Goal: Task Accomplishment & Management: Complete application form

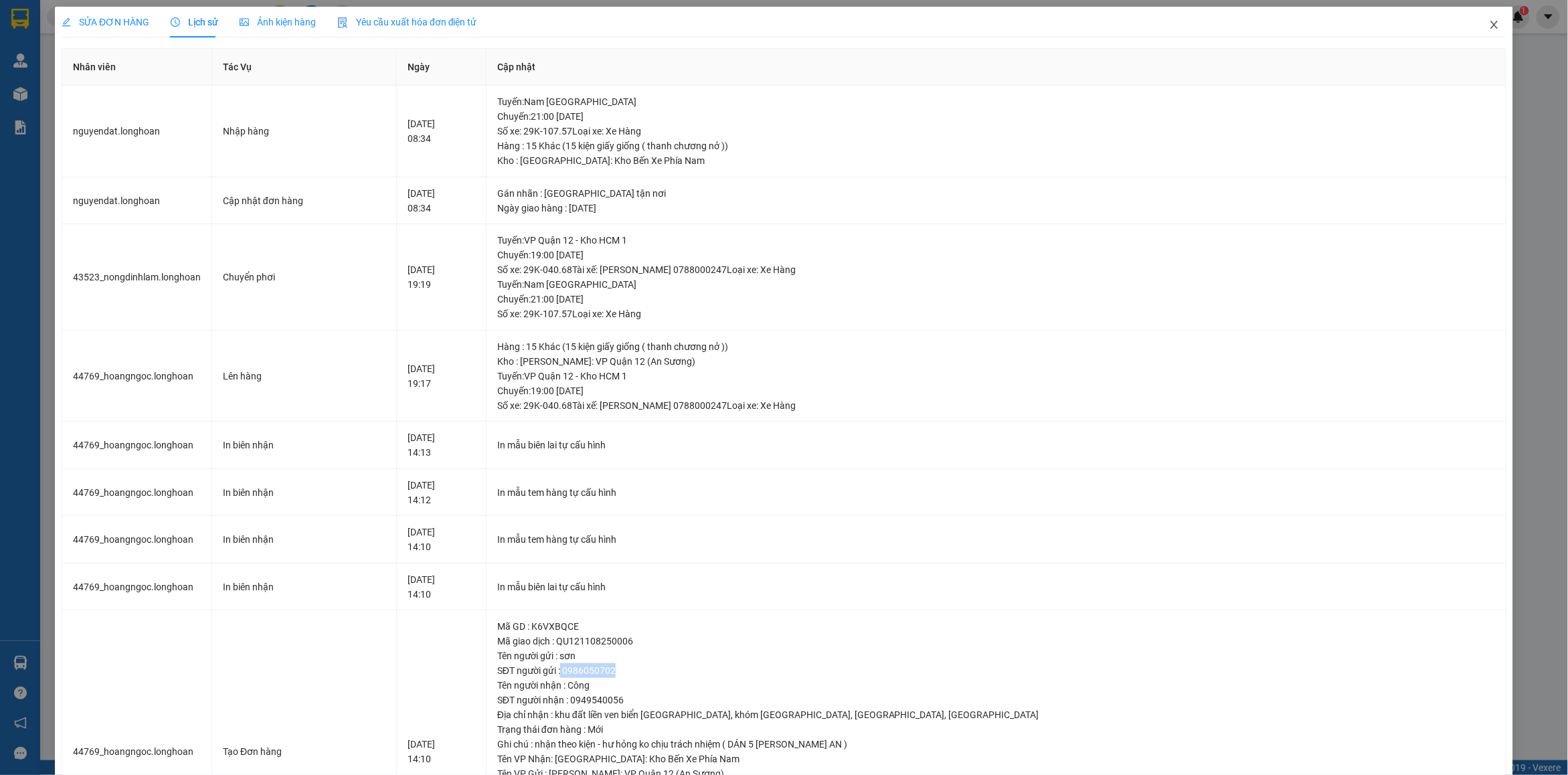
click at [1480, 18] on span "Close" at bounding box center [1495, 26] width 38 height 38
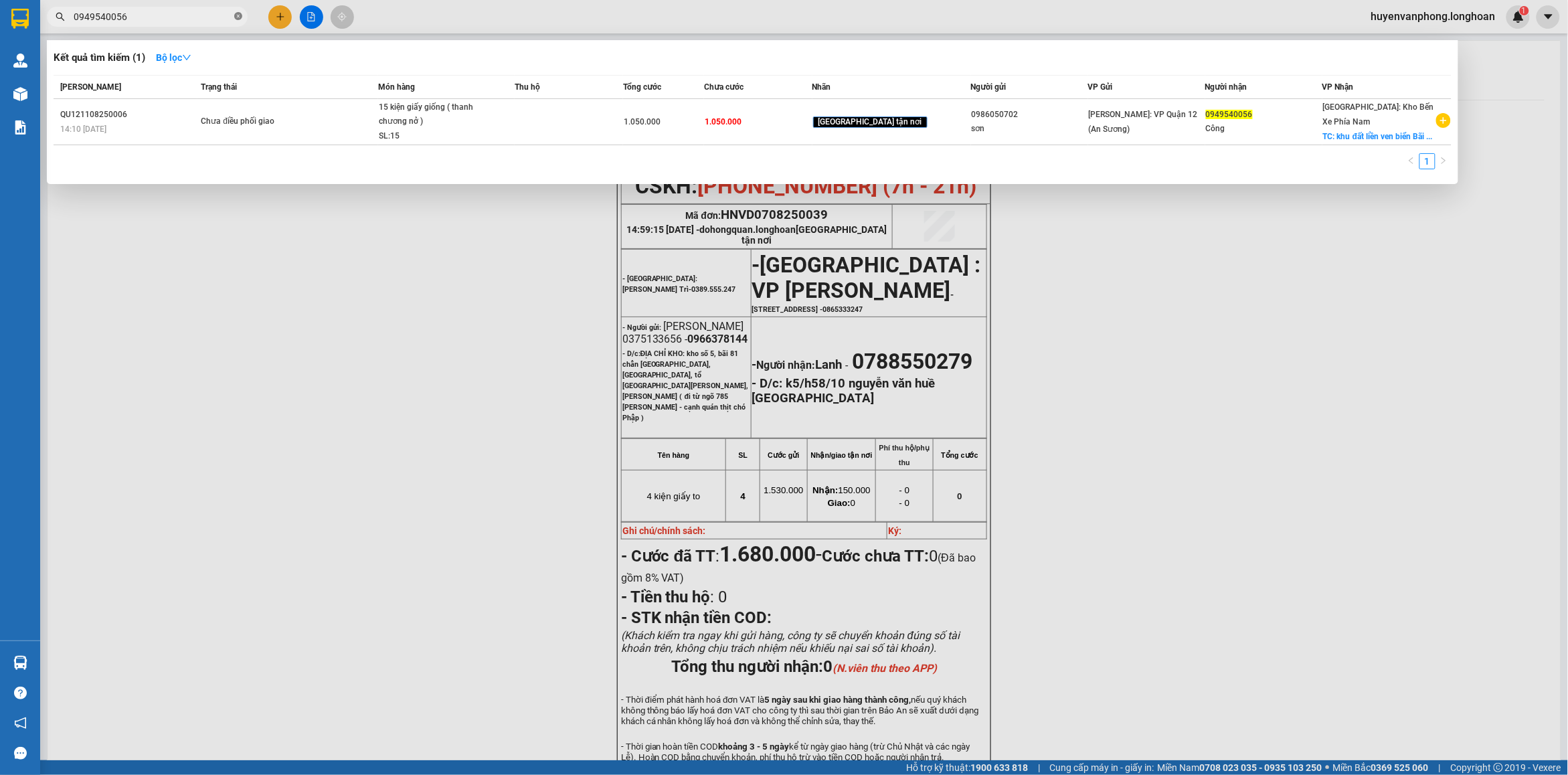
click at [238, 17] on icon "close-circle" at bounding box center [238, 15] width 8 height 8
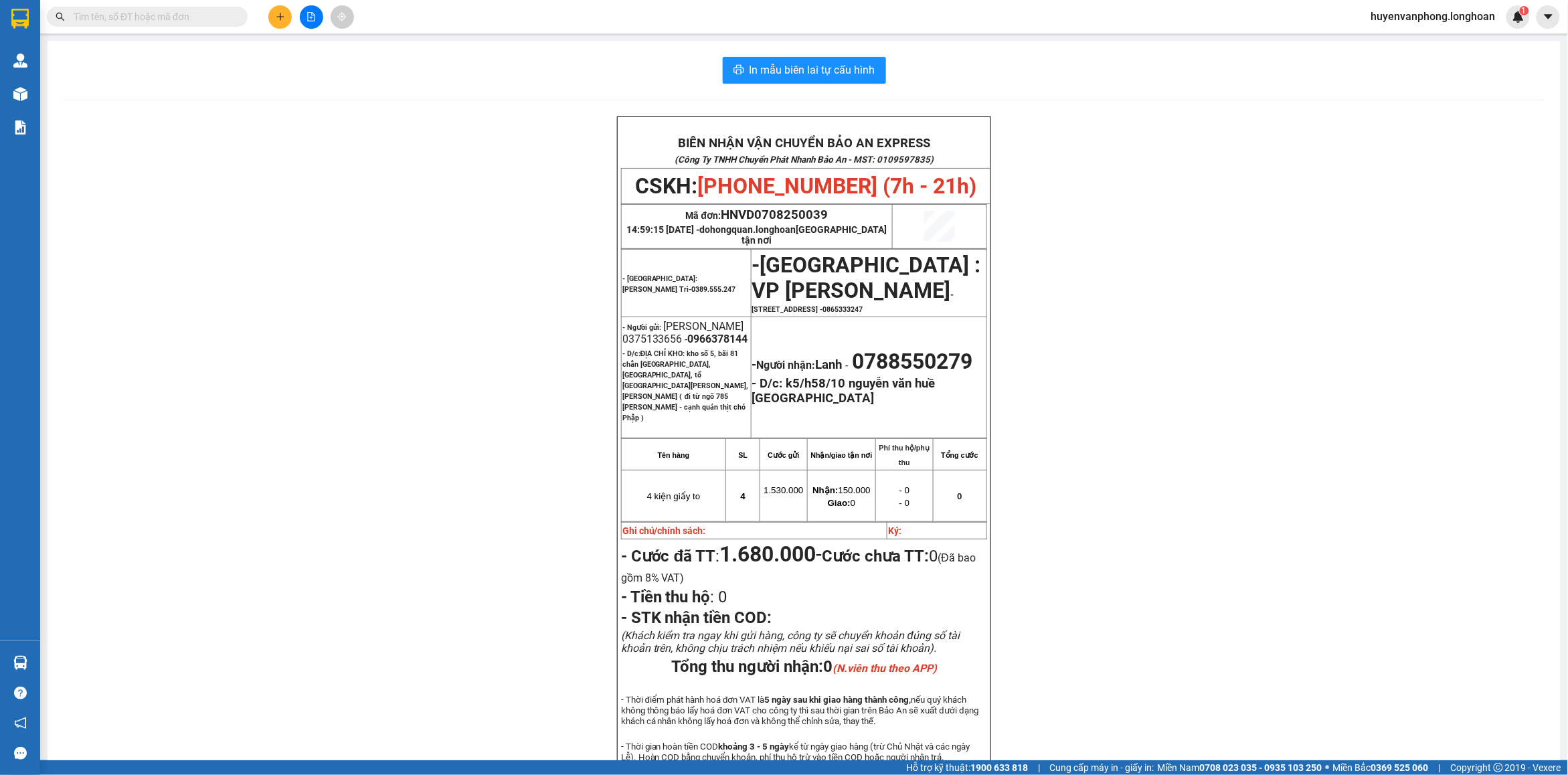
click at [197, 15] on input "text" at bounding box center [152, 16] width 158 height 15
paste input "VPHM0908250010"
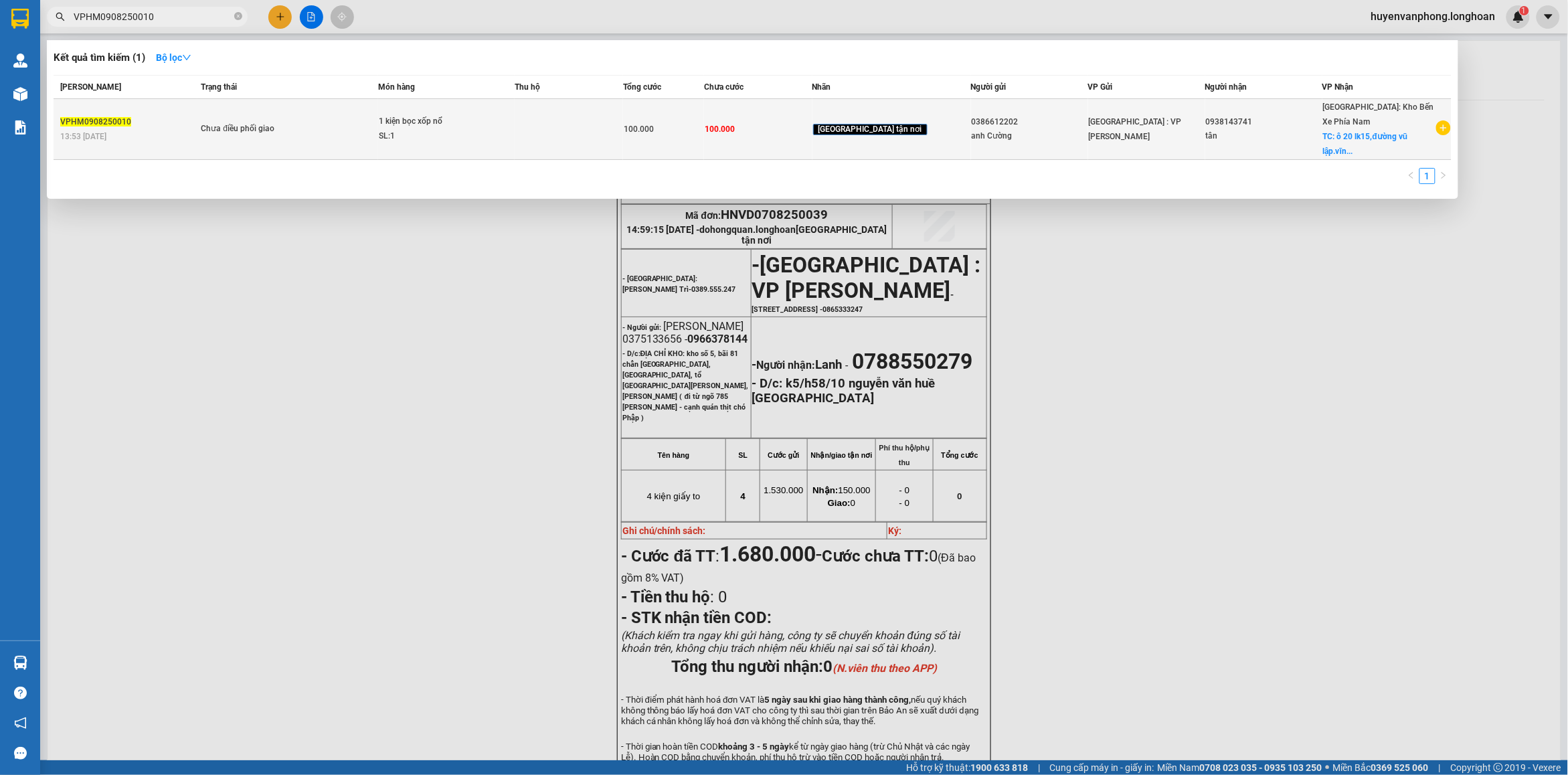
type input "VPHM0908250010"
click at [430, 133] on div "SL: 1" at bounding box center [429, 136] width 101 height 15
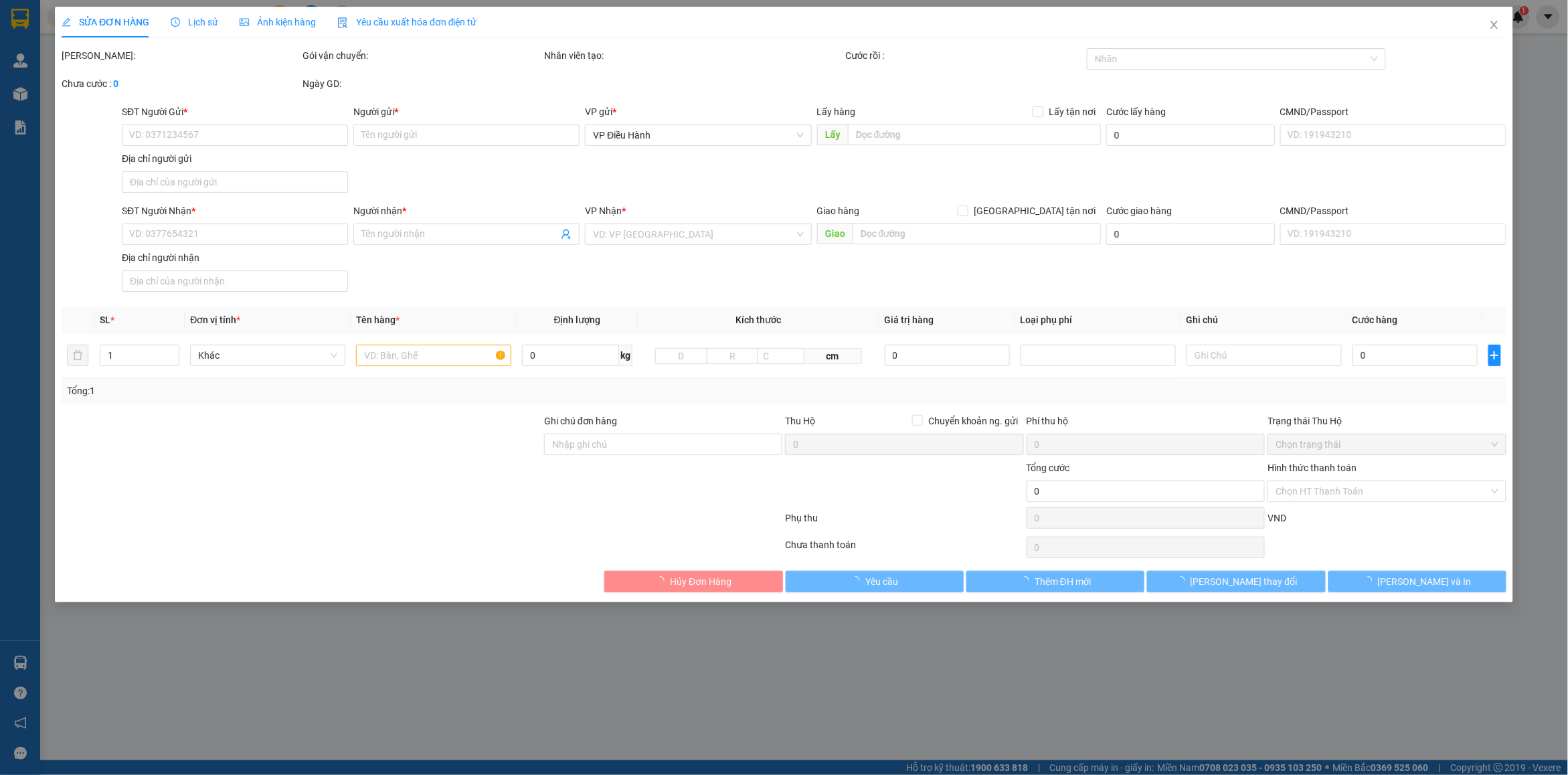
type input "0386612202"
type input "anh Cường"
type input "0938143741"
type input "tân"
checkbox input "true"
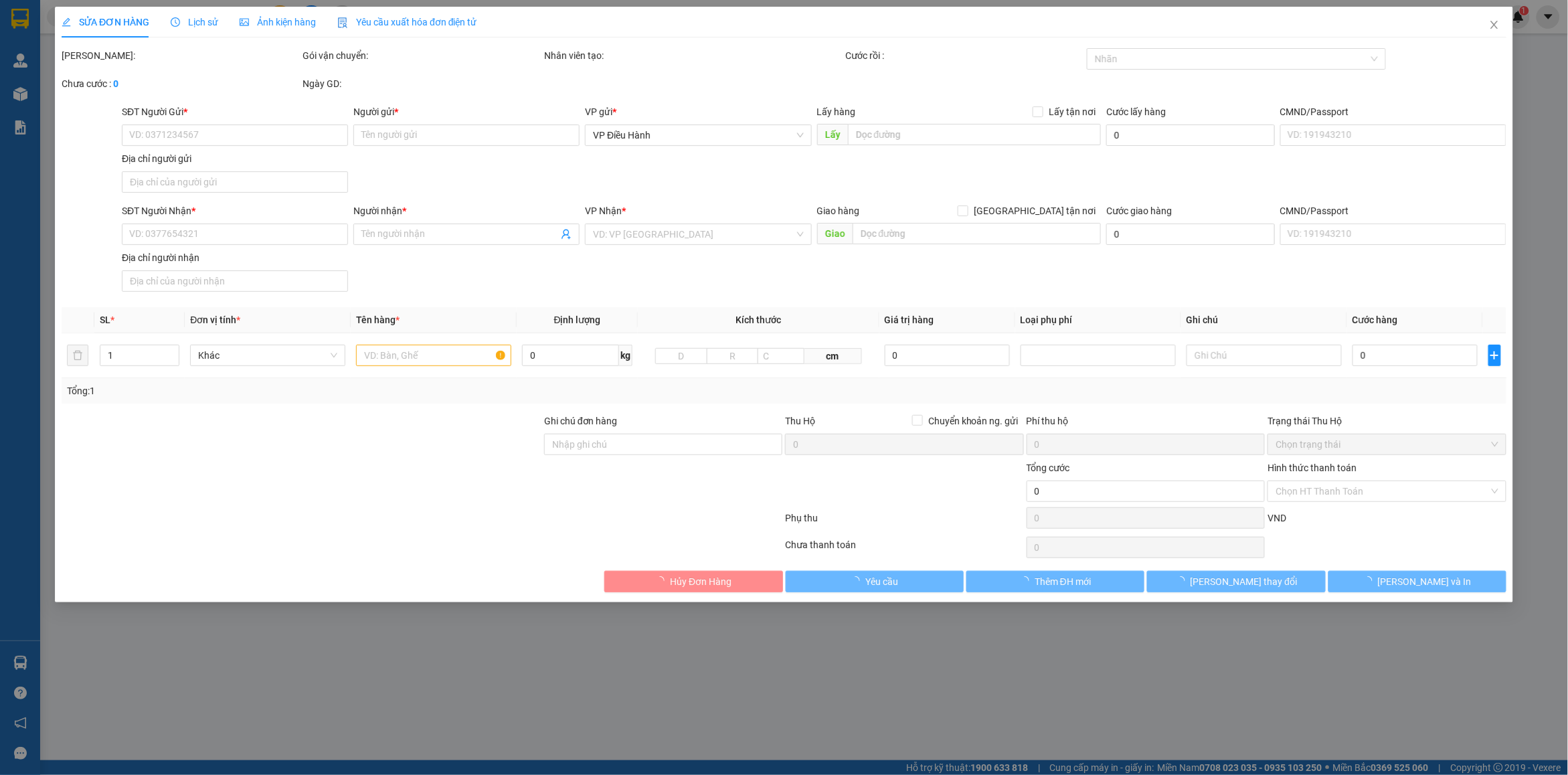
type input "ô 20 lk15,[PERSON_NAME] lập.[GEOGRAPHIC_DATA],[GEOGRAPHIC_DATA],[GEOGRAPHIC_DAT…"
type input "nhận nguyên kiện,giao nguyên kiện,bể vỡ k đền"
type input "100.000"
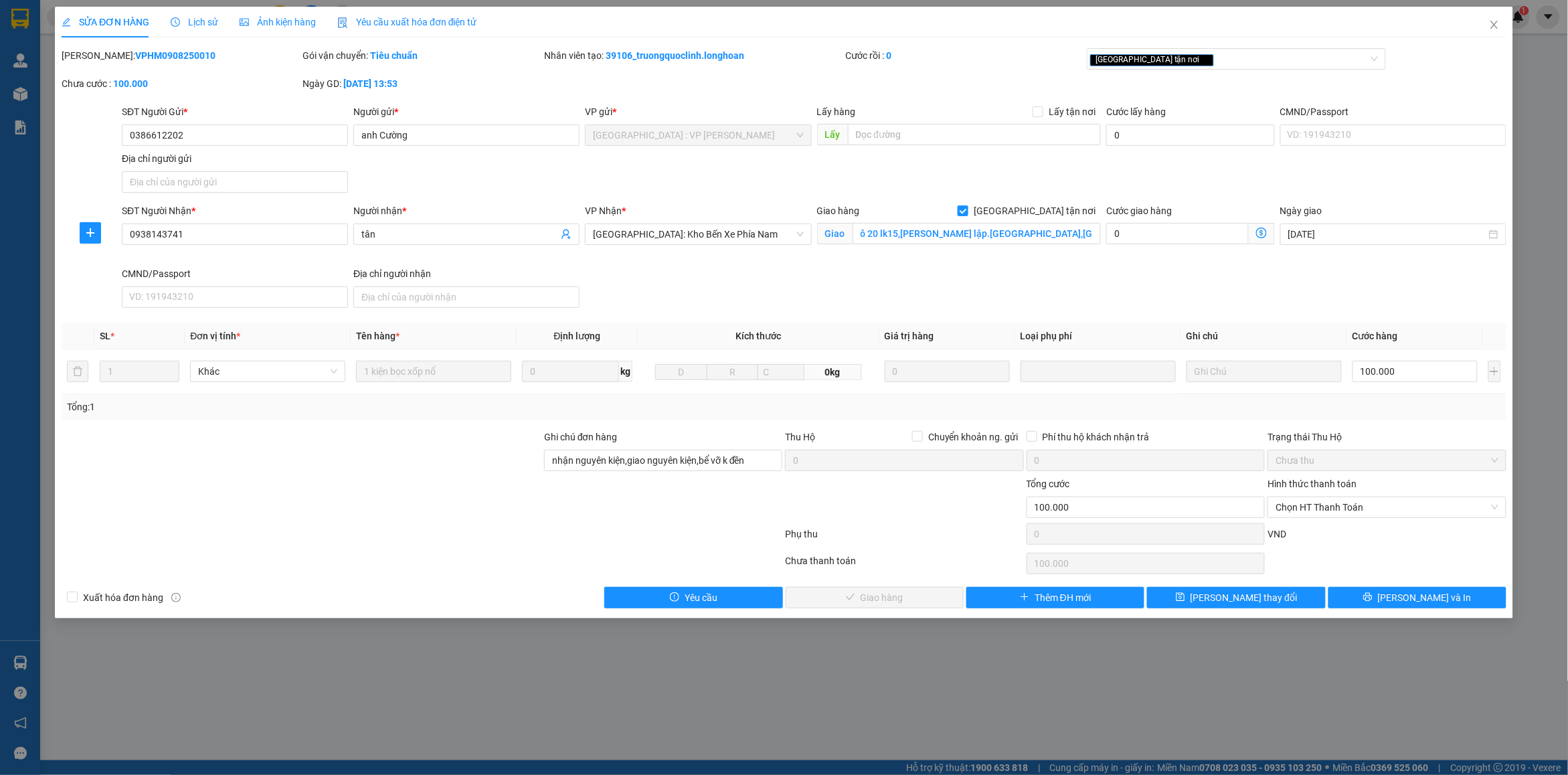
click at [192, 24] on span "Lịch sử" at bounding box center [194, 22] width 48 height 10
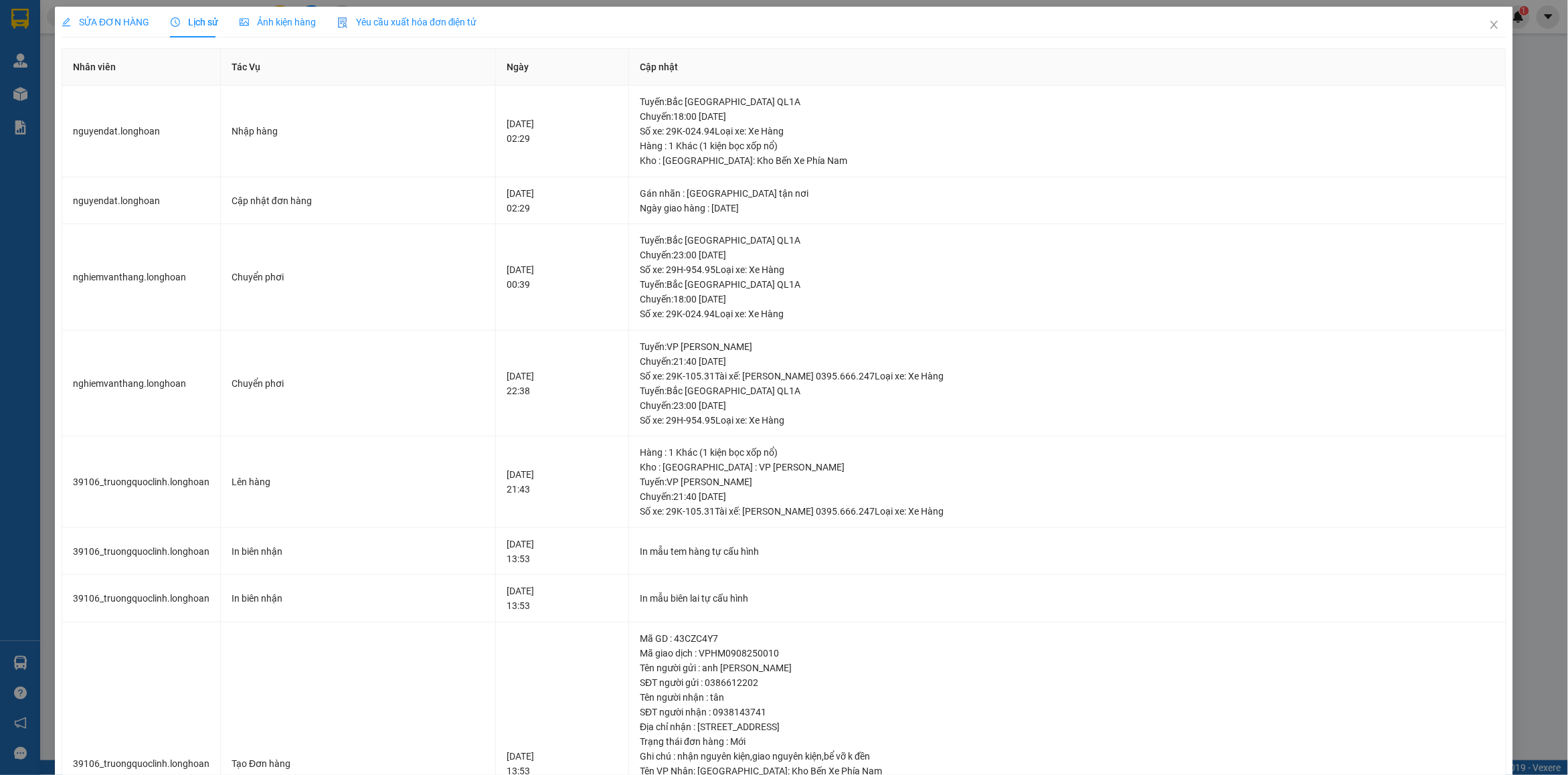
click at [117, 17] on span "SỬA ĐƠN HÀNG" at bounding box center [105, 22] width 87 height 10
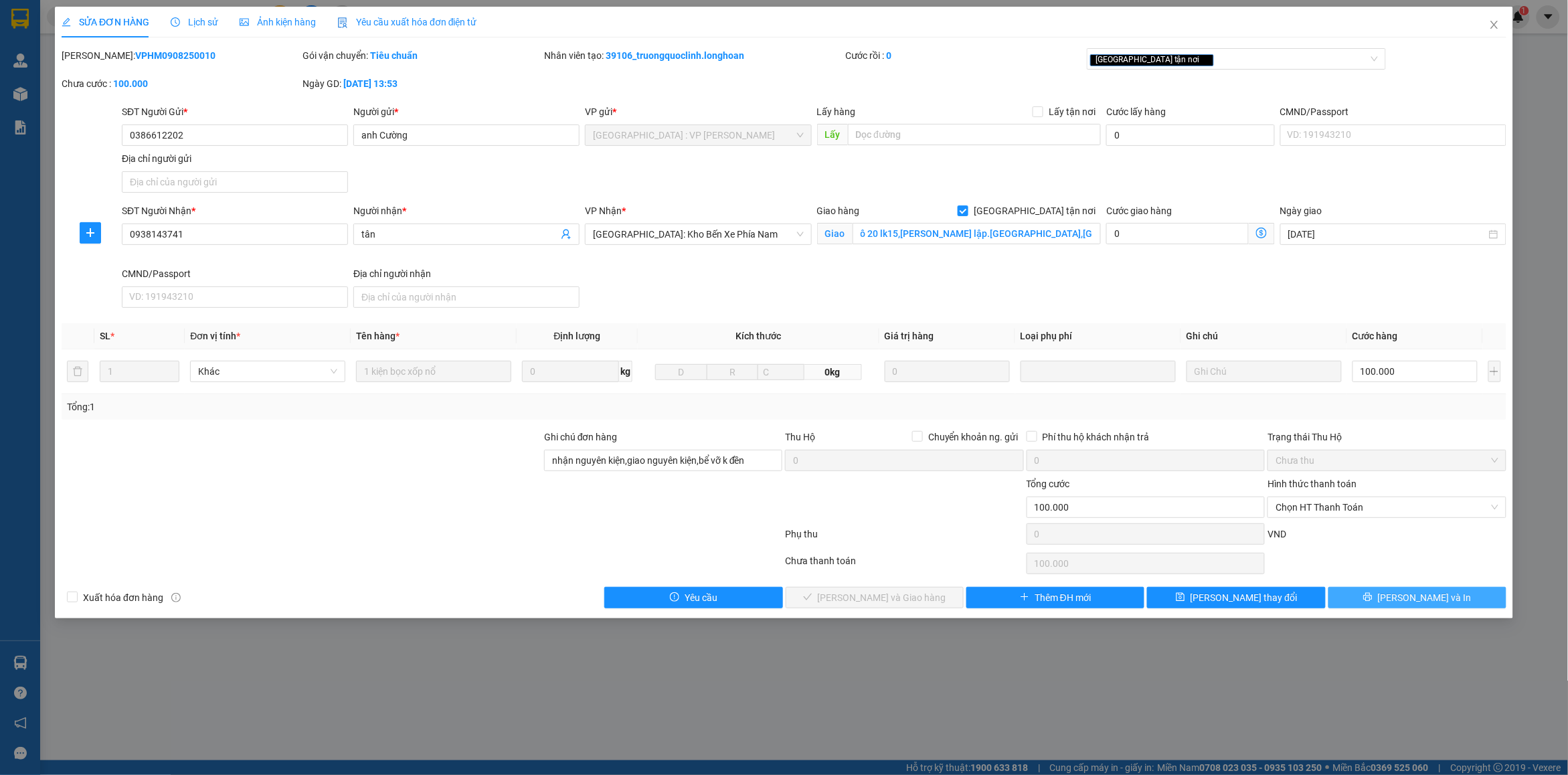
click at [1413, 604] on span "[PERSON_NAME] và In" at bounding box center [1425, 597] width 94 height 15
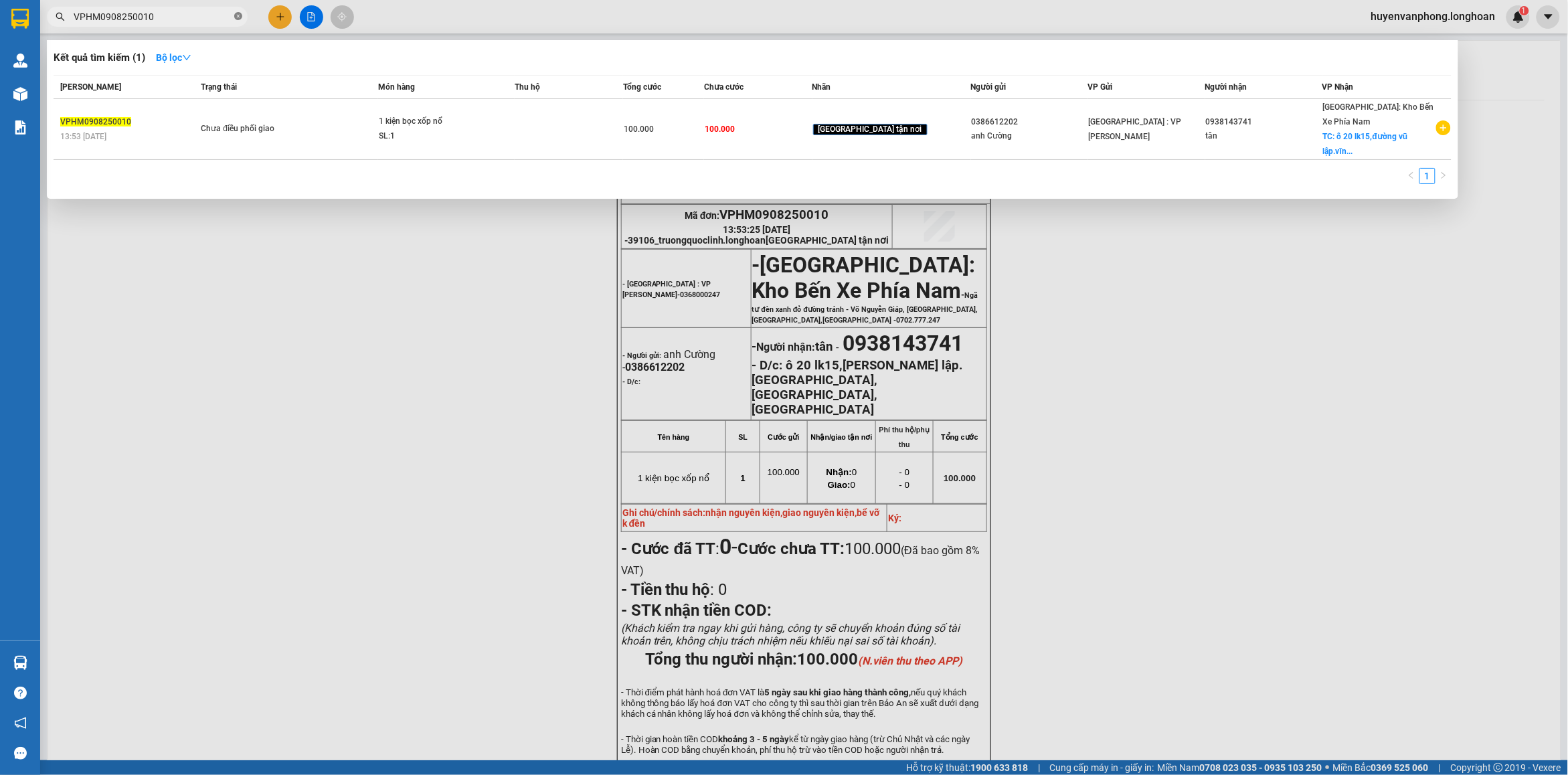
click at [234, 17] on icon "close-circle" at bounding box center [238, 15] width 8 height 8
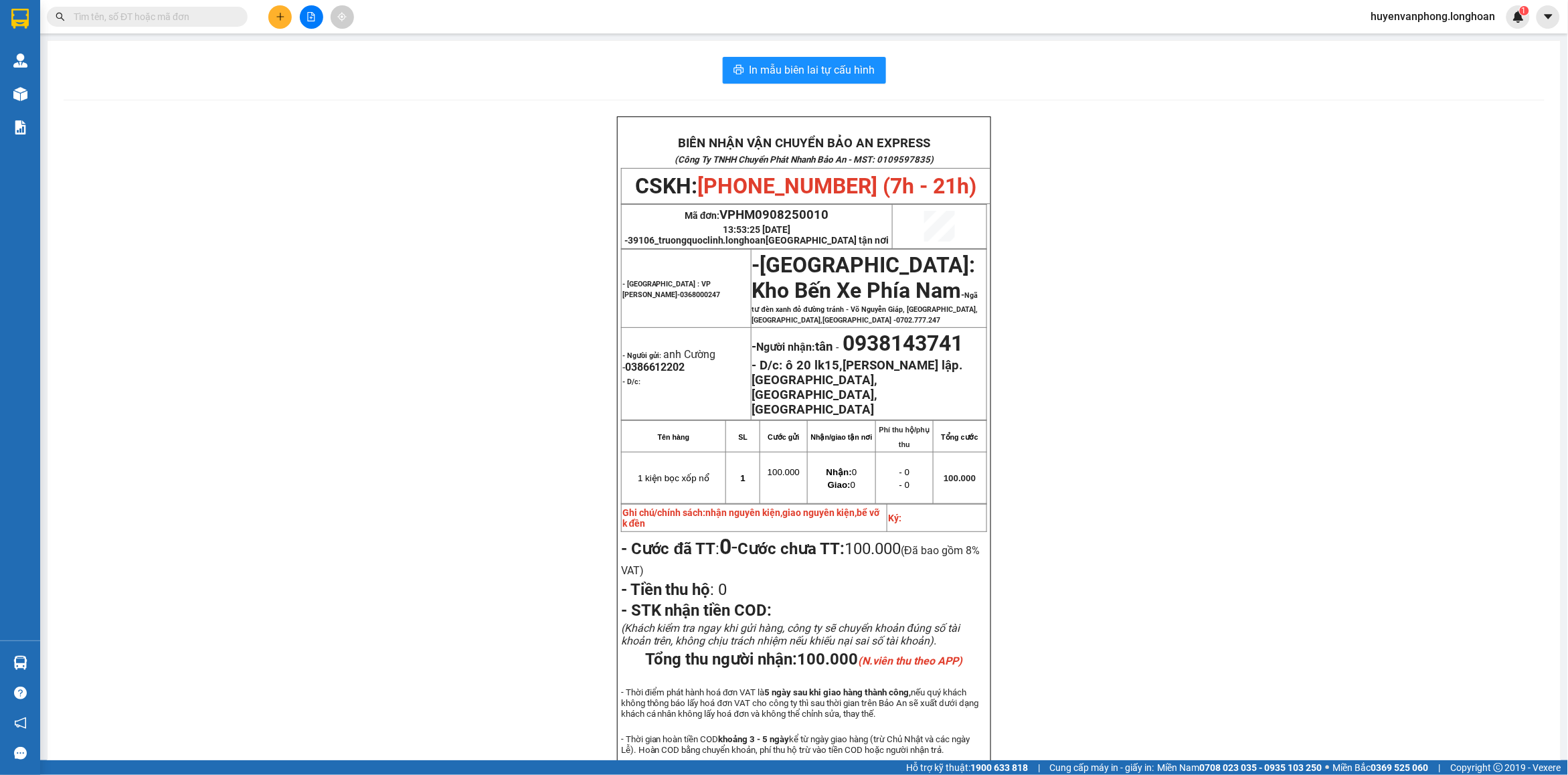
click at [150, 15] on input "text" at bounding box center [152, 16] width 158 height 15
paste input "0943571465"
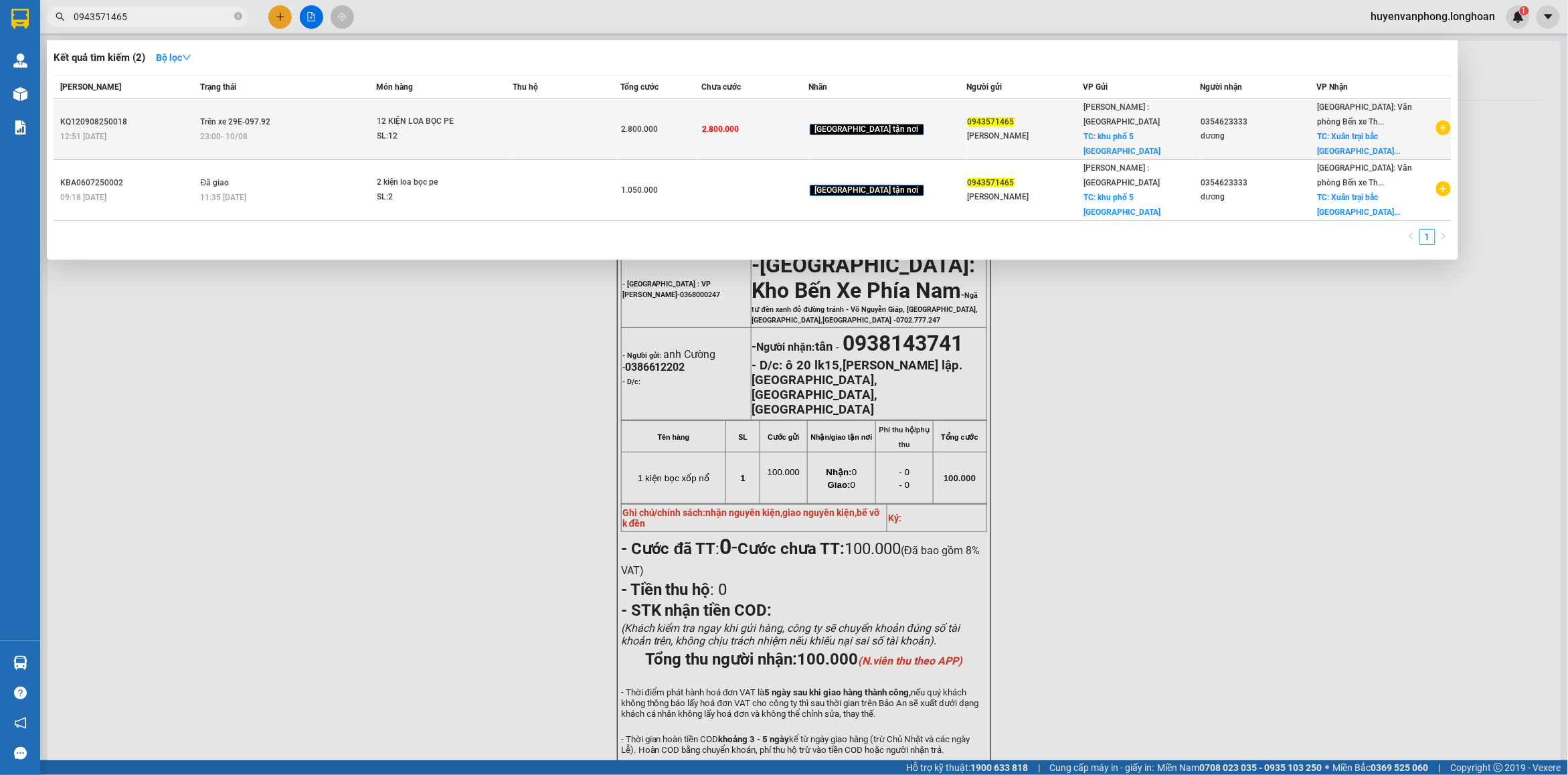
type input "0943571465"
click at [422, 115] on div "12 KIỆN LOA BỌC PE" at bounding box center [428, 122] width 101 height 15
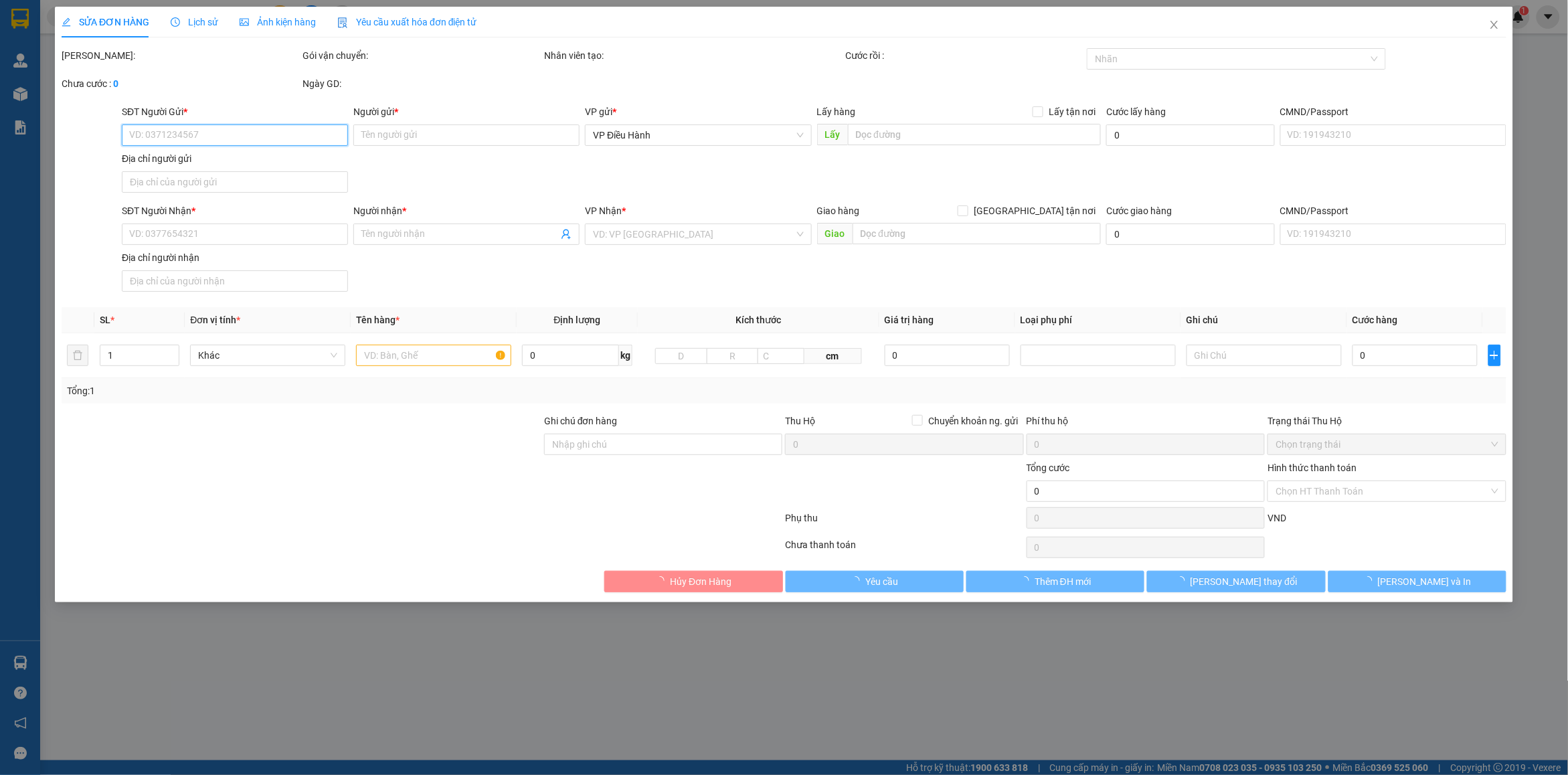
type input "0943571465"
type input "[PERSON_NAME]"
checkbox input "true"
type input "khu phố 5 [GEOGRAPHIC_DATA]"
type input "0354623333"
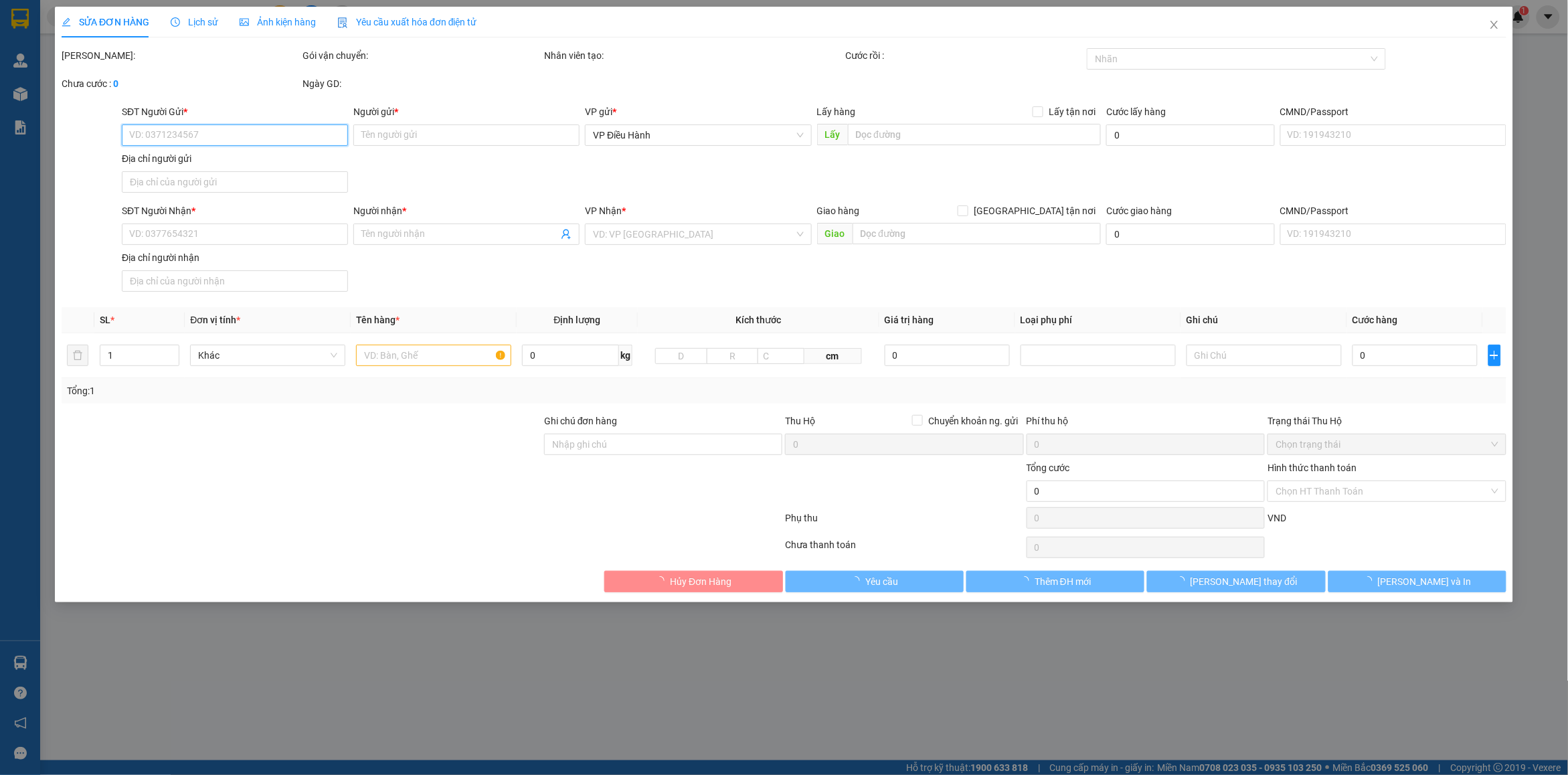
type input "dương"
checkbox input "true"
type input "[GEOGRAPHIC_DATA] bắc [GEOGRAPHIC_DATA]"
type input "VẬN CHUYỂN NHẸ TAY - KHÔNG BAO TRẦY XƯỚC"
type input "2.800.000"
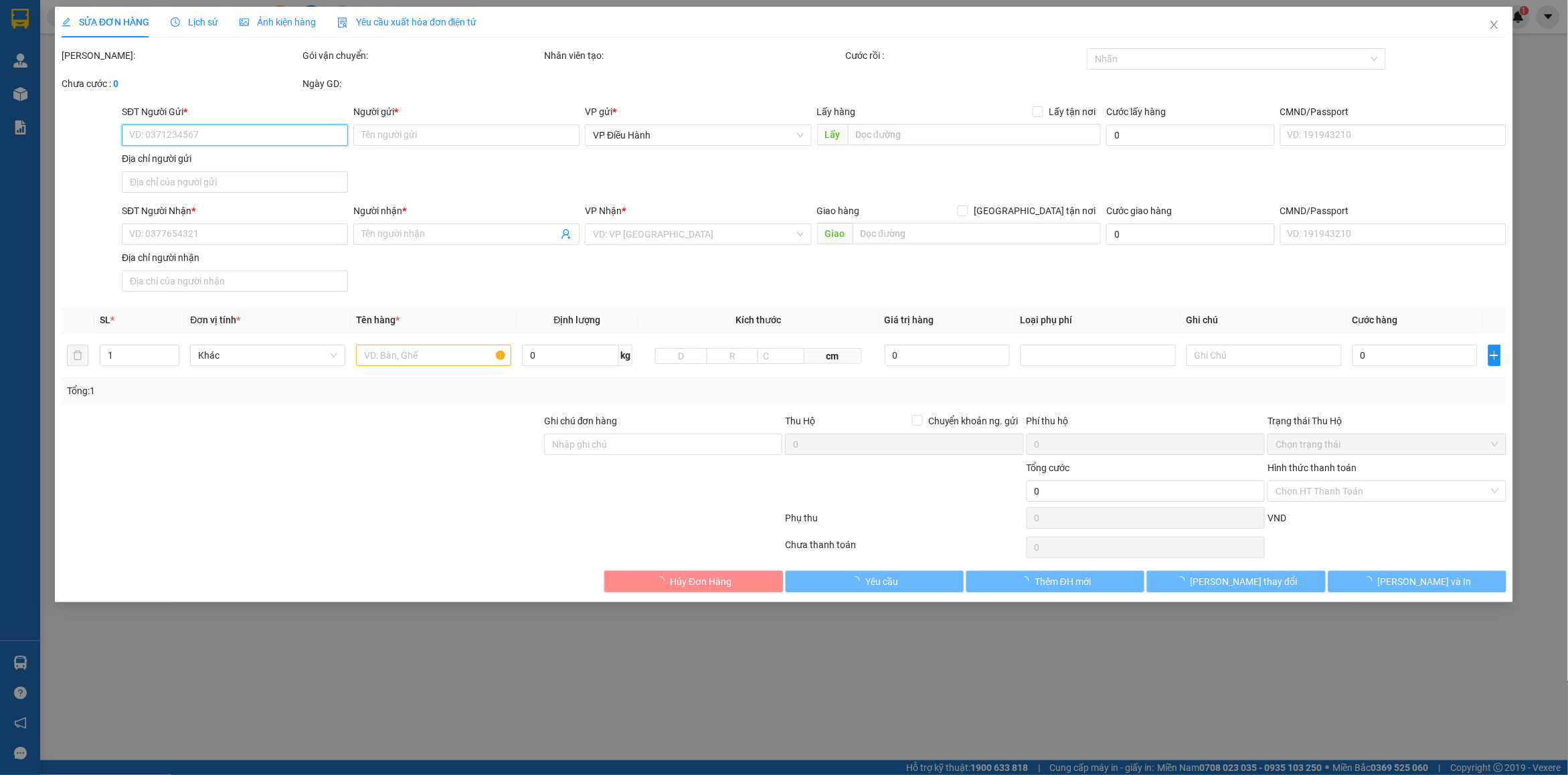
type input "2.800.000"
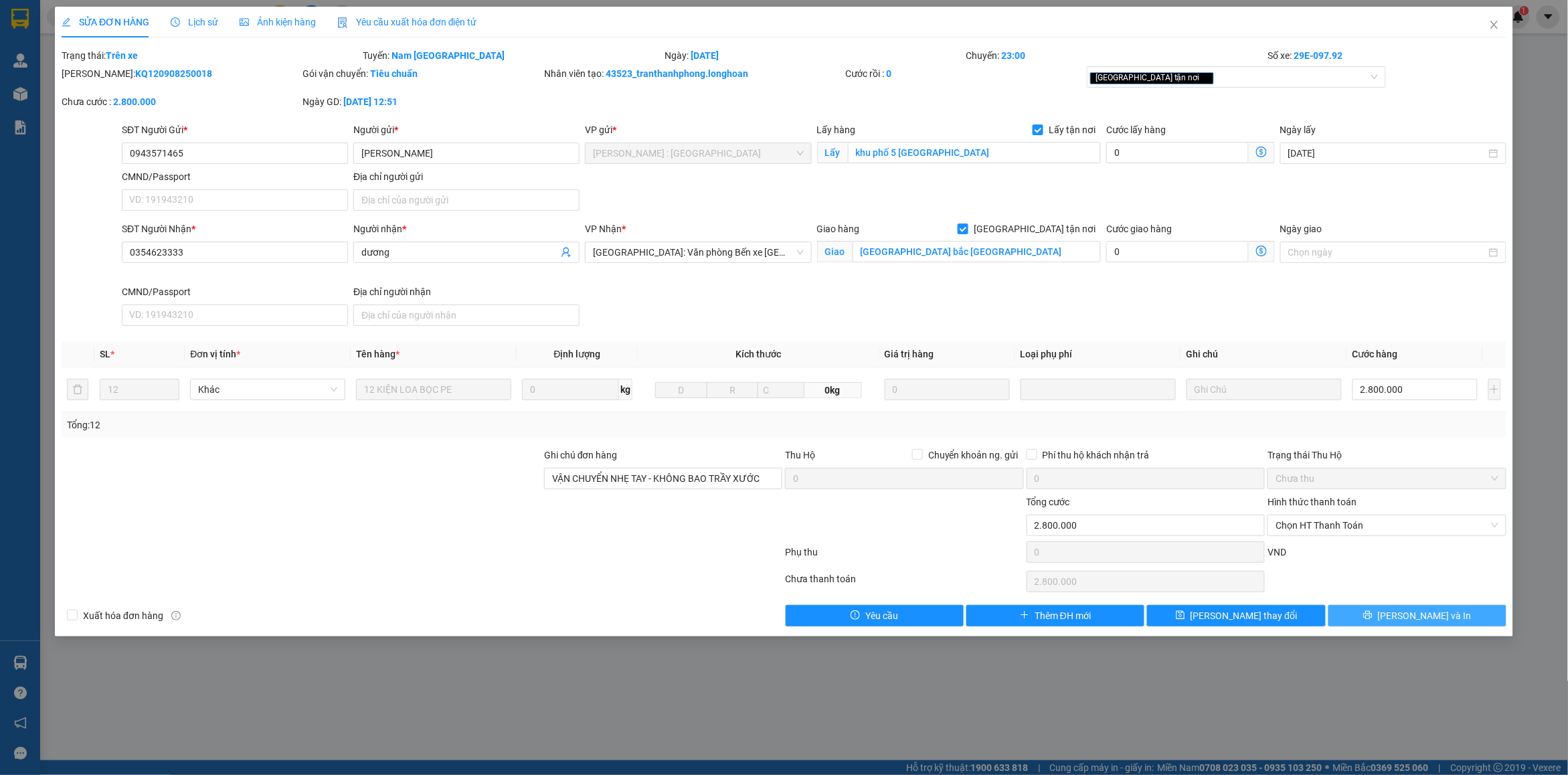
click at [1383, 619] on button "[PERSON_NAME] và In" at bounding box center [1417, 615] width 178 height 22
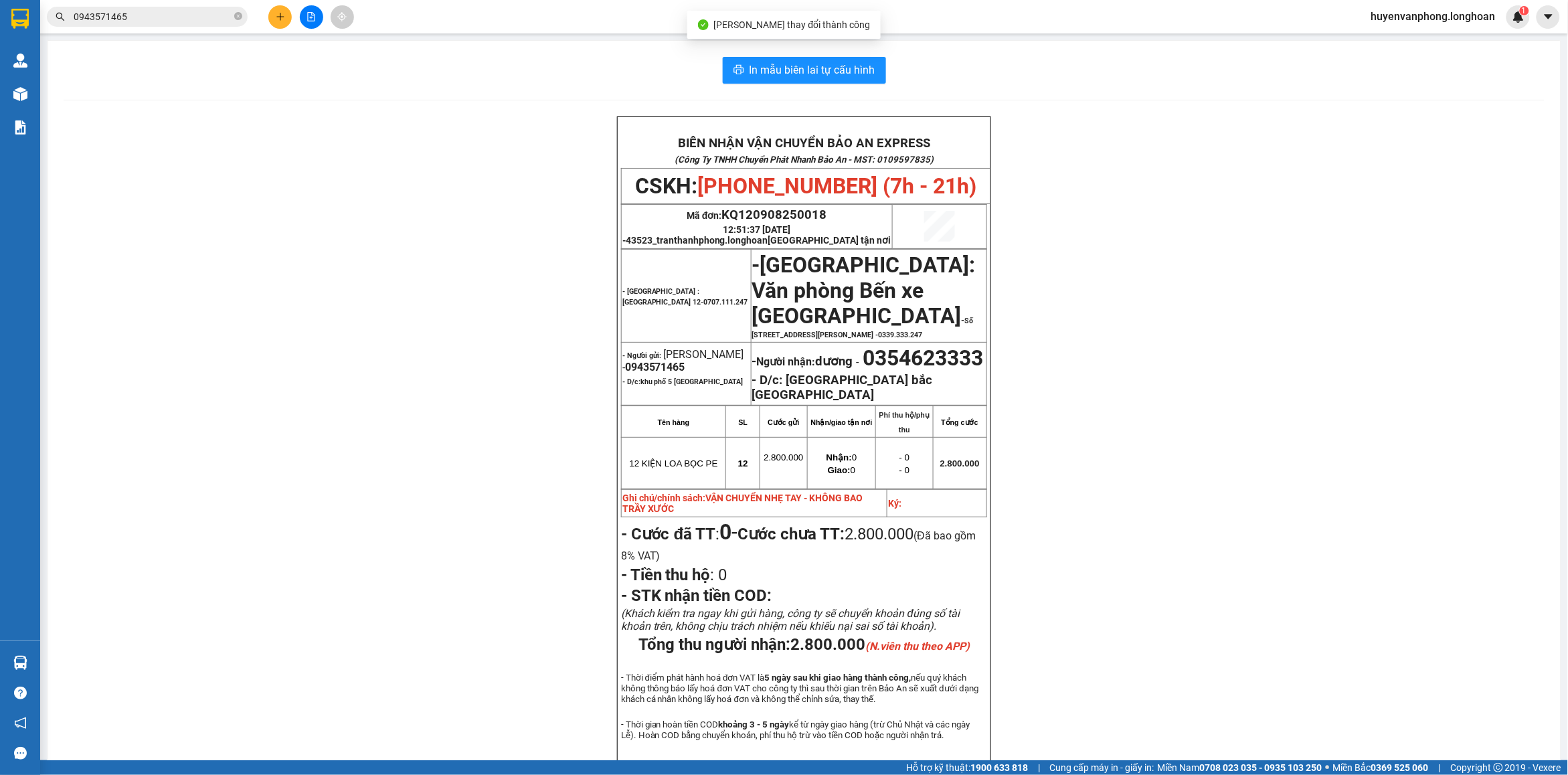
scroll to position [84, 0]
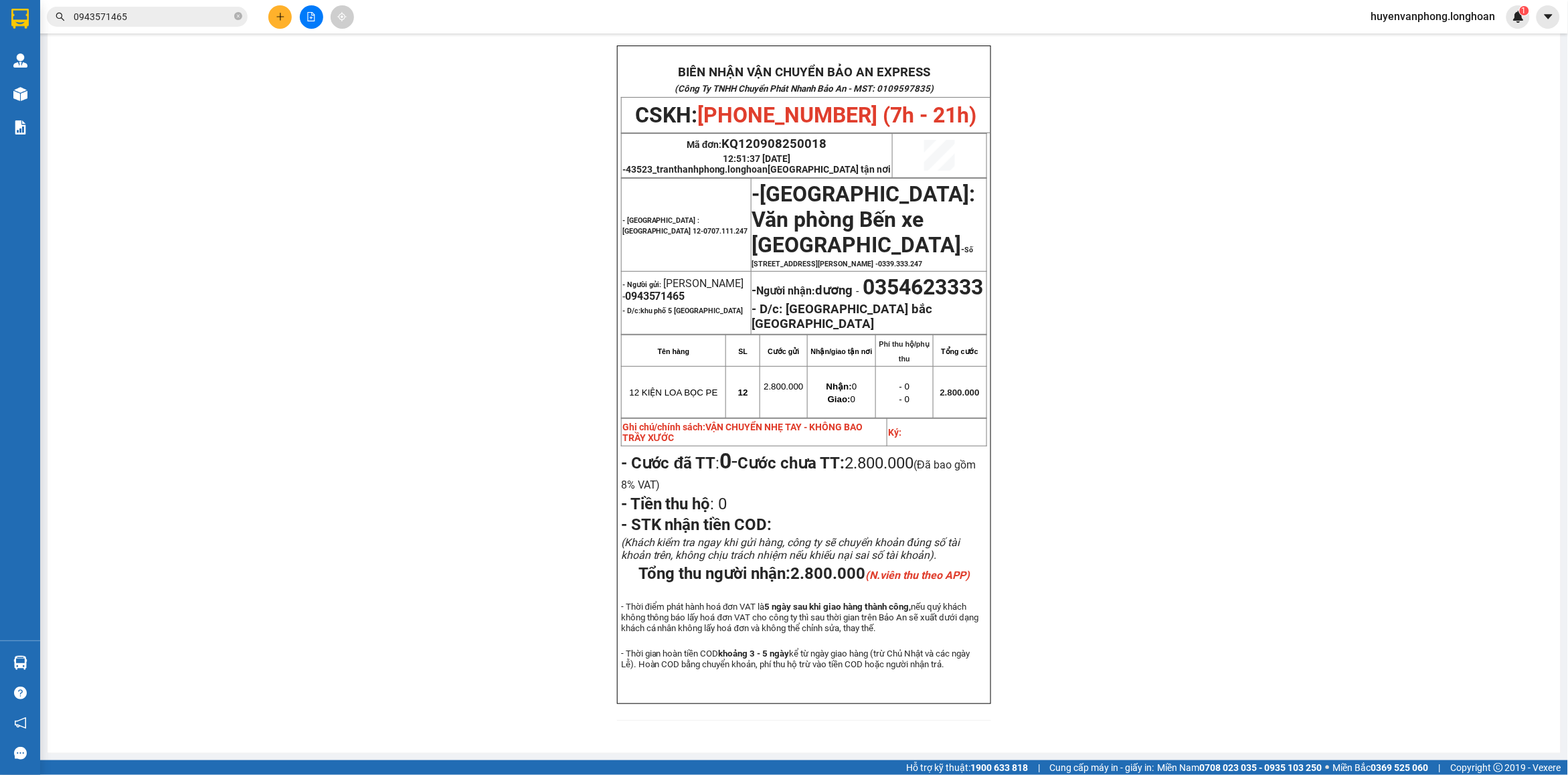
click at [151, 17] on input "0943571465" at bounding box center [152, 16] width 158 height 15
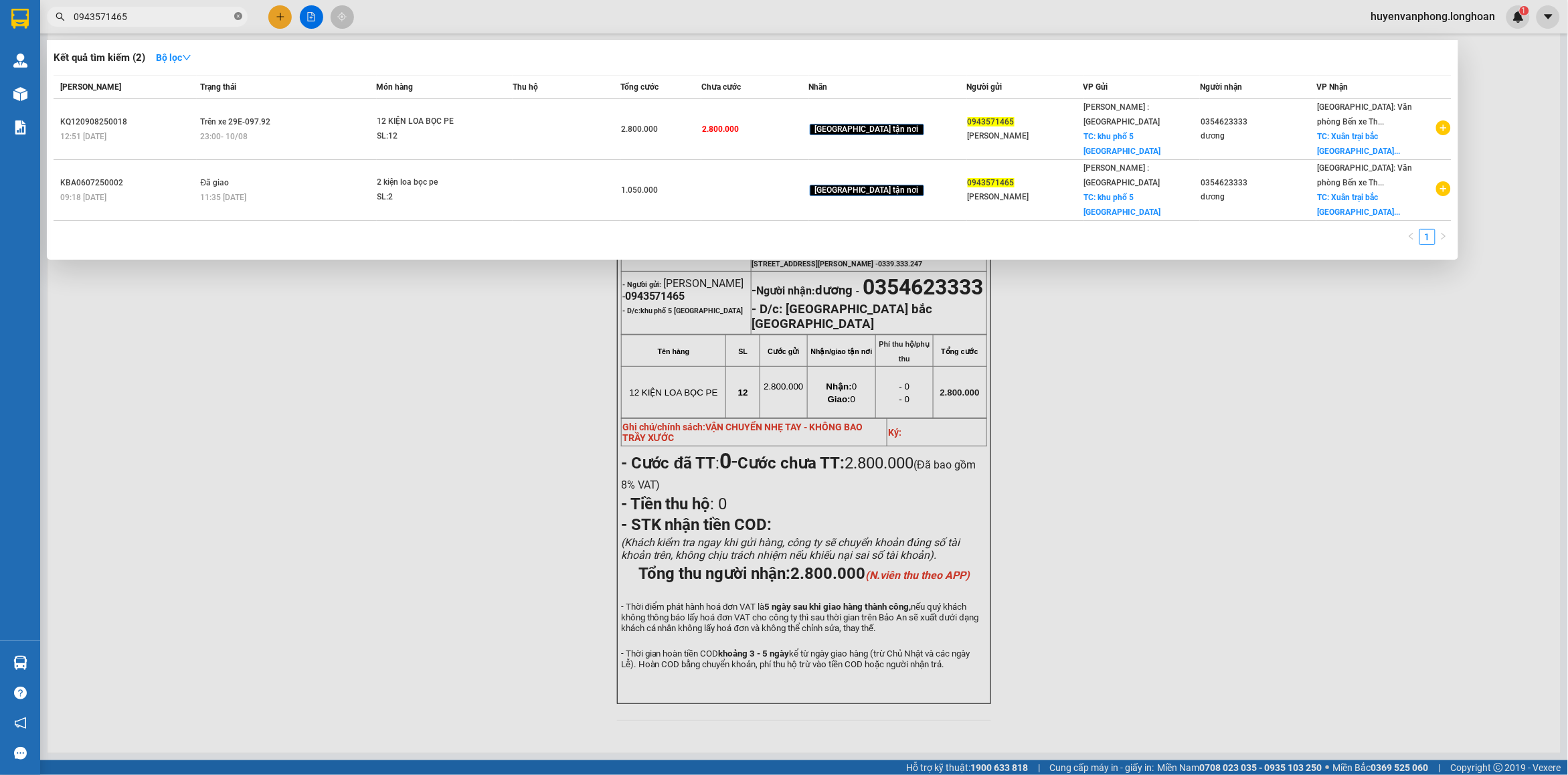
click at [238, 17] on icon "close-circle" at bounding box center [238, 15] width 8 height 8
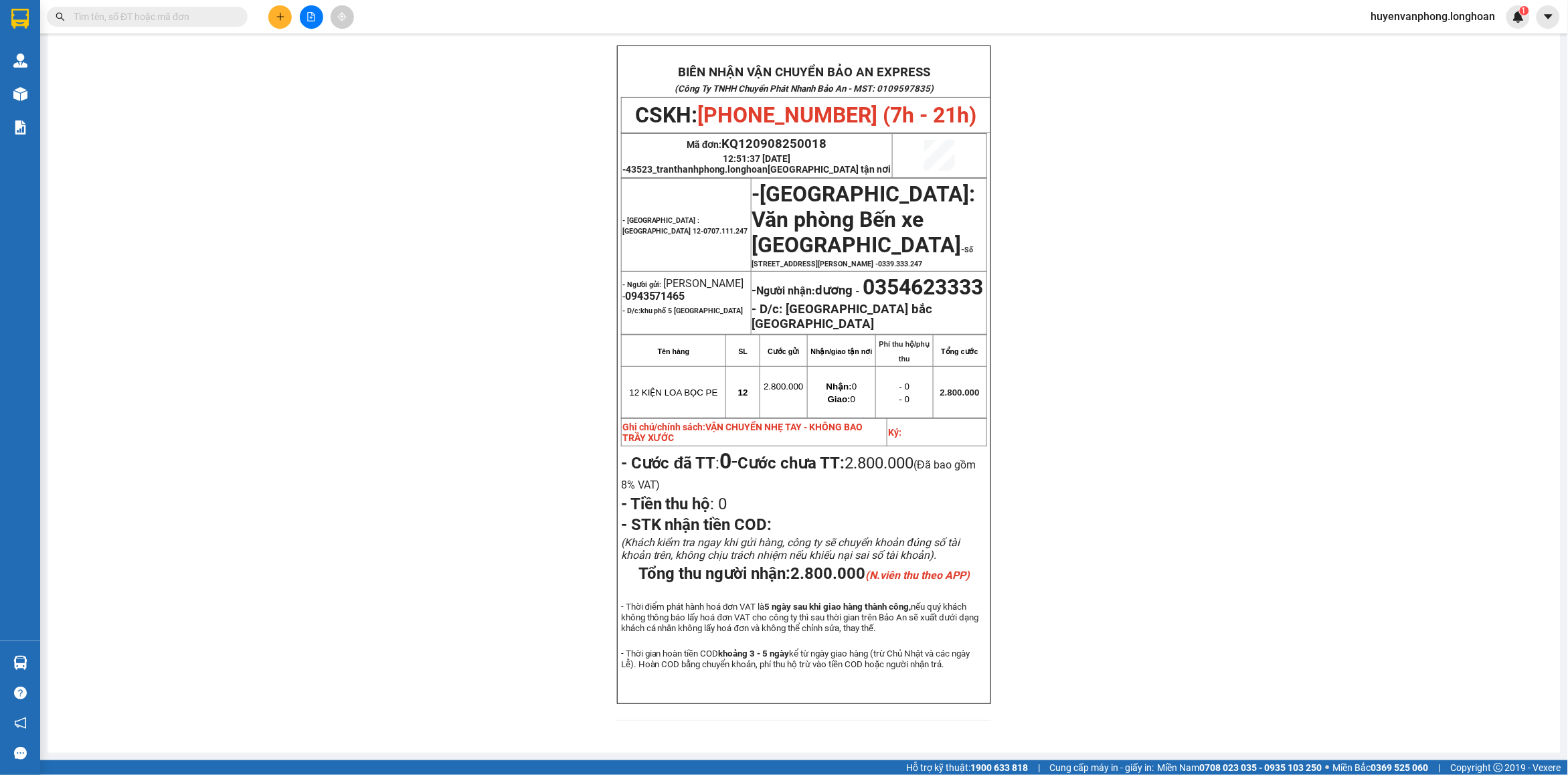
click at [131, 17] on input "text" at bounding box center [152, 16] width 158 height 15
paste input "0937031365"
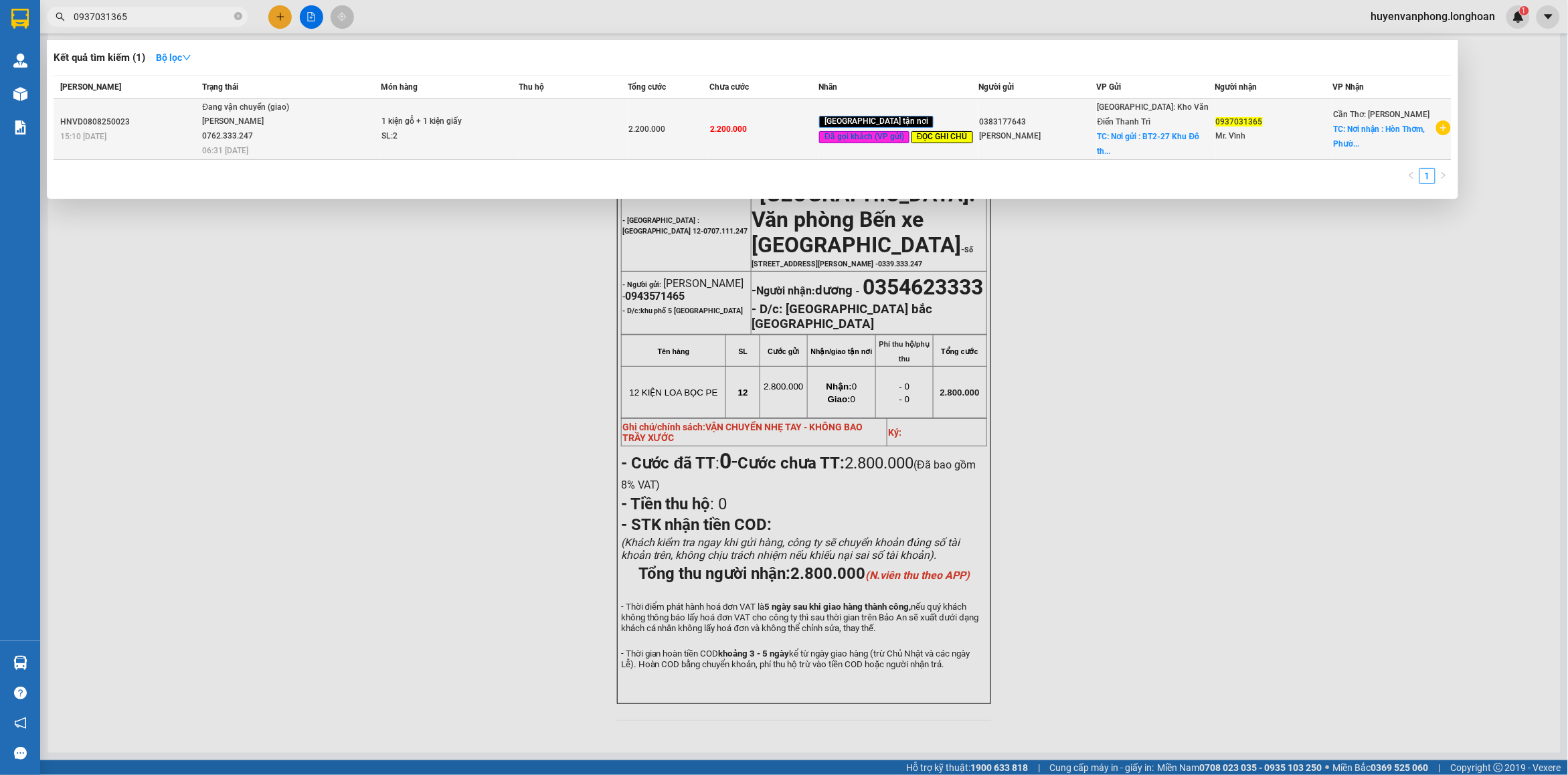
type input "0937031365"
click at [507, 142] on span "1 kiện gỗ + 1 kiện giấy SL: 2" at bounding box center [449, 129] width 136 height 29
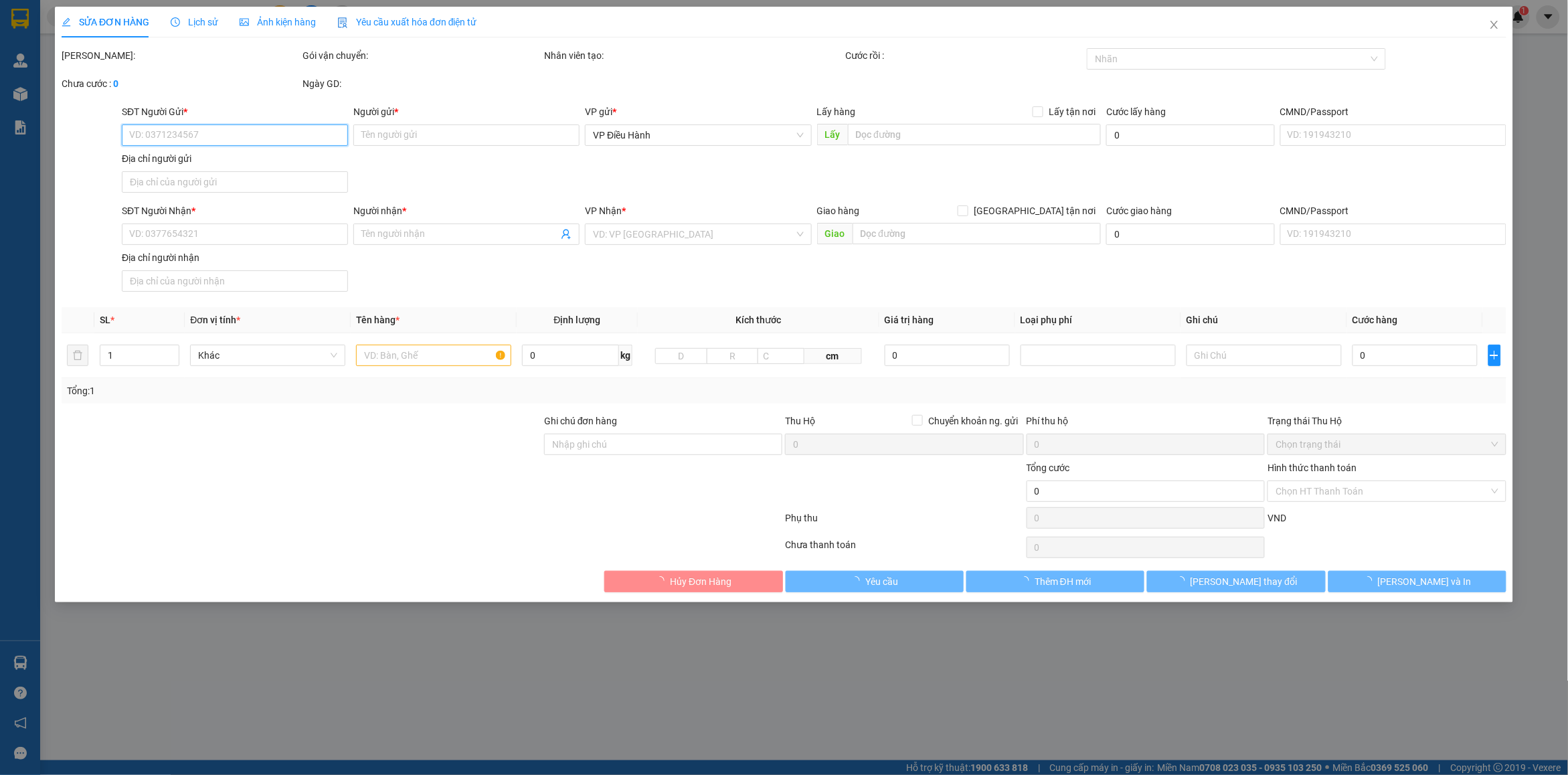
type input "0383177643"
type input "[PERSON_NAME]"
checkbox input "true"
type input "Nơi gửi : BT2-27 Khu Đô thị mới [GEOGRAPHIC_DATA] từ [GEOGRAPHIC_DATA]"
type input "0937031365"
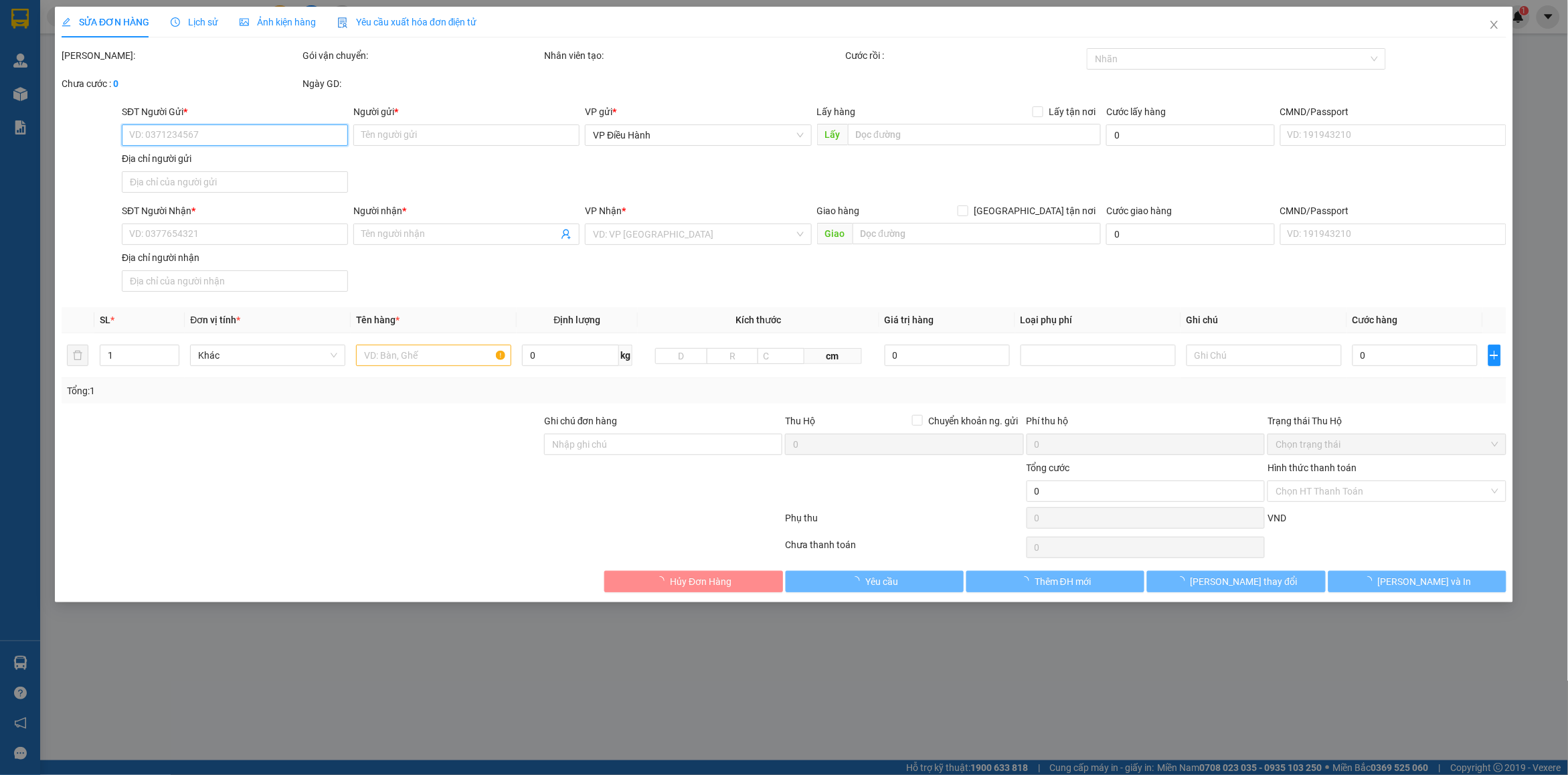
type input "Mr. Vĩnh"
checkbox input "true"
type input "Nơi nhận : Hòn Thơm, [GEOGRAPHIC_DATA], [GEOGRAPHIC_DATA]. [GEOGRAPHIC_DATA], T…"
type input "gọi trước 3 tiếng"
type input "2.200.000"
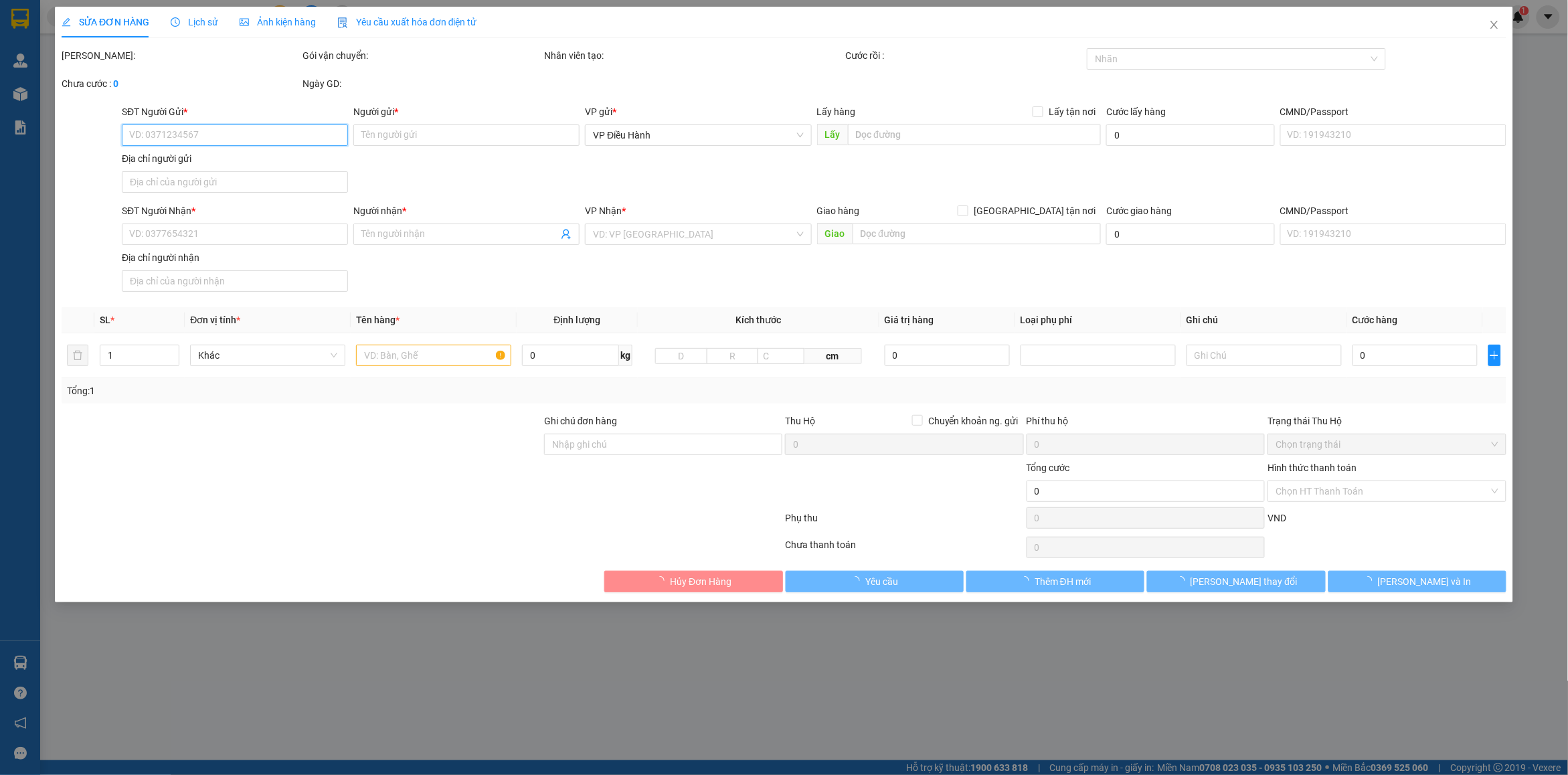
type input "2.200.000"
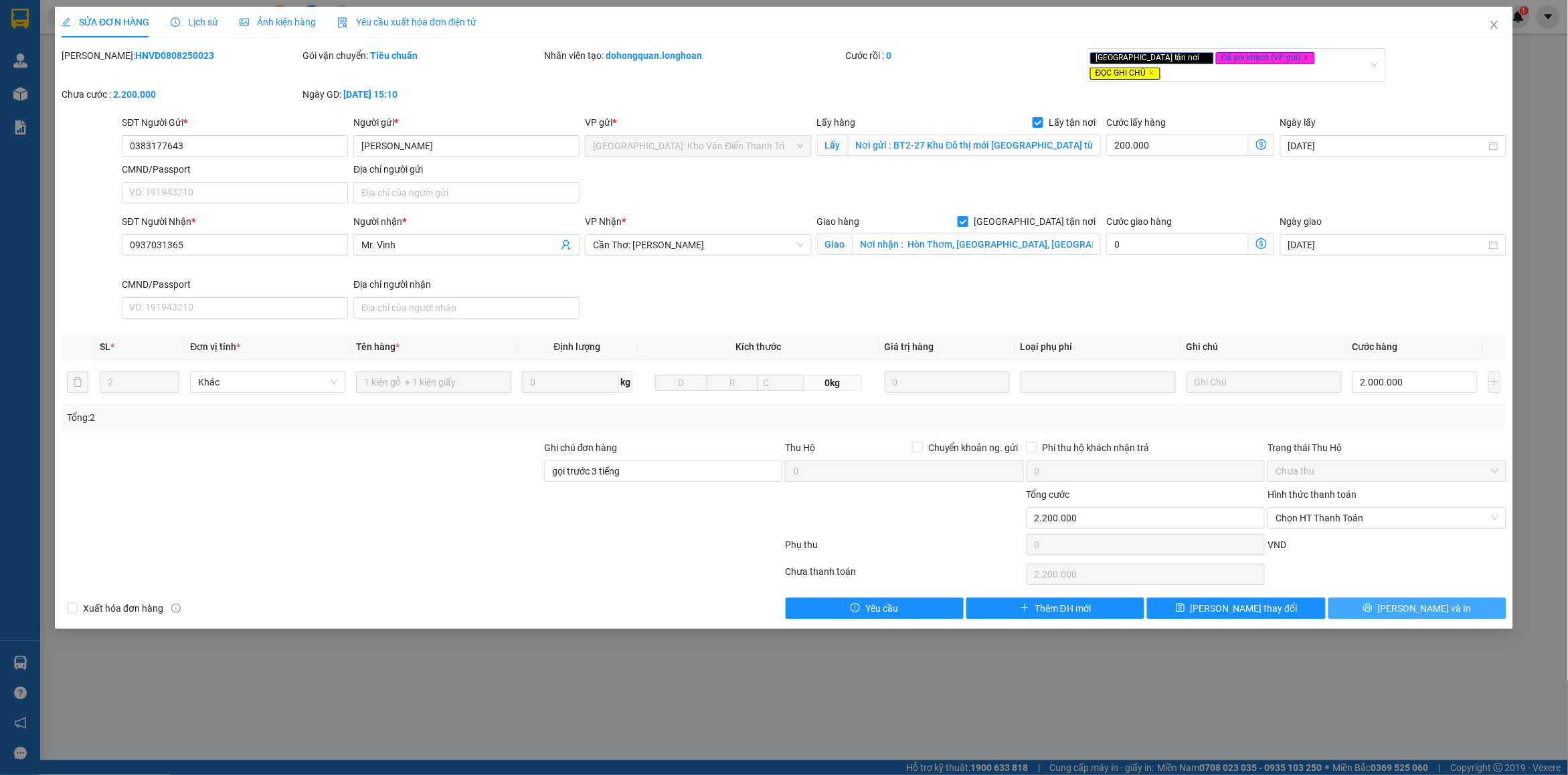
click at [1388, 599] on button "[PERSON_NAME] và In" at bounding box center [1417, 608] width 178 height 22
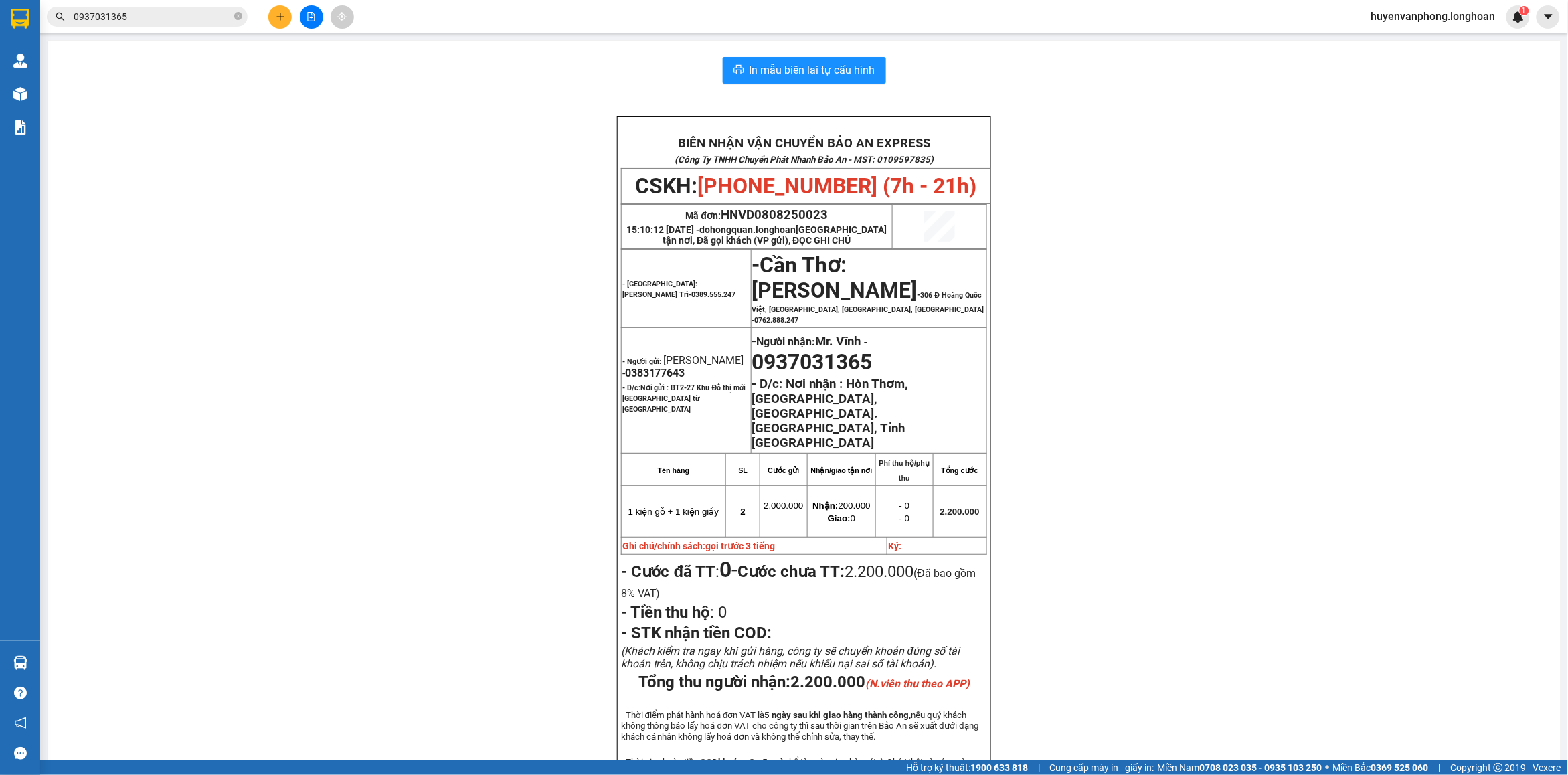
scroll to position [84, 0]
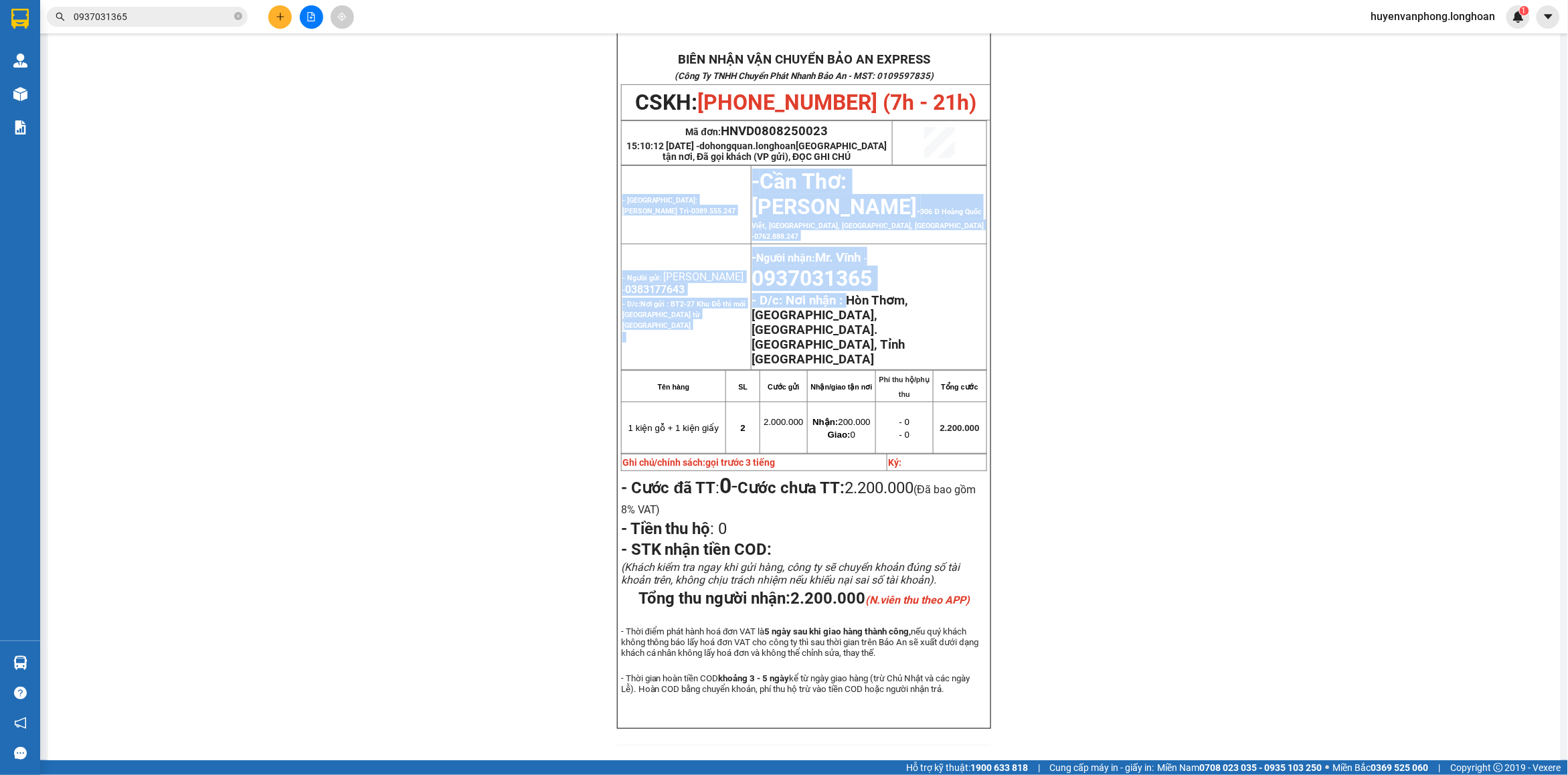
drag, startPoint x: 845, startPoint y: 308, endPoint x: 982, endPoint y: 331, distance: 138.9
click at [982, 331] on div "BIÊN NHẬN VẬN CHUYỂN BẢO AN EXPRESS (Công Ty TNHH Chuyển Phát Nhanh Bảo An - MS…" at bounding box center [804, 381] width 374 height 696
copy table "- [GEOGRAPHIC_DATA]: [PERSON_NAME] Trì- 0389.555.247 - [GEOGRAPHIC_DATA]: [GEOG…"
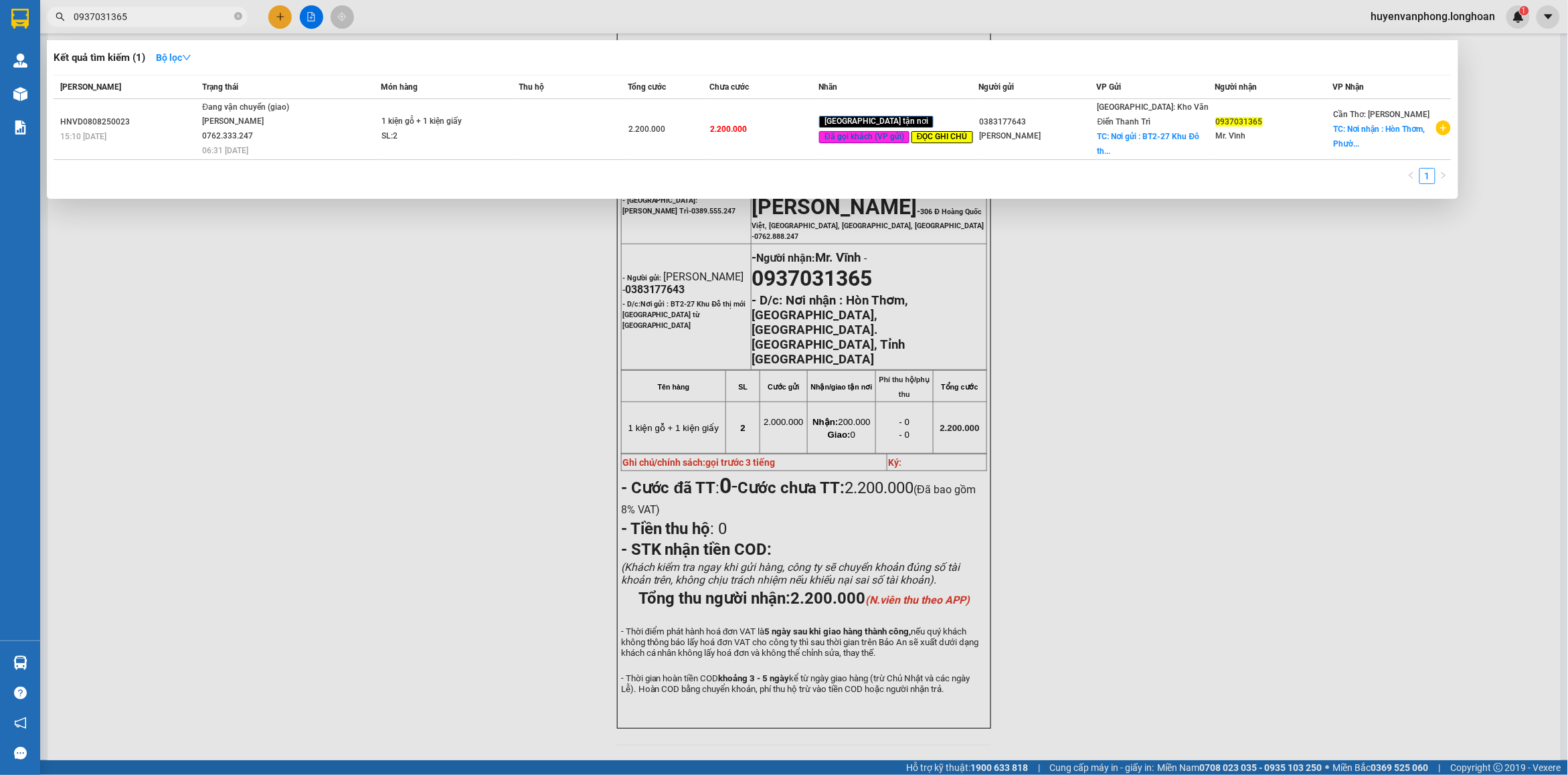
click at [168, 18] on input "0937031365" at bounding box center [152, 16] width 158 height 15
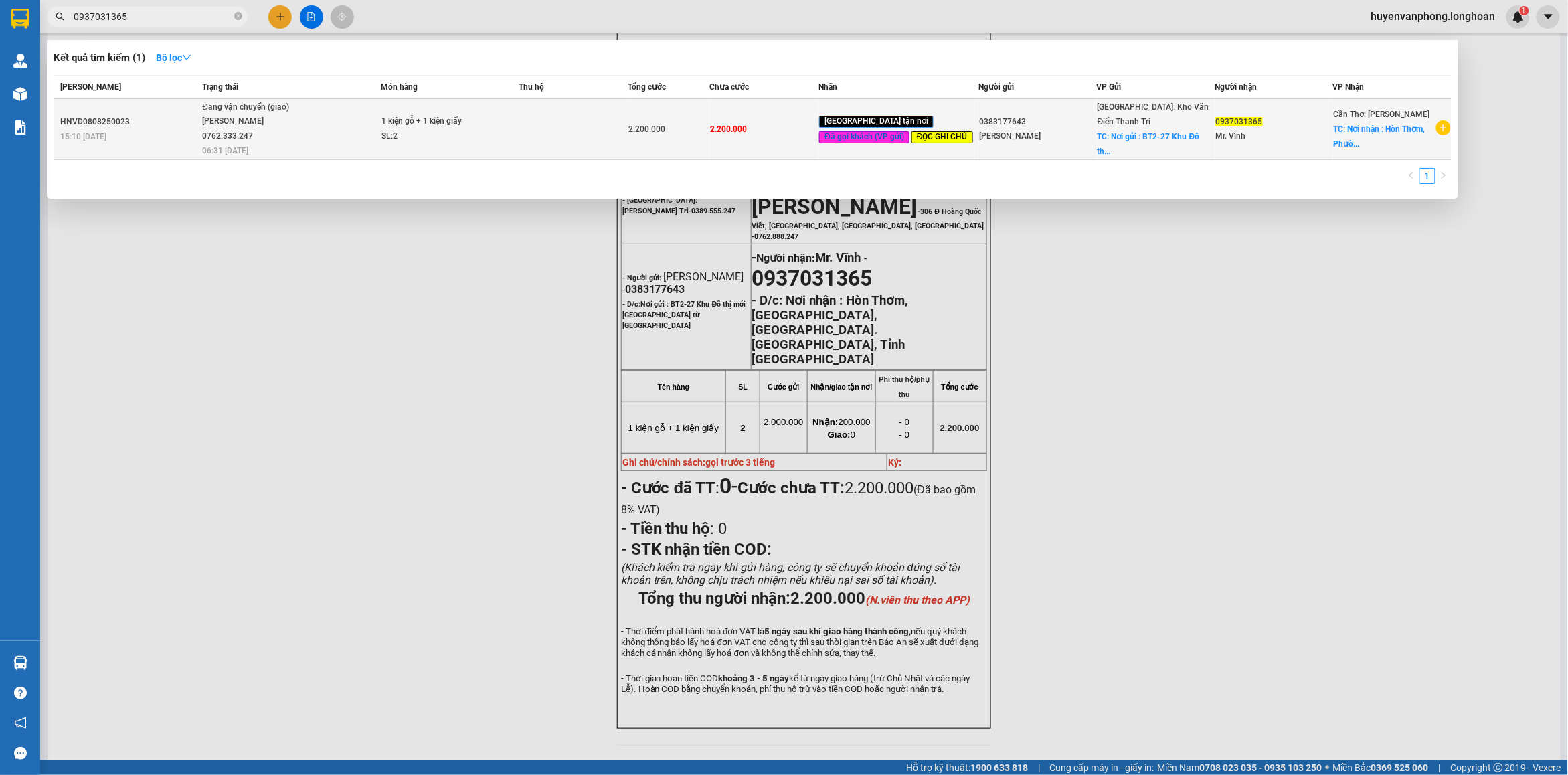
click at [280, 119] on div "[PERSON_NAME] 0762.333.247" at bounding box center [252, 129] width 101 height 29
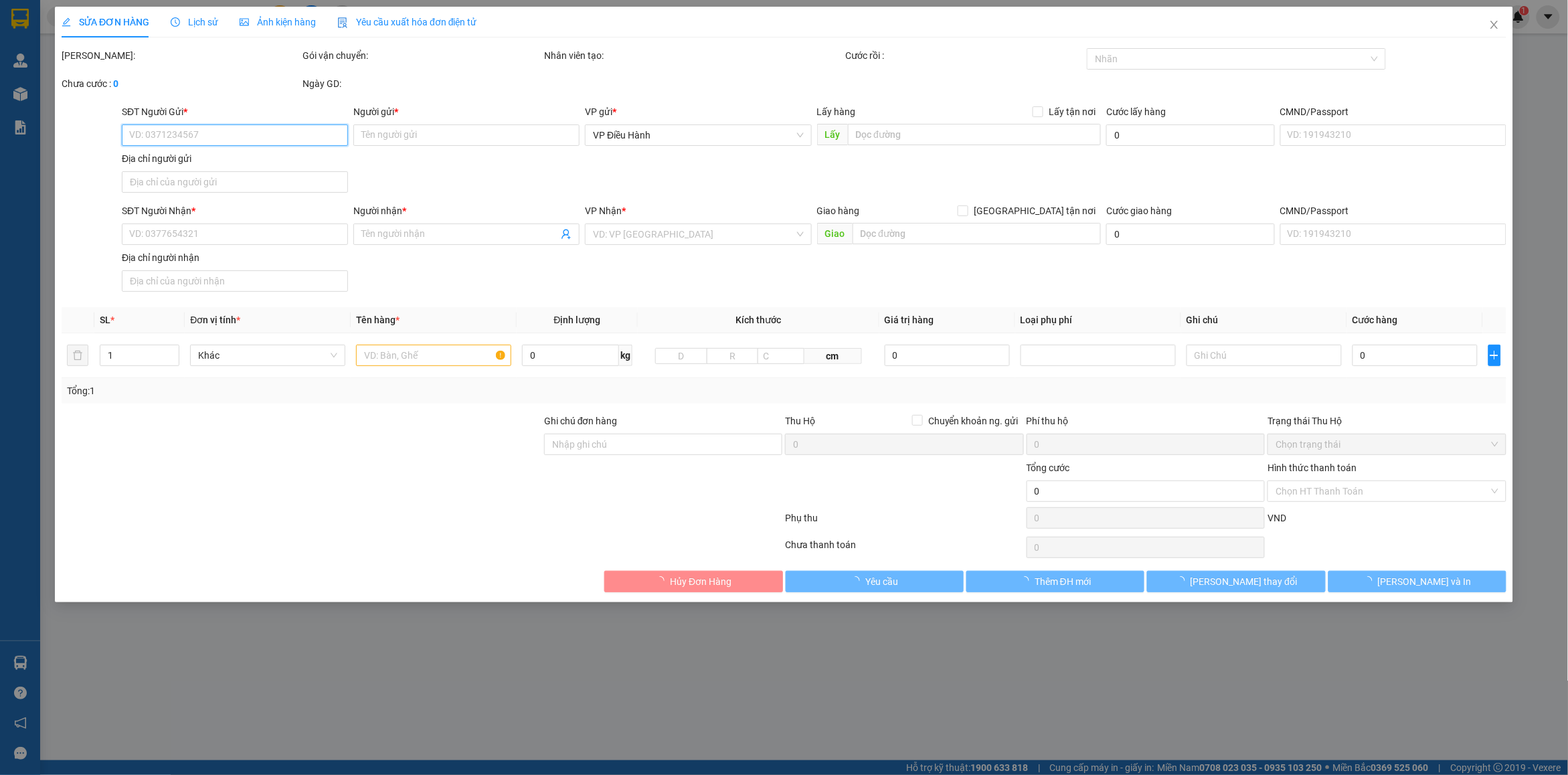
type input "0383177643"
type input "[PERSON_NAME]"
checkbox input "true"
type input "Nơi gửi : BT2-27 Khu Đô thị mới [GEOGRAPHIC_DATA] từ [GEOGRAPHIC_DATA]"
type input "0937031365"
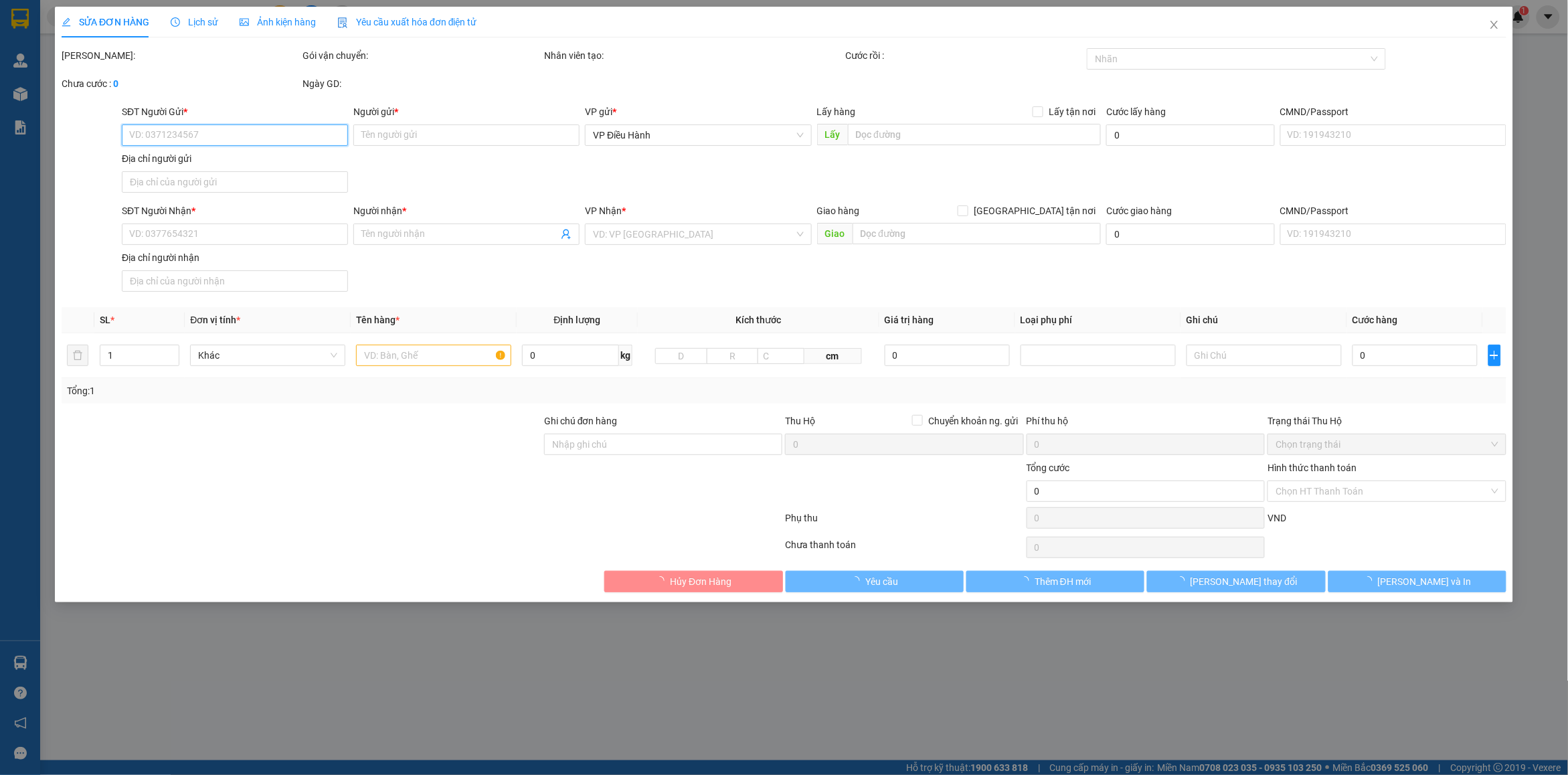
type input "Mr. Vĩnh"
checkbox input "true"
type input "Nơi nhận : Hòn Thơm, [GEOGRAPHIC_DATA], [GEOGRAPHIC_DATA]. [GEOGRAPHIC_DATA], T…"
type input "gọi trước 3 tiếng"
type input "2.200.000"
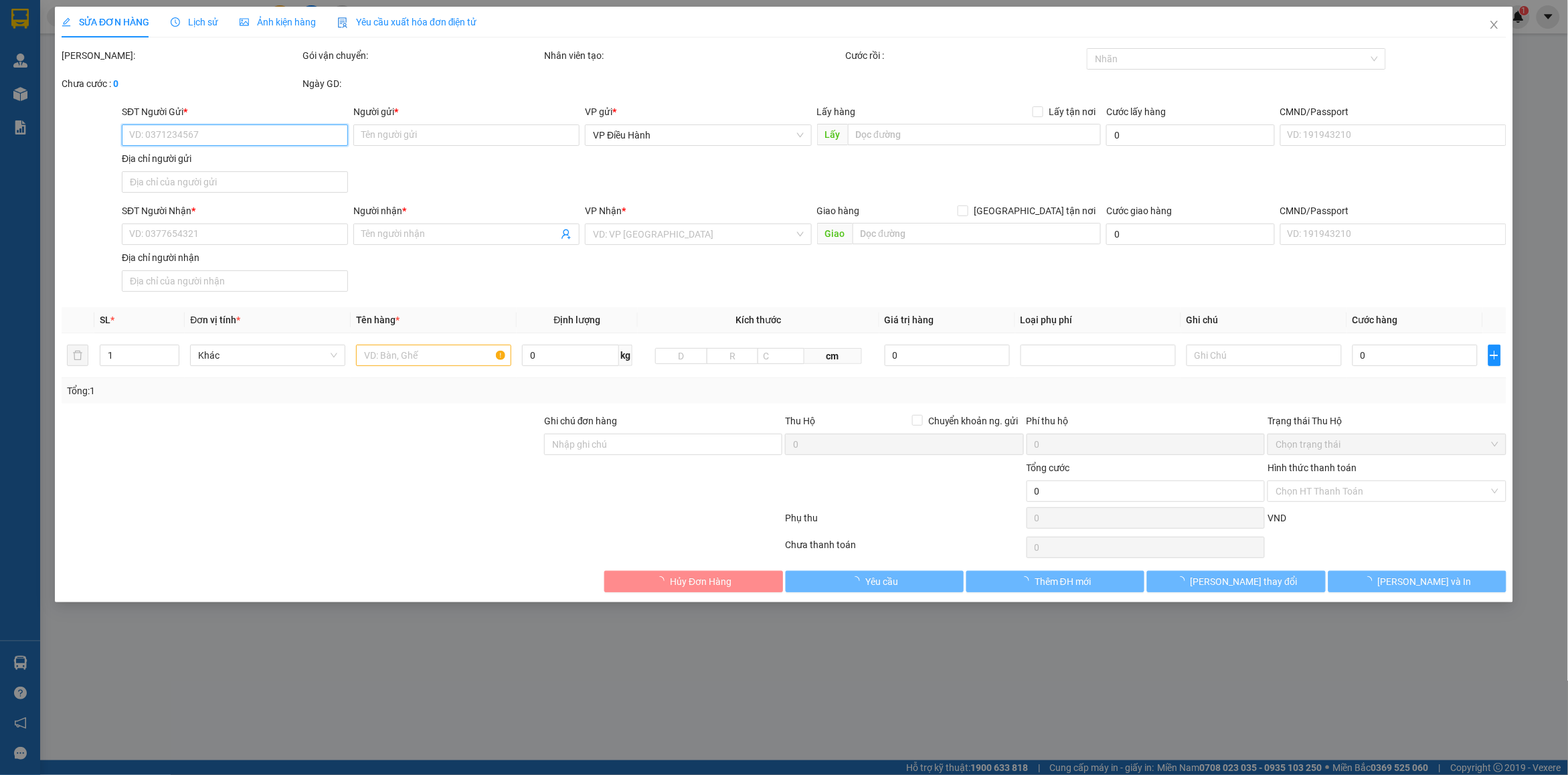
type input "2.200.000"
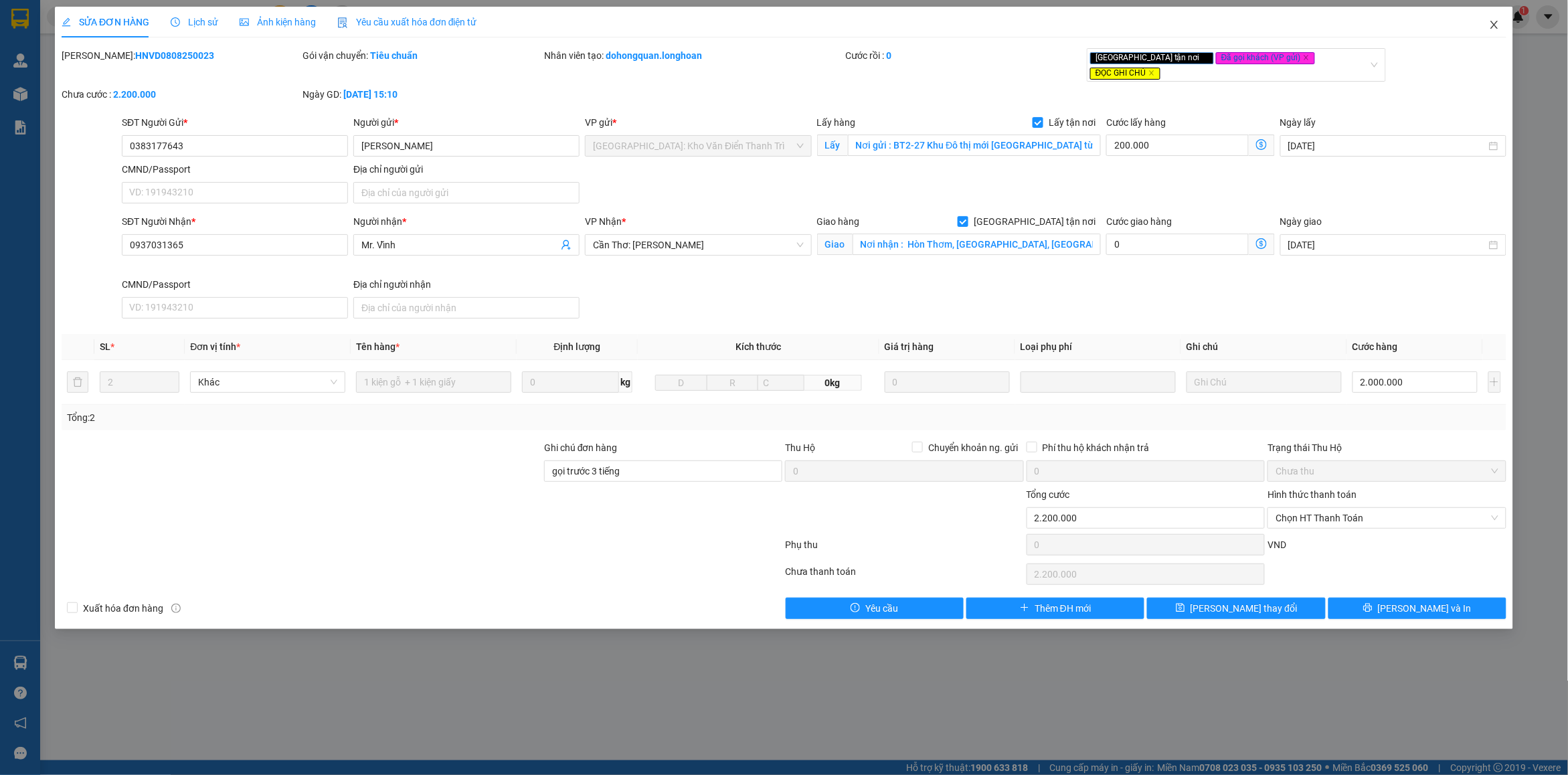
click at [1499, 24] on icon "close" at bounding box center [1494, 24] width 10 height 10
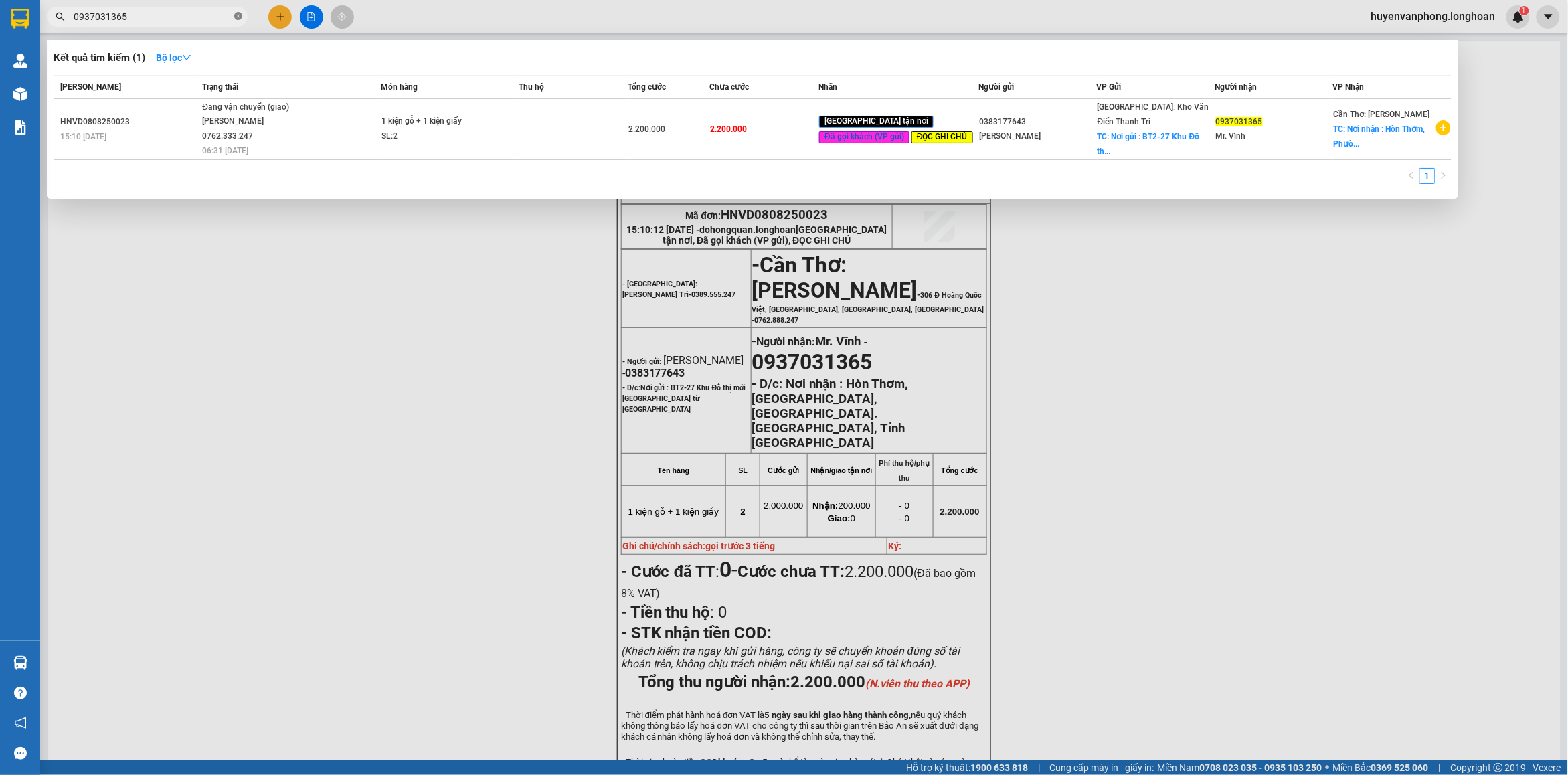
click at [238, 11] on span at bounding box center [238, 17] width 8 height 13
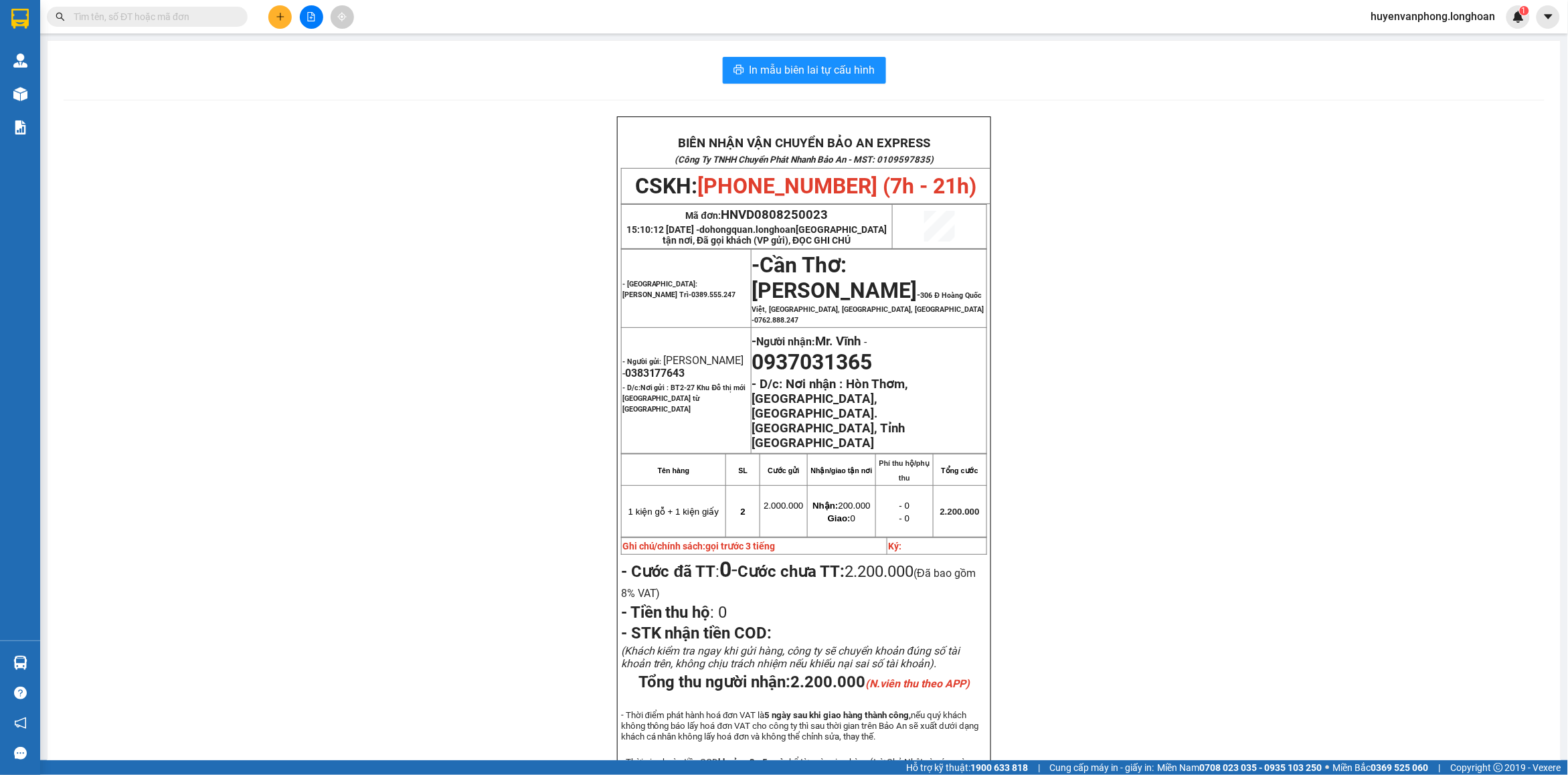
click at [178, 6] on div "Kết quả tìm kiếm ( 1 ) Bộ lọc Mã ĐH Trạng thái Món hàng Thu hộ Tổng cước Chưa c…" at bounding box center [130, 17] width 261 height 24
click at [175, 18] on input "text" at bounding box center [152, 16] width 158 height 15
paste input "0399047926"
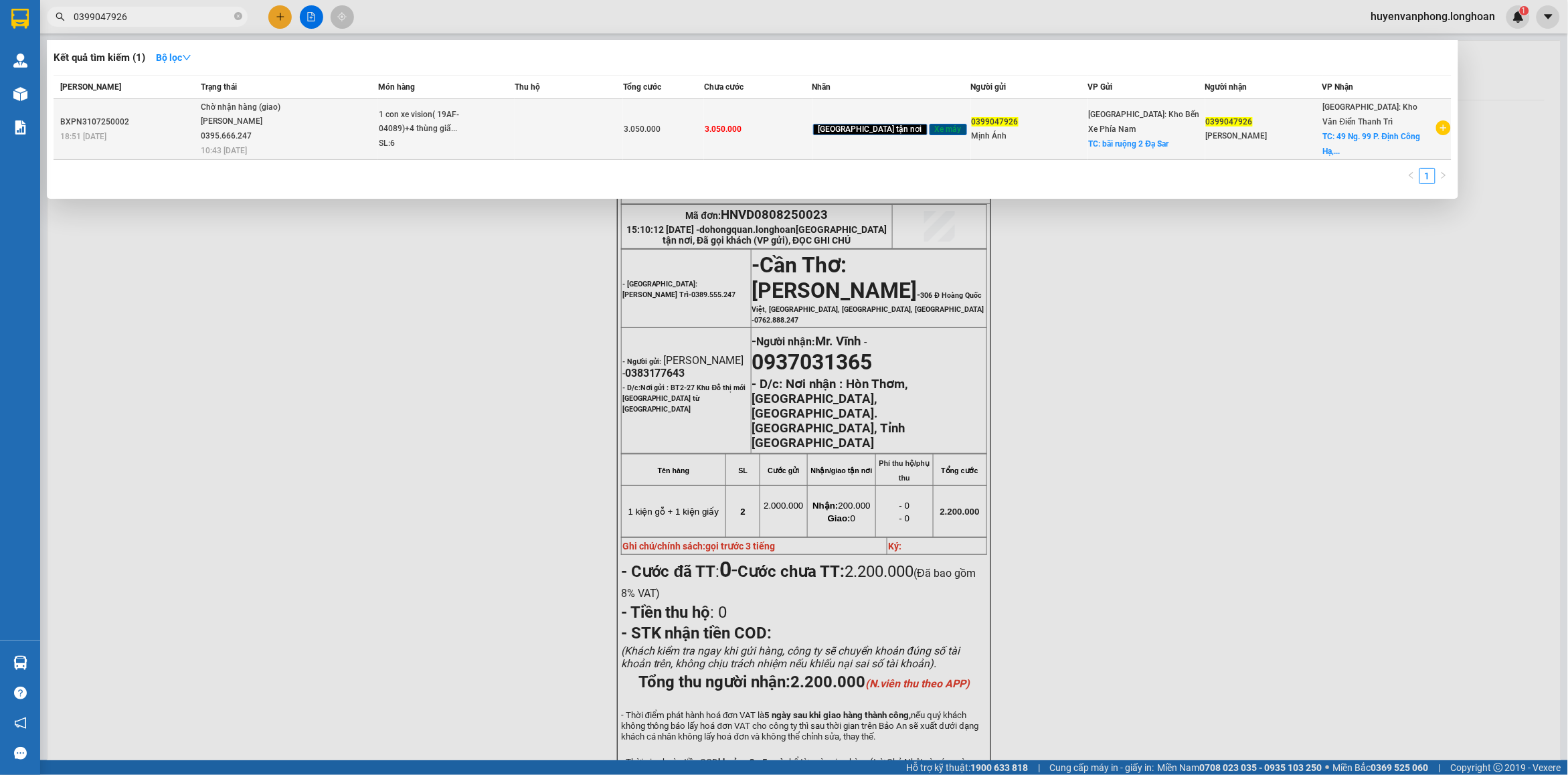
type input "0399047926"
click at [515, 138] on span "1 con xe vision( 19AF-04089)+4 thùng giấ... SL: 6" at bounding box center [447, 129] width 136 height 43
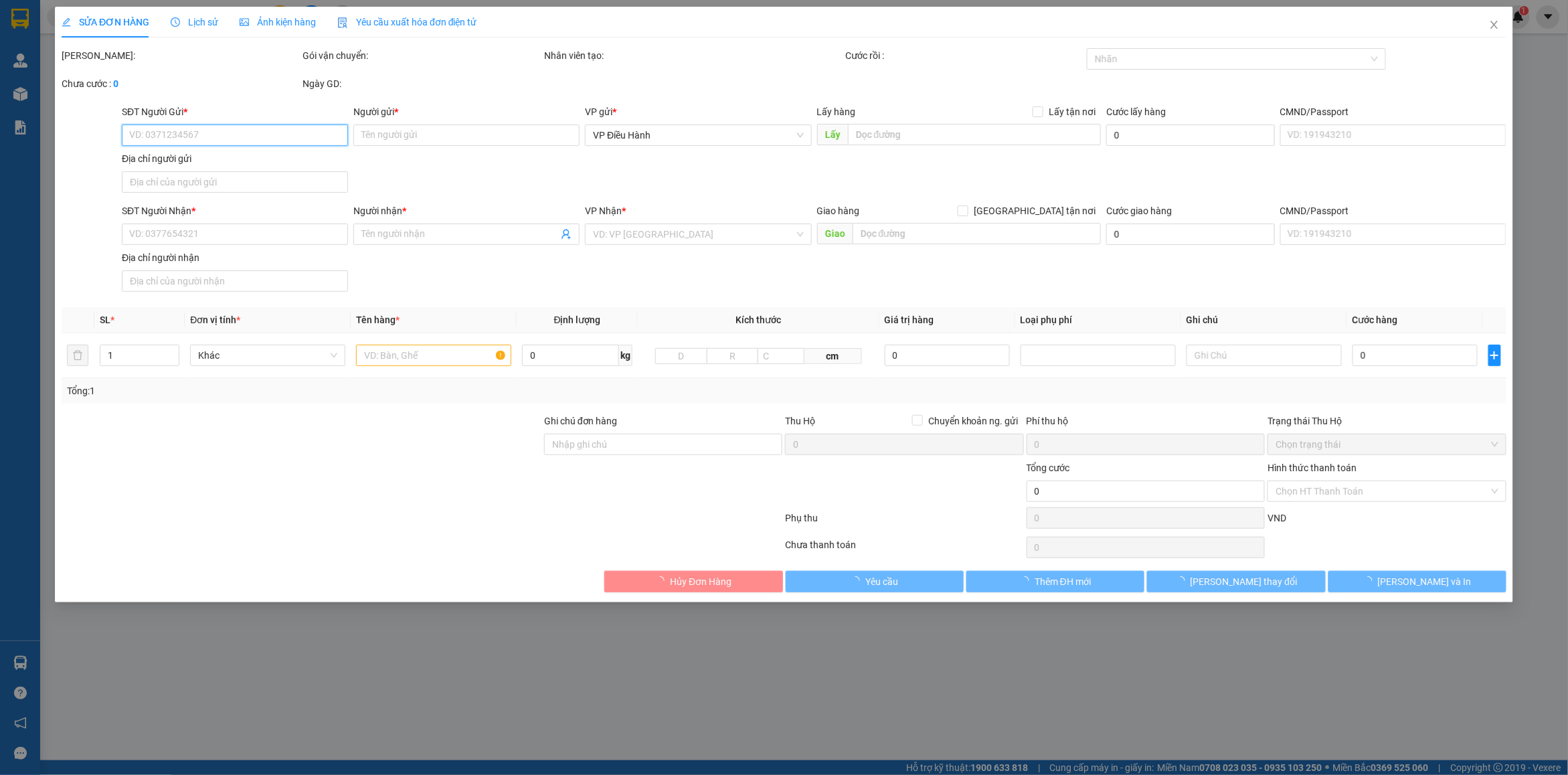
type input "0399047926"
type input "Mịnh Ánh"
checkbox input "true"
type input "bãi ruộng 2 [GEOGRAPHIC_DATA]"
type input "0399047926"
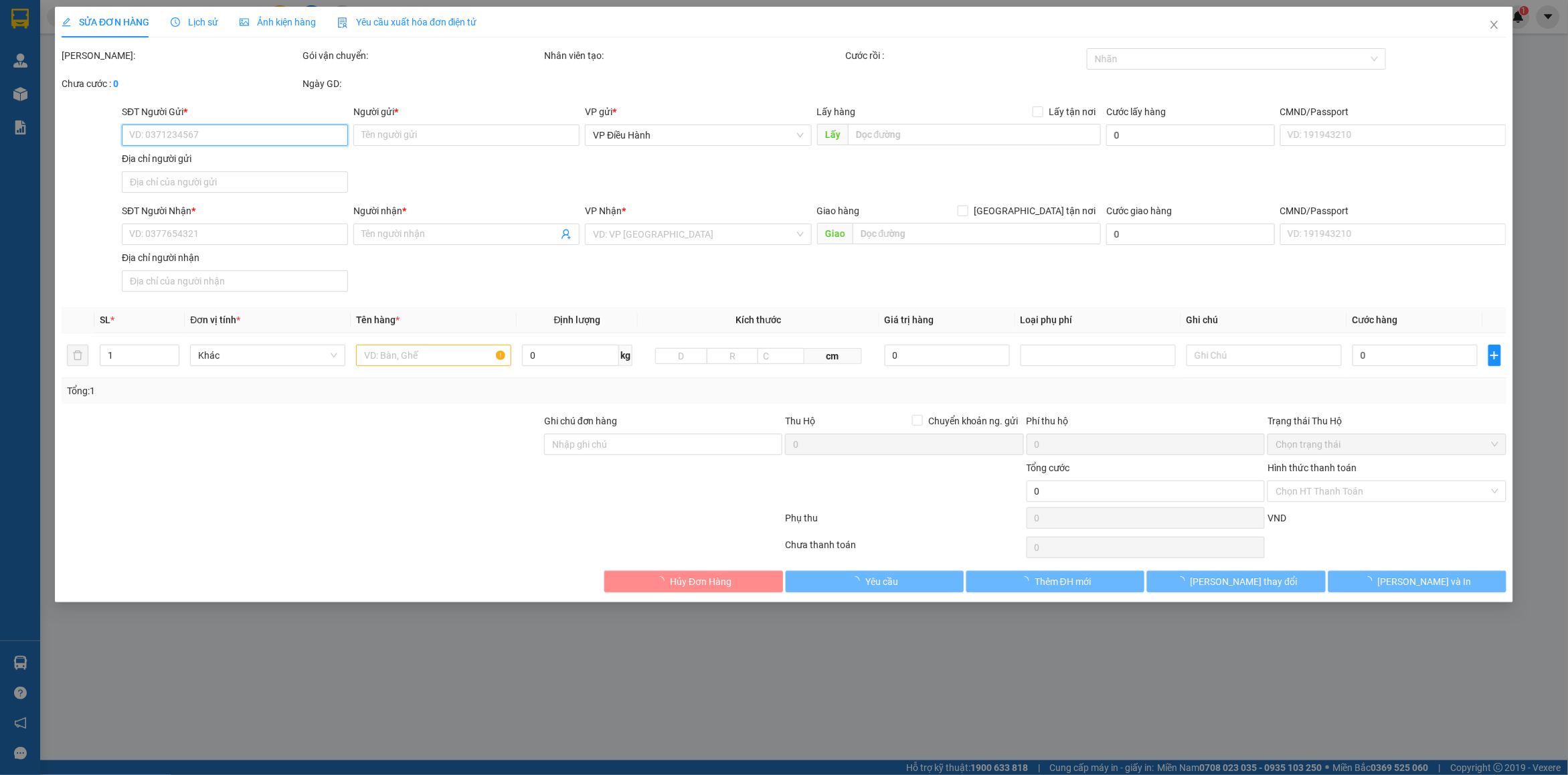
type input "[PERSON_NAME]"
checkbox input "true"
type input "49 Ng. 99 P. Định Công Hạ, Định Công Thượng, [GEOGRAPHIC_DATA], [GEOGRAPHIC_DAT…"
type input "1 CHÌA KHOÁ + KO CAVAT"
type input "3.050.000"
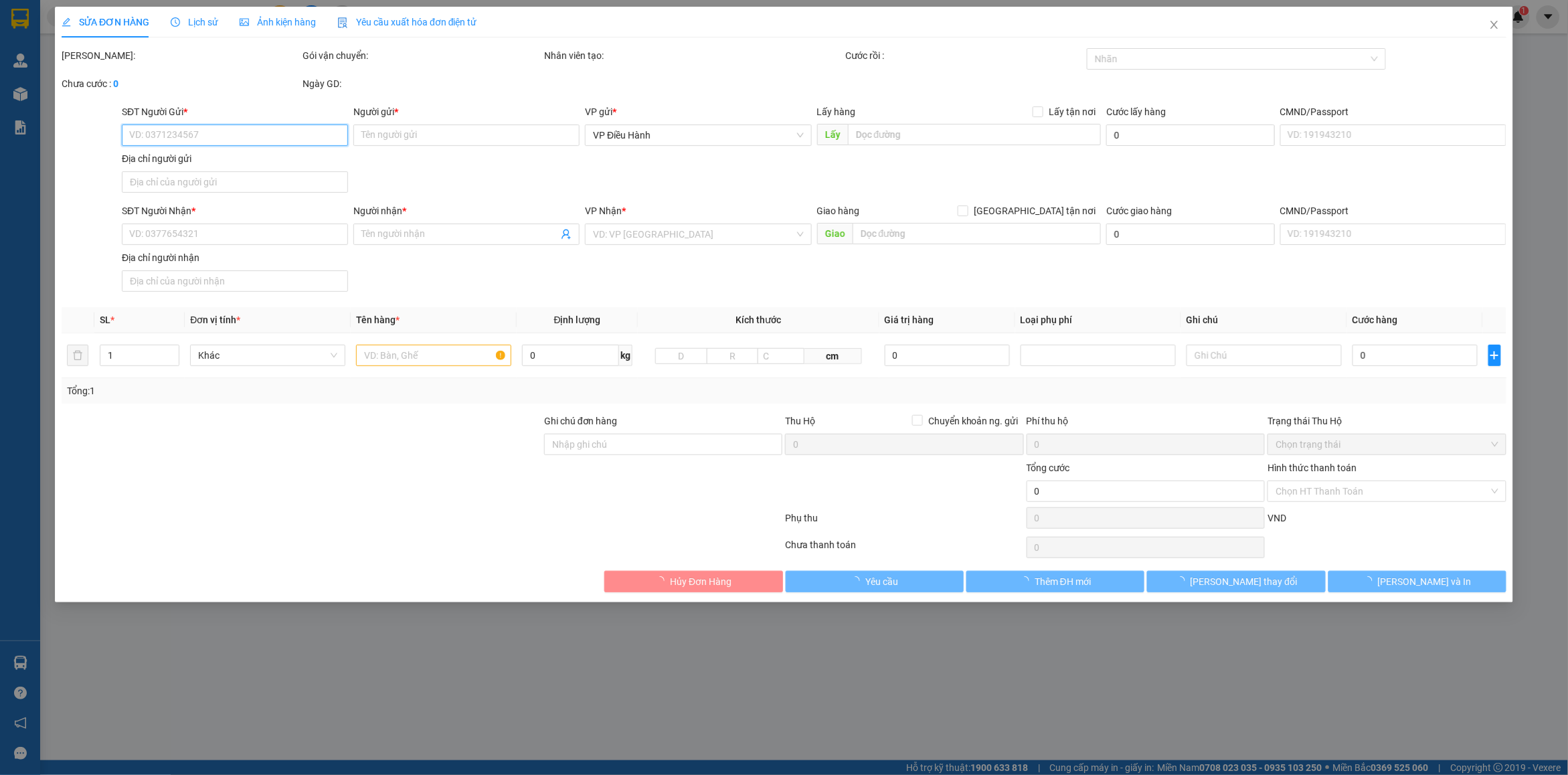
type input "3.050.000"
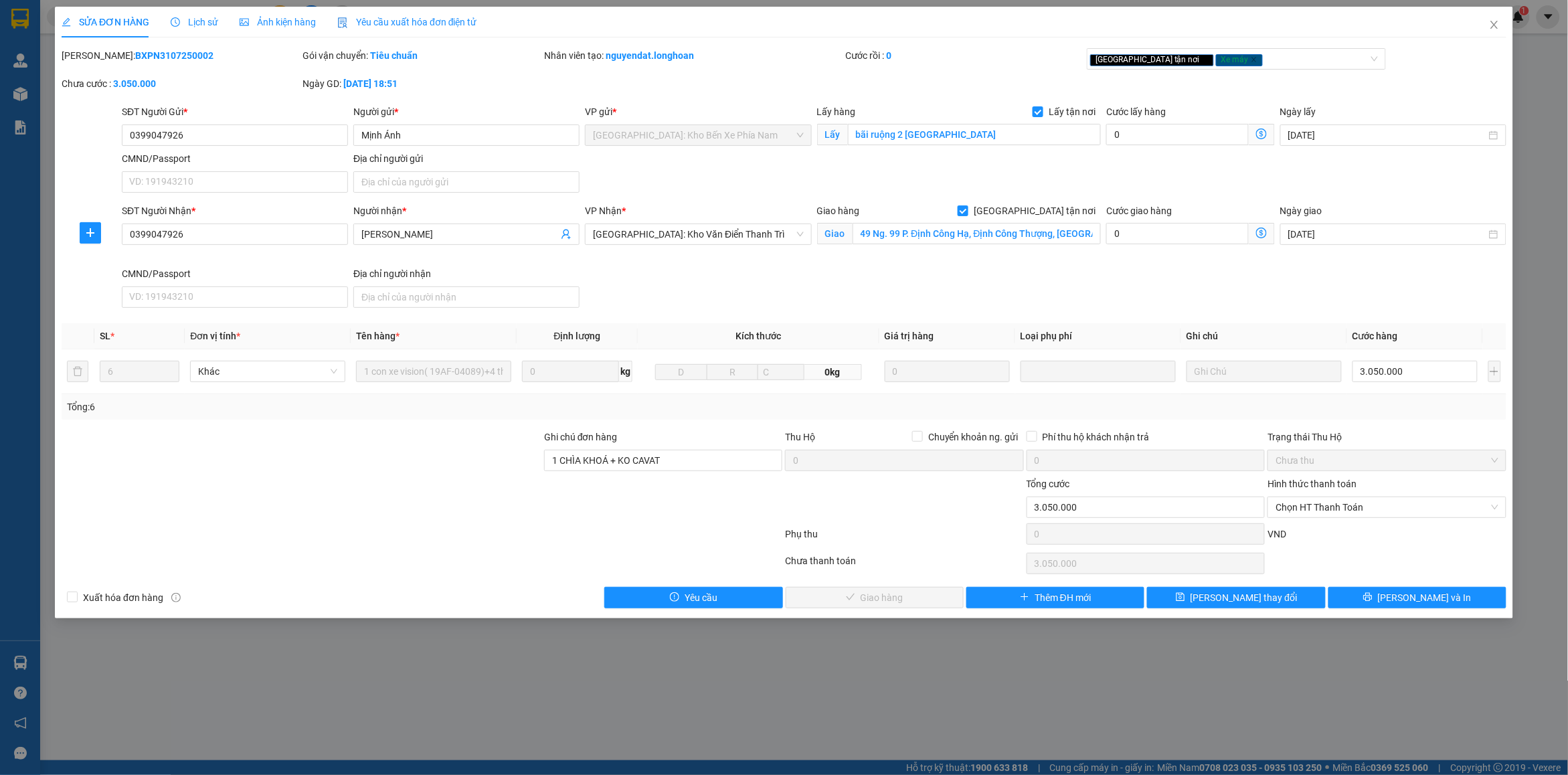
click at [206, 8] on div "Lịch sử" at bounding box center [194, 22] width 48 height 31
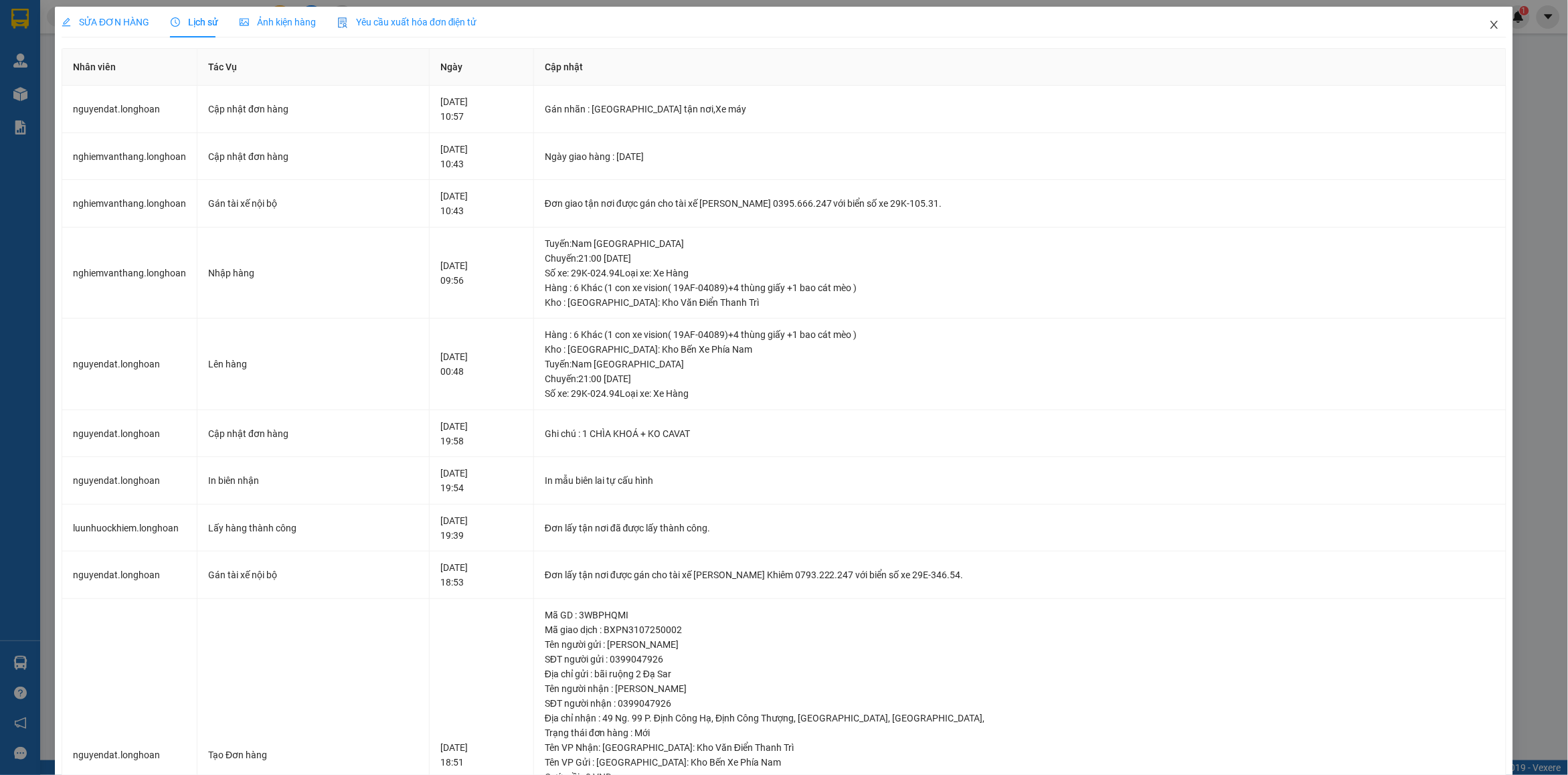
click at [1489, 24] on icon "close" at bounding box center [1494, 24] width 10 height 10
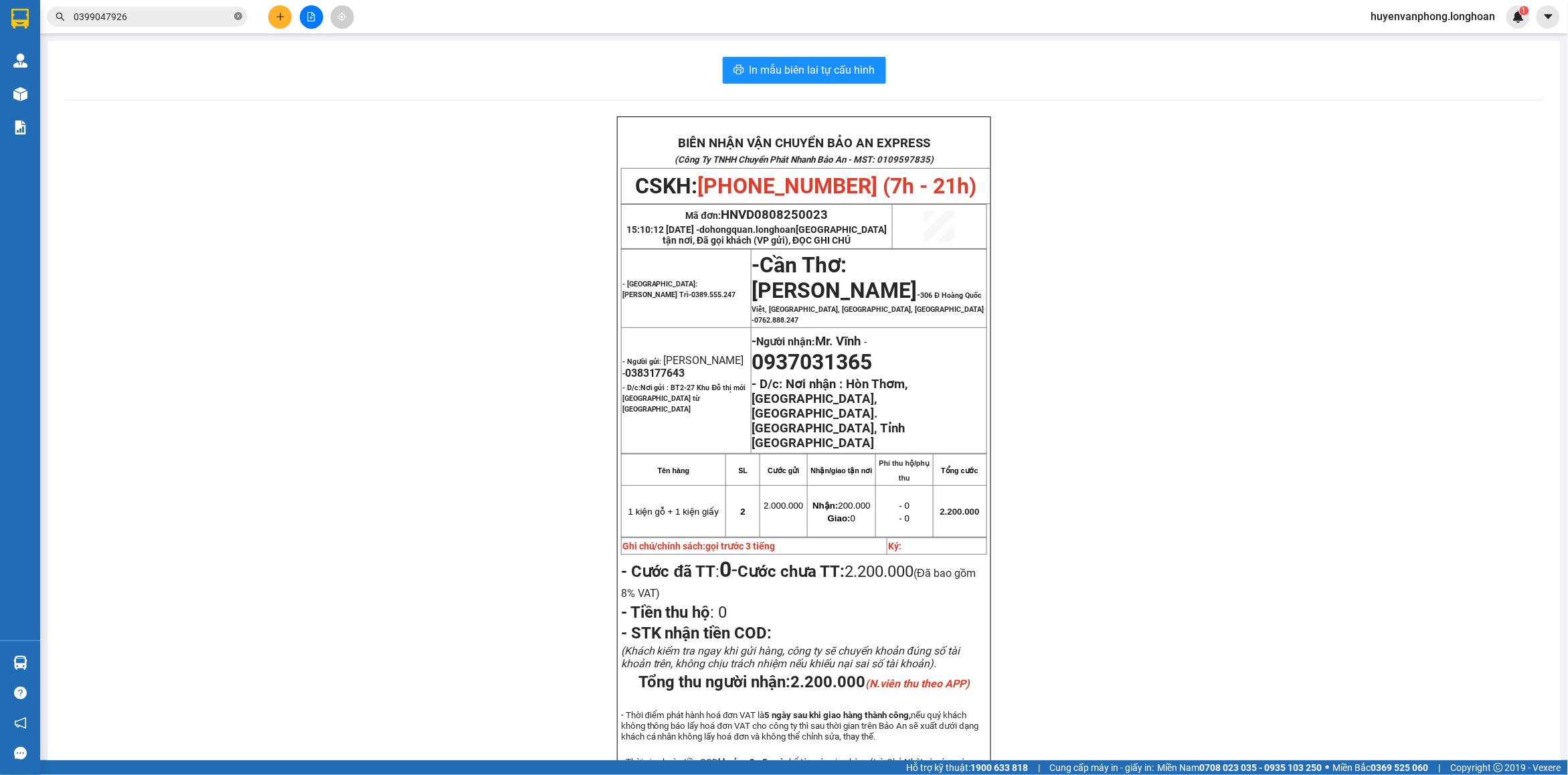
drag, startPoint x: 235, startPoint y: 15, endPoint x: 152, endPoint y: 24, distance: 83.5
click at [234, 17] on icon "close-circle" at bounding box center [238, 15] width 8 height 8
click at [152, 24] on input "text" at bounding box center [152, 16] width 158 height 15
paste input "VHBT2507250035"
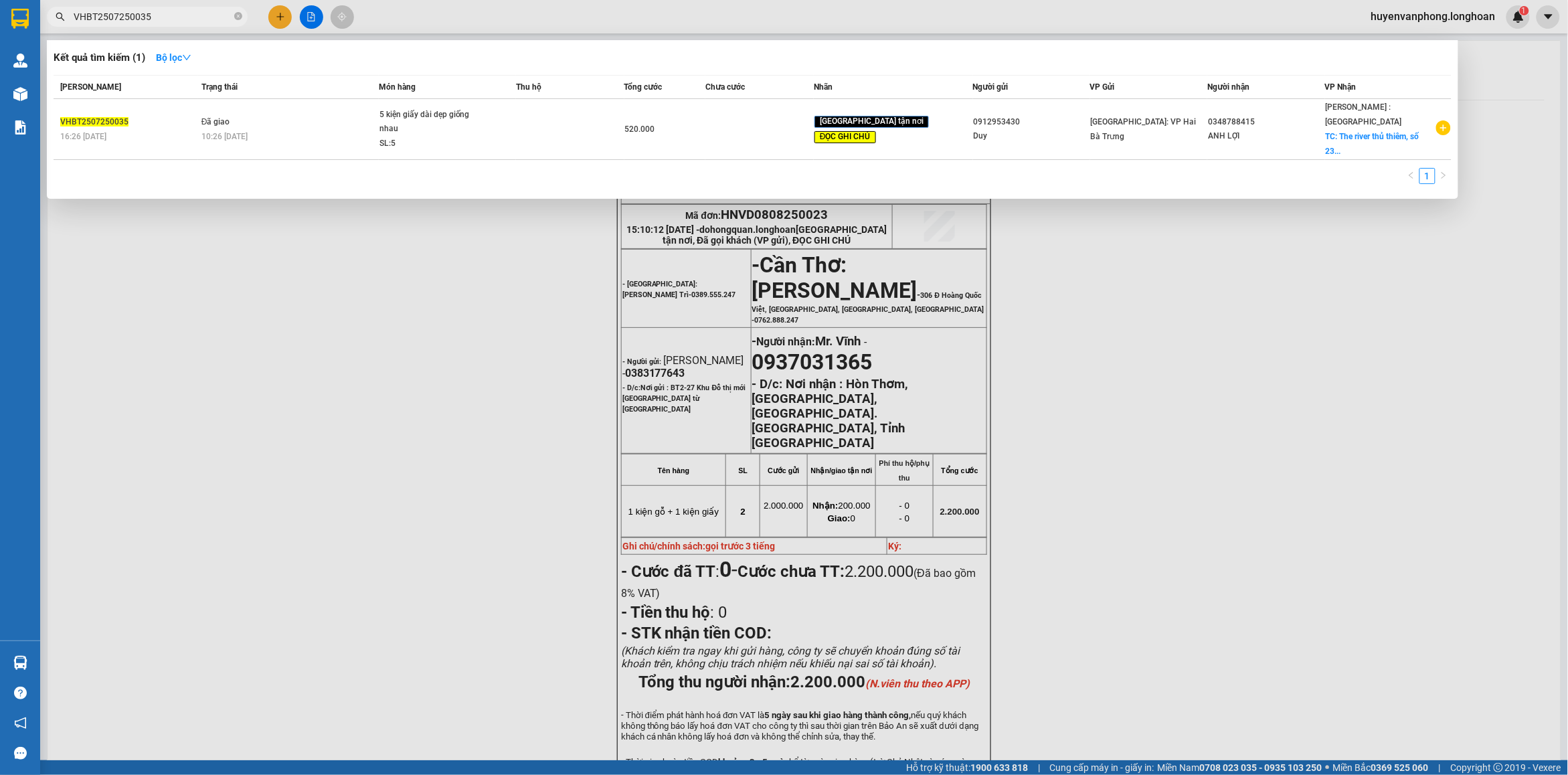
type input "VHBT2507250035"
click at [235, 17] on icon "close-circle" at bounding box center [238, 15] width 8 height 8
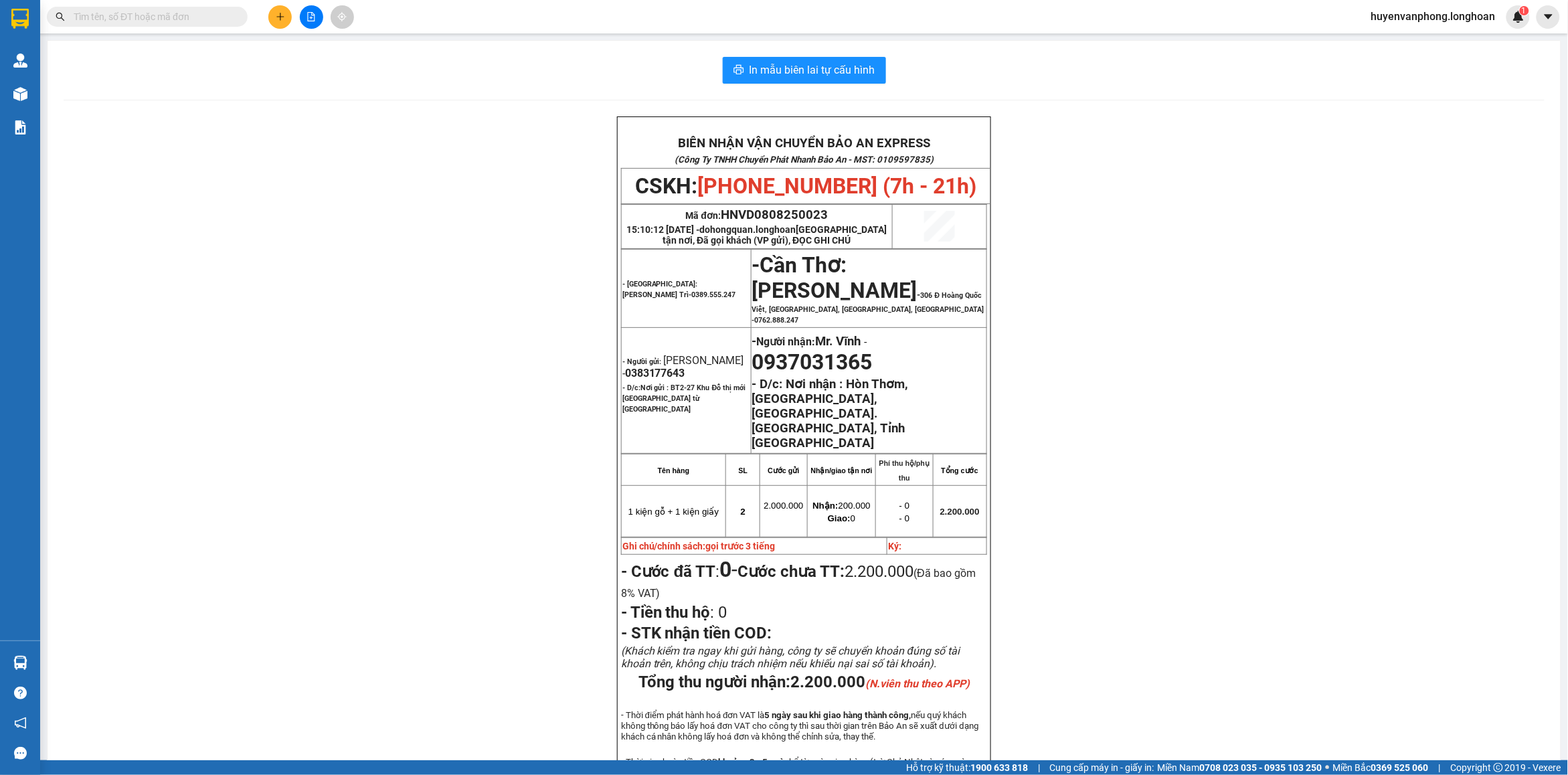
click at [165, 17] on input "text" at bounding box center [152, 16] width 158 height 15
paste input "0399047926"
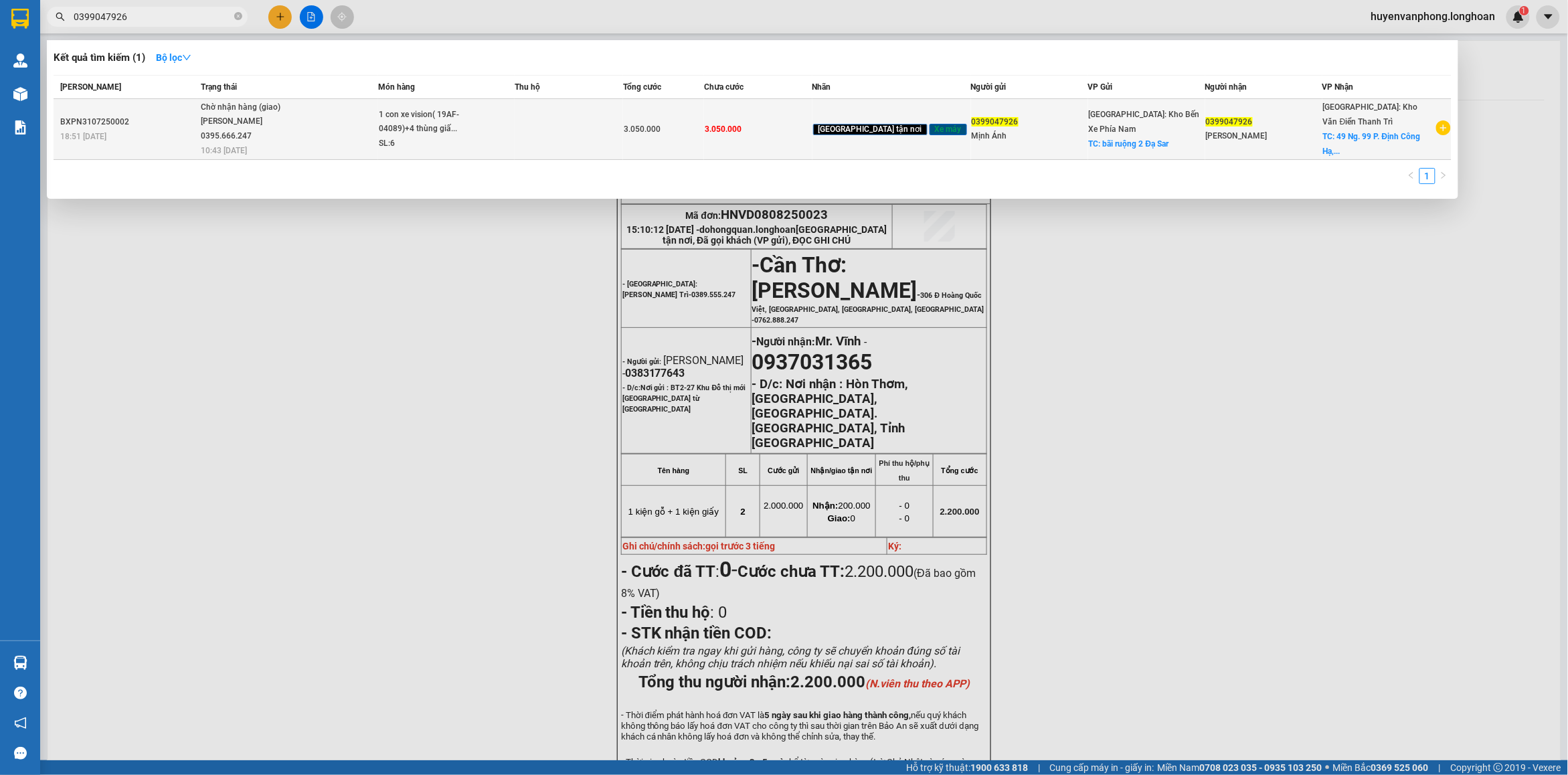
type input "0399047926"
click at [377, 139] on span "Chờ nhận hàng (giao) [PERSON_NAME] 0395.666.247 10:43 [DATE]" at bounding box center [289, 128] width 176 height 55
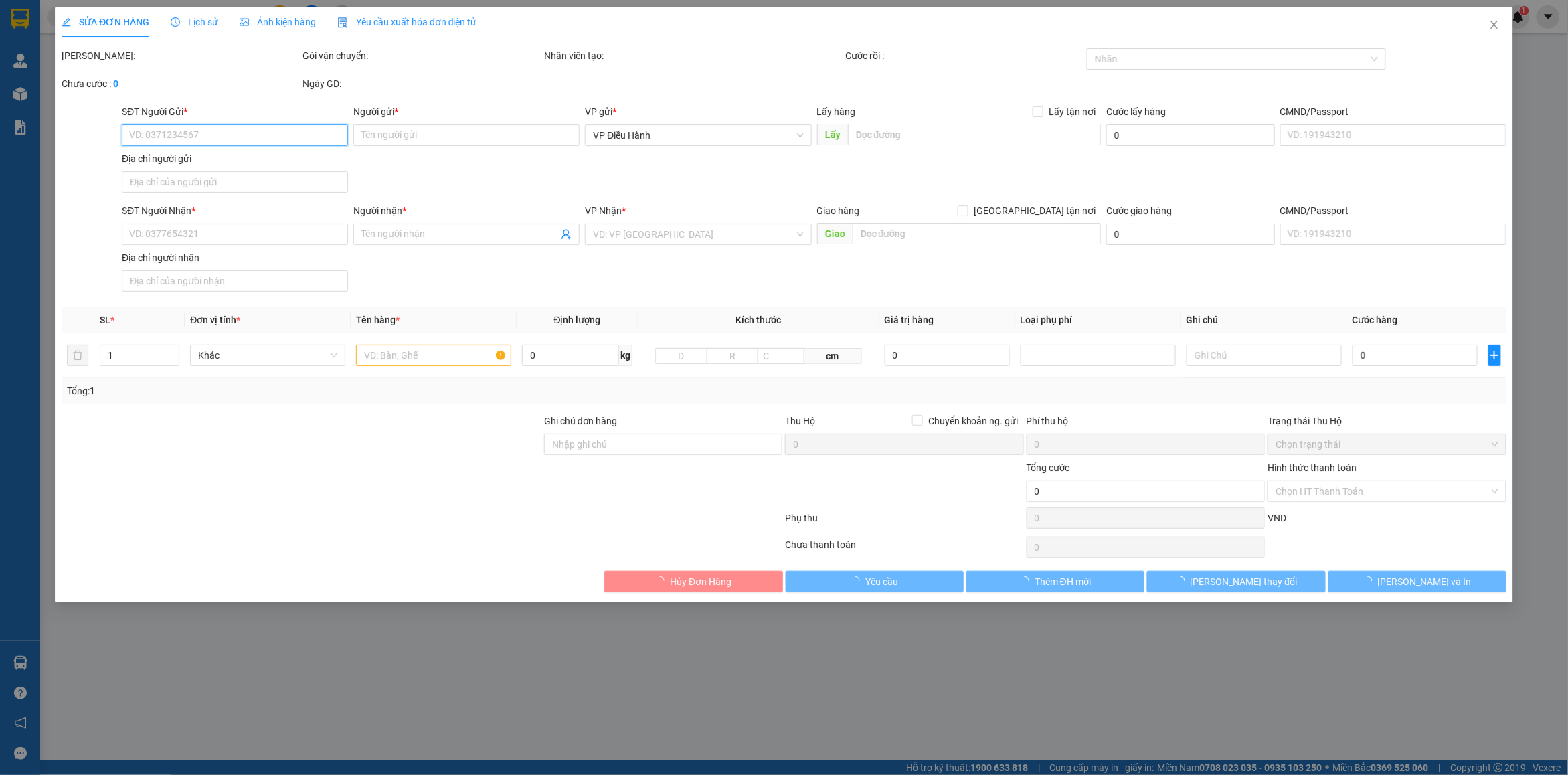
type input "0399047926"
type input "Mịnh Ánh"
checkbox input "true"
type input "bãi ruộng 2 [GEOGRAPHIC_DATA]"
type input "0399047926"
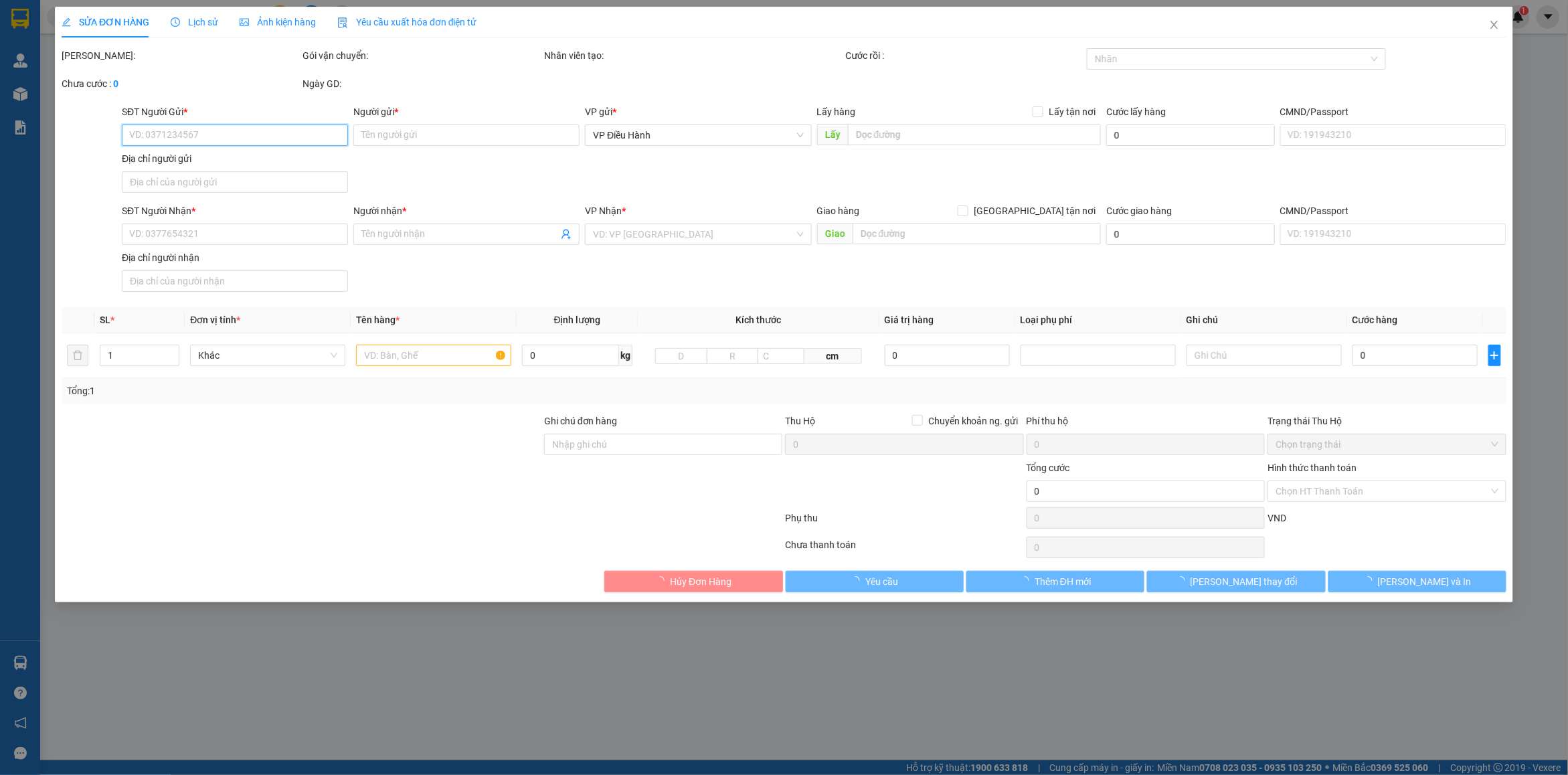
type input "[PERSON_NAME]"
checkbox input "true"
type input "49 Ng. 99 P. Định Công Hạ, Định Công Thượng, [GEOGRAPHIC_DATA], [GEOGRAPHIC_DAT…"
type input "1 CHÌA KHOÁ + KO CAVAT"
type input "3.050.000"
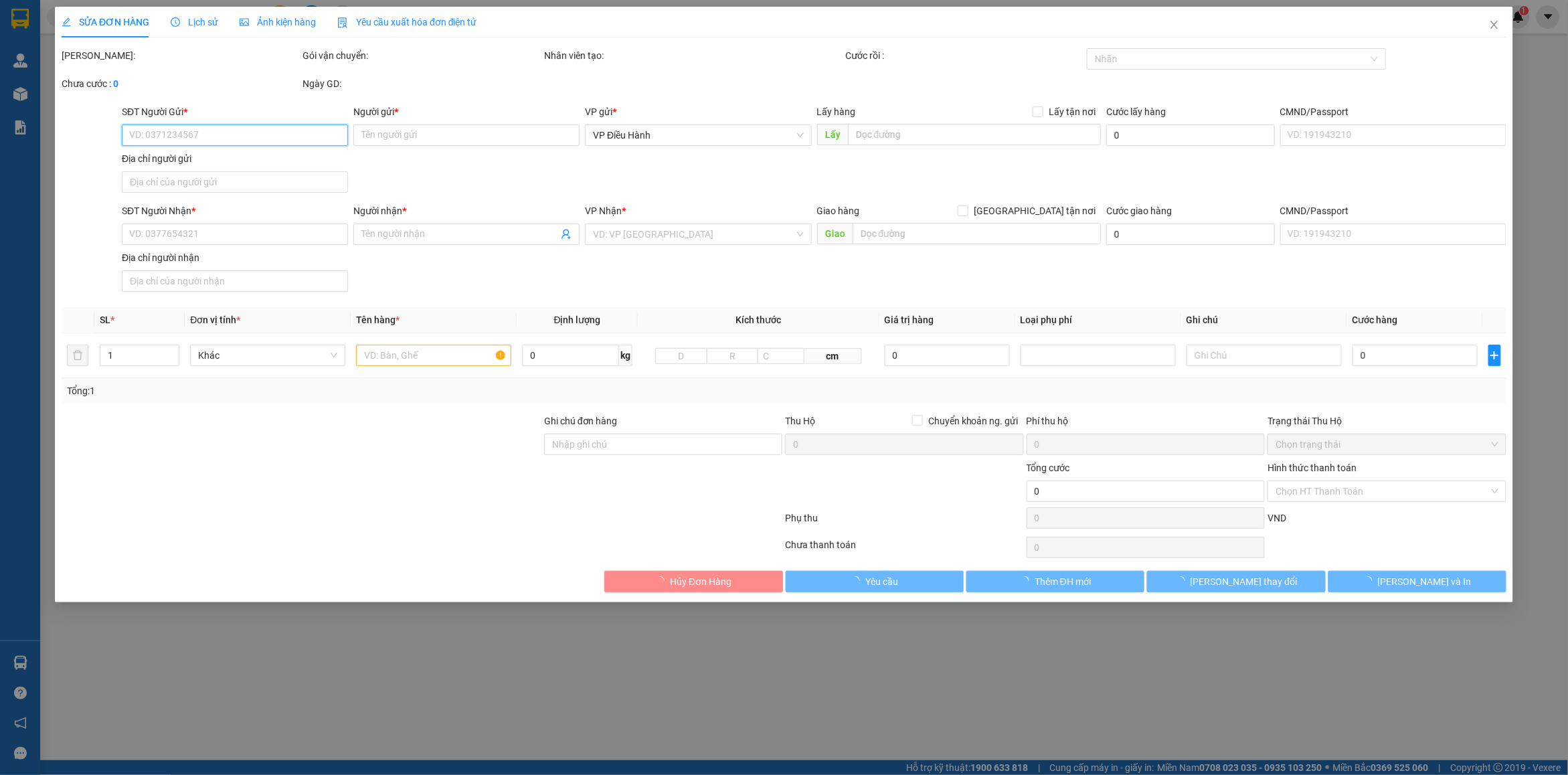
type input "3.050.000"
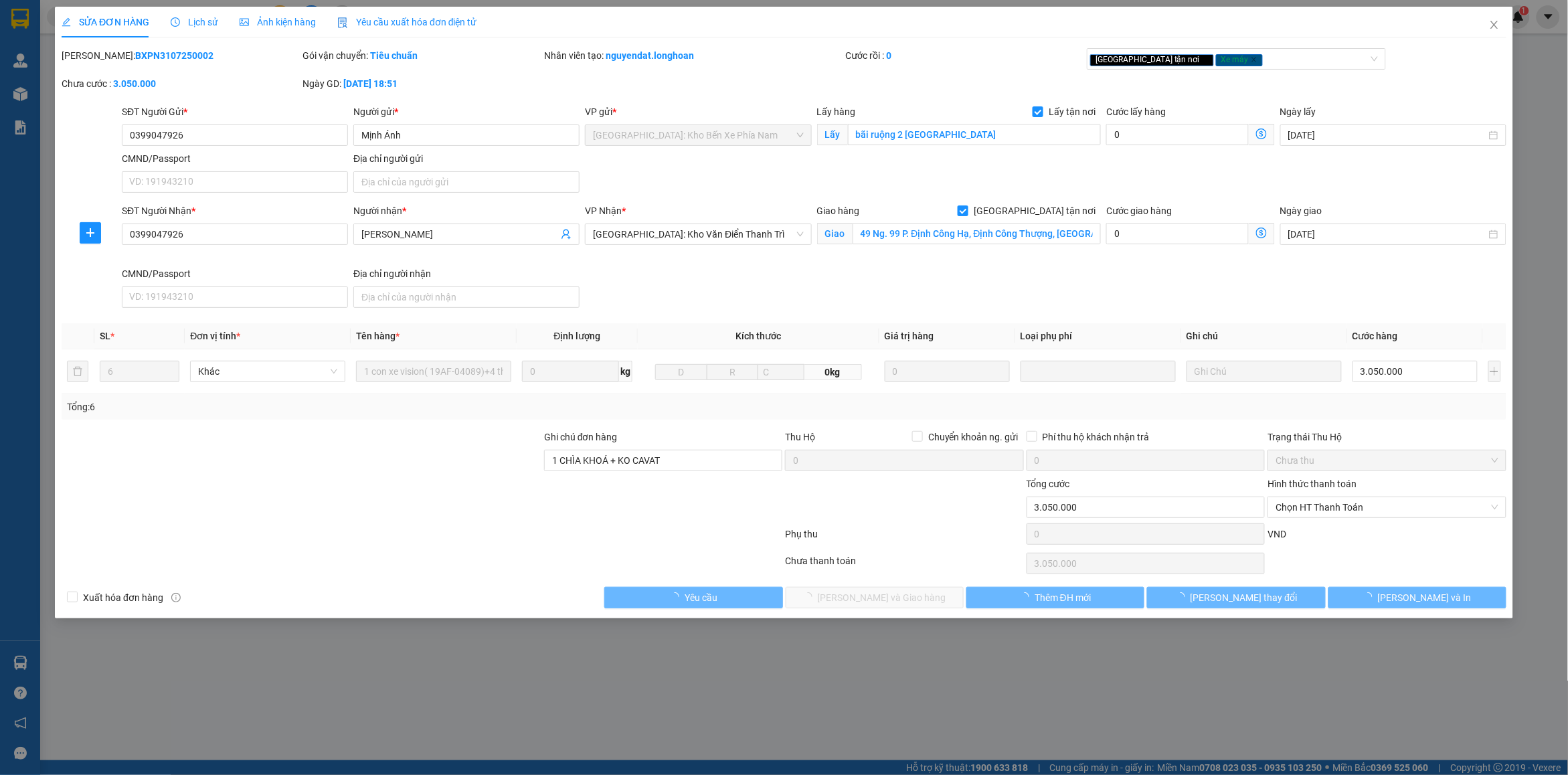
click at [192, 24] on span "Lịch sử" at bounding box center [194, 22] width 48 height 10
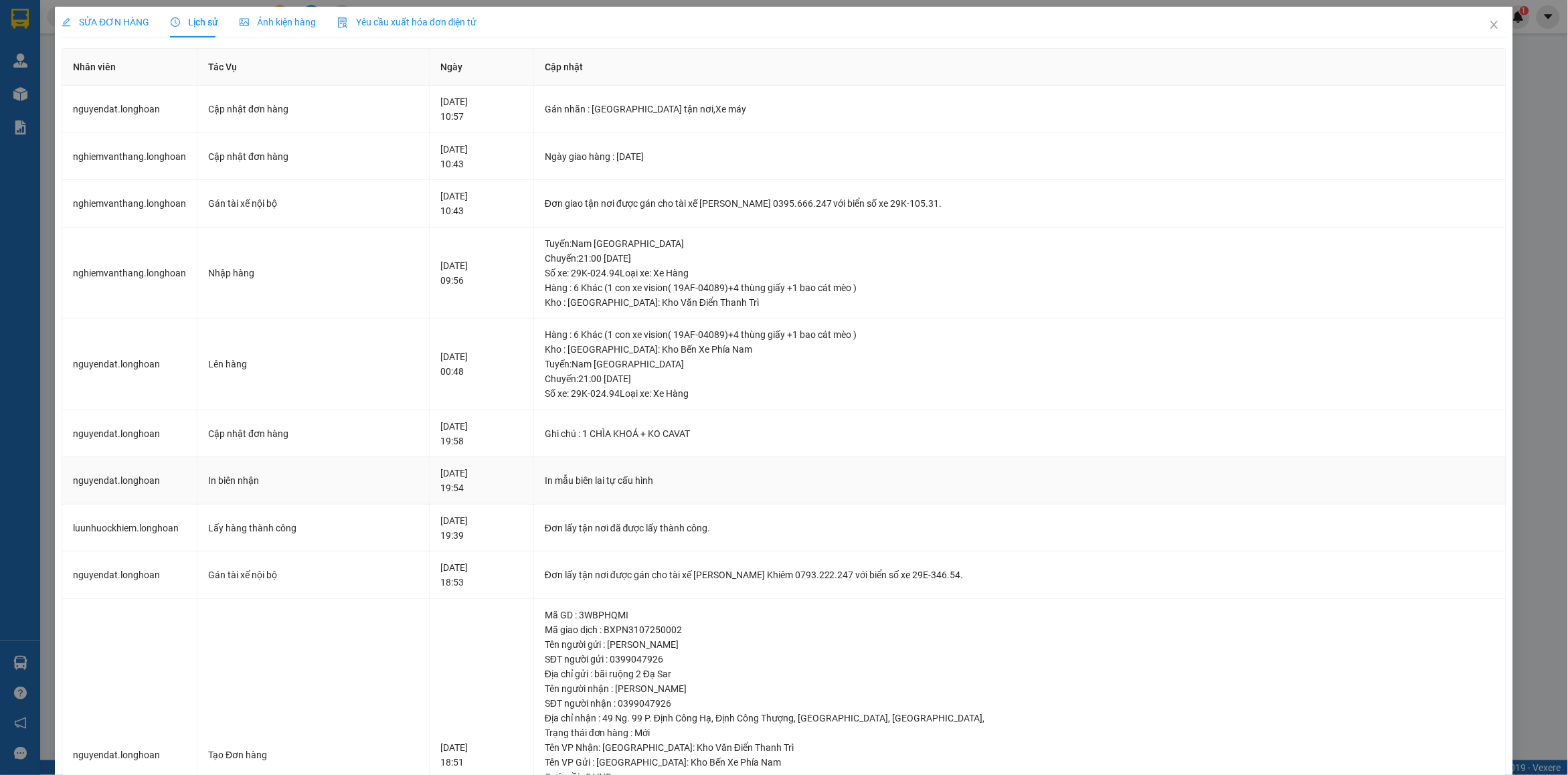
click at [707, 474] on div "In mẫu biên lai tự cấu hình" at bounding box center [1019, 480] width 950 height 15
click at [1490, 27] on icon "close" at bounding box center [1494, 24] width 8 height 8
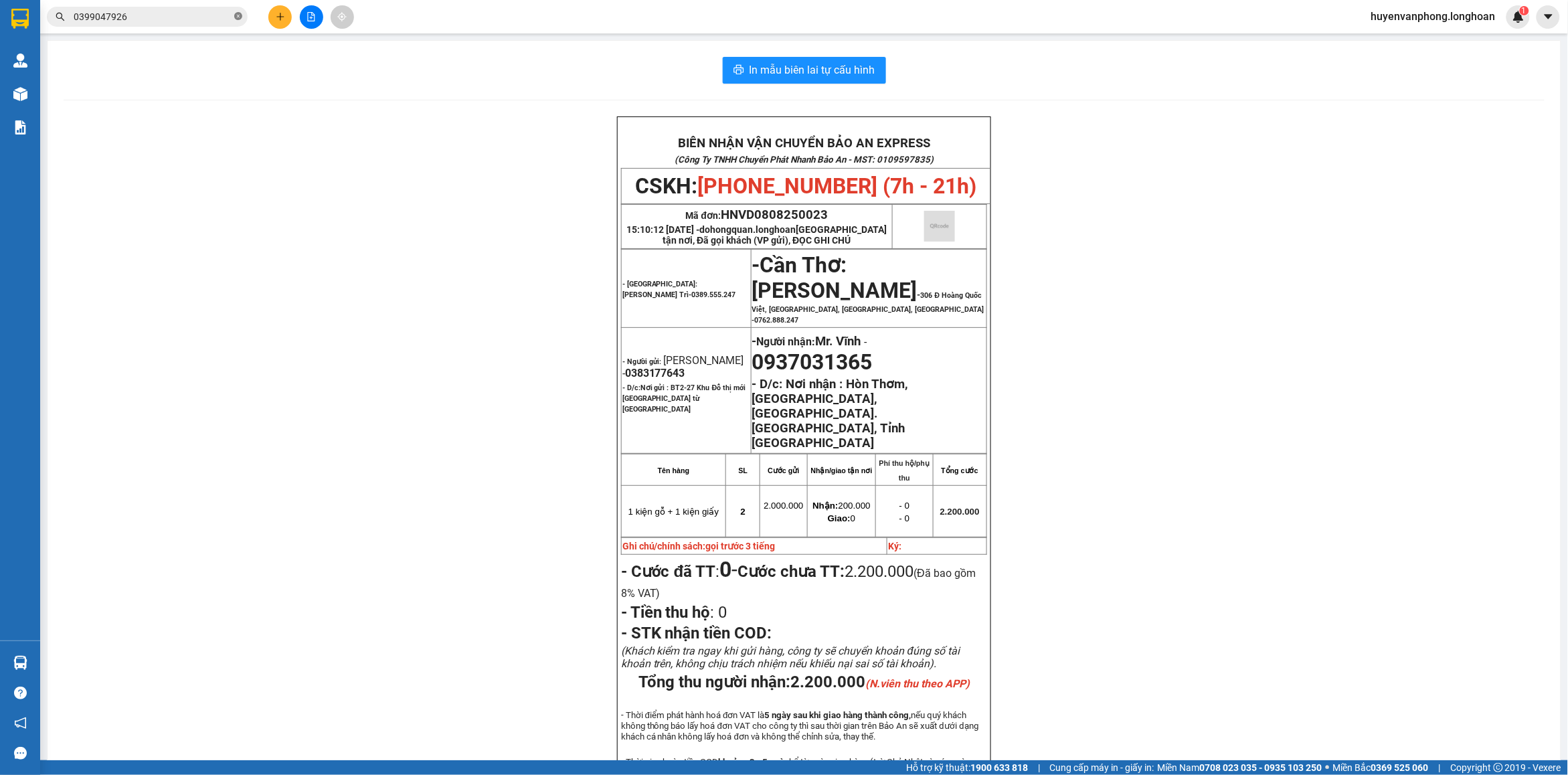
click at [242, 21] on span at bounding box center [238, 17] width 8 height 13
click at [174, 18] on input "text" at bounding box center [152, 16] width 158 height 15
paste input "0969 366 861"
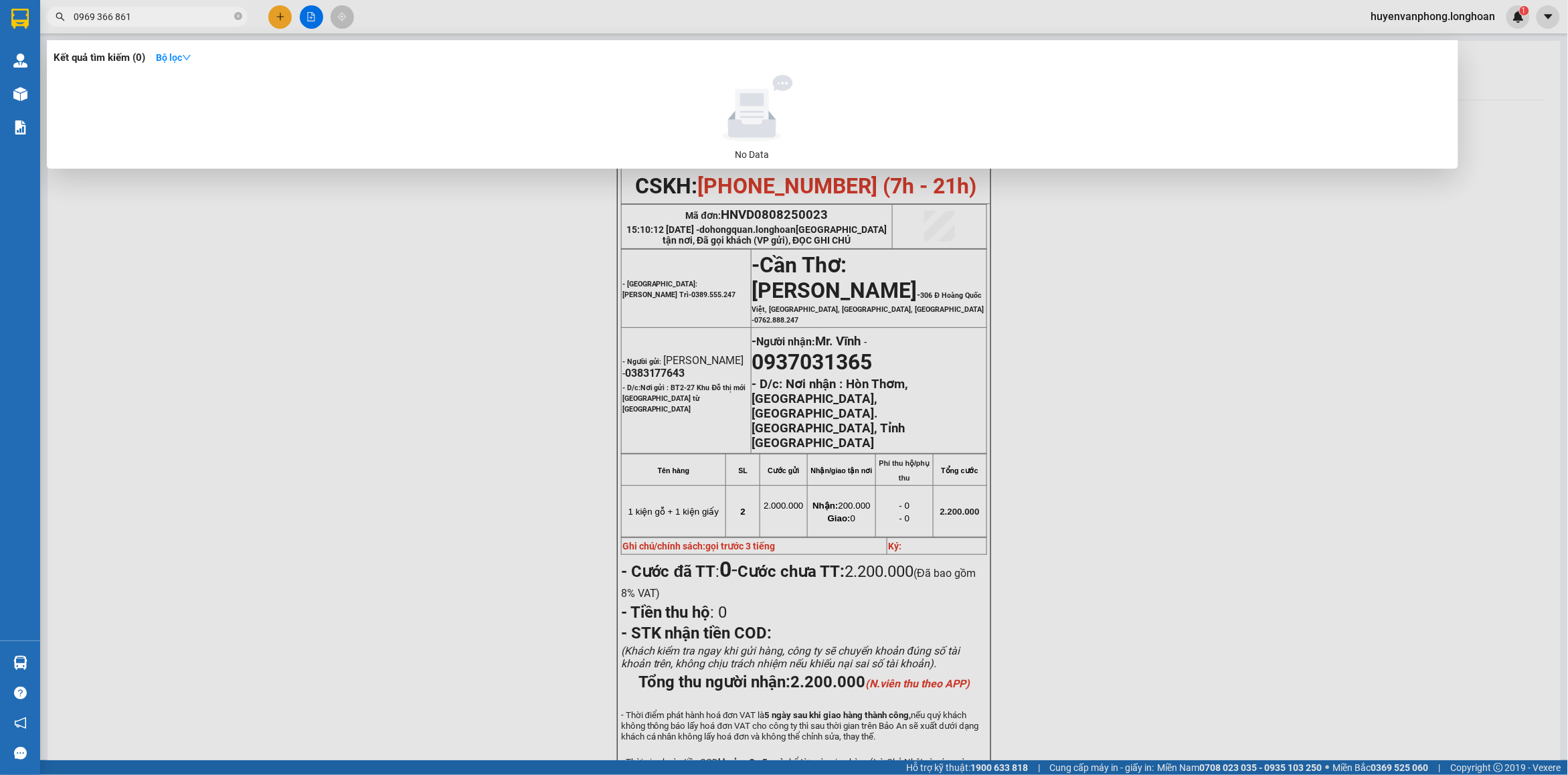
click at [99, 20] on input "0969 366 861" at bounding box center [152, 16] width 158 height 15
click at [113, 21] on input "0969366 861" at bounding box center [152, 16] width 158 height 15
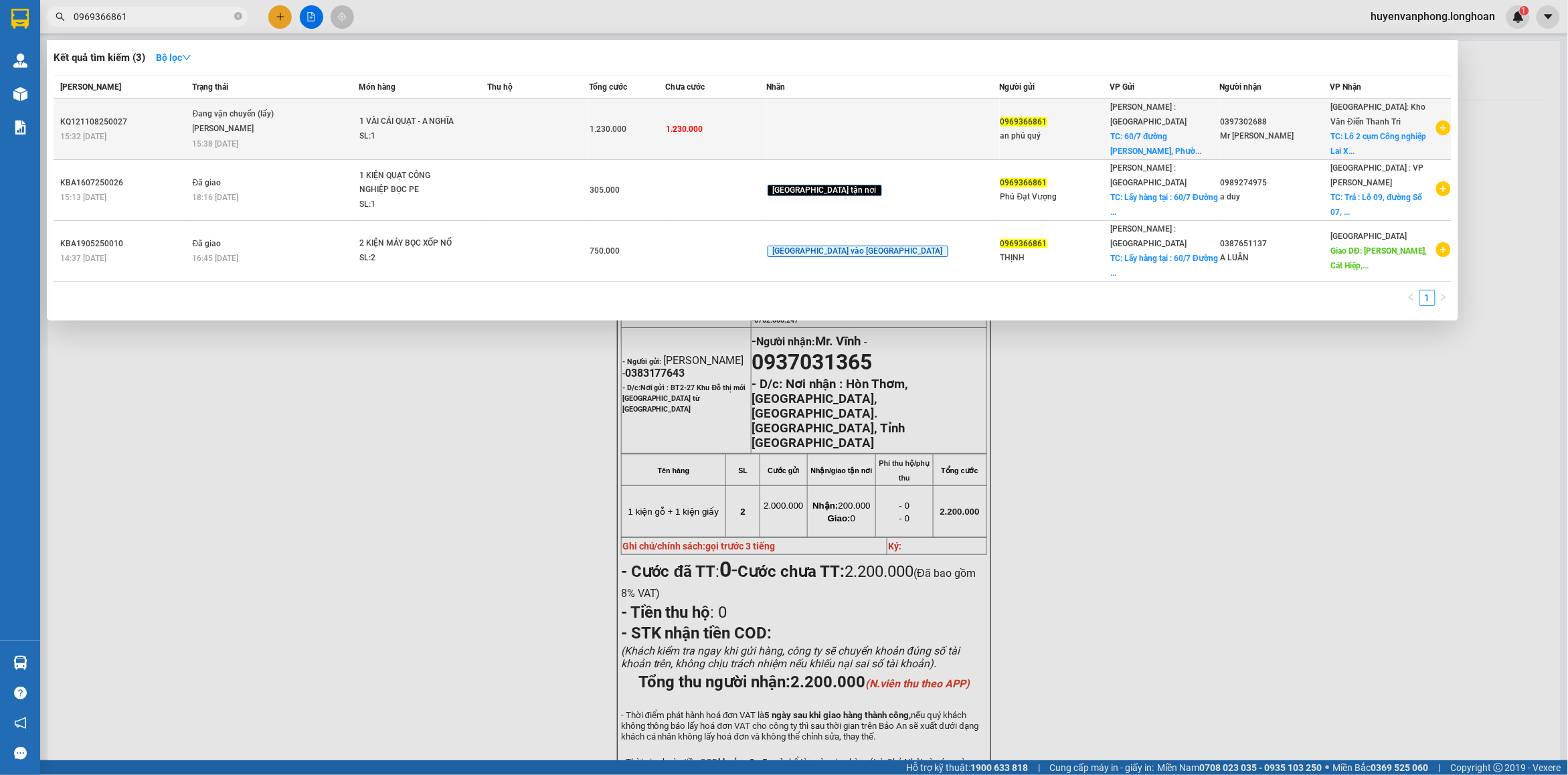
type input "0969366861"
click at [358, 107] on span "Đang vận chuyển (lấy) [PERSON_NAME] 15:38 [DATE]" at bounding box center [275, 127] width 165 height 41
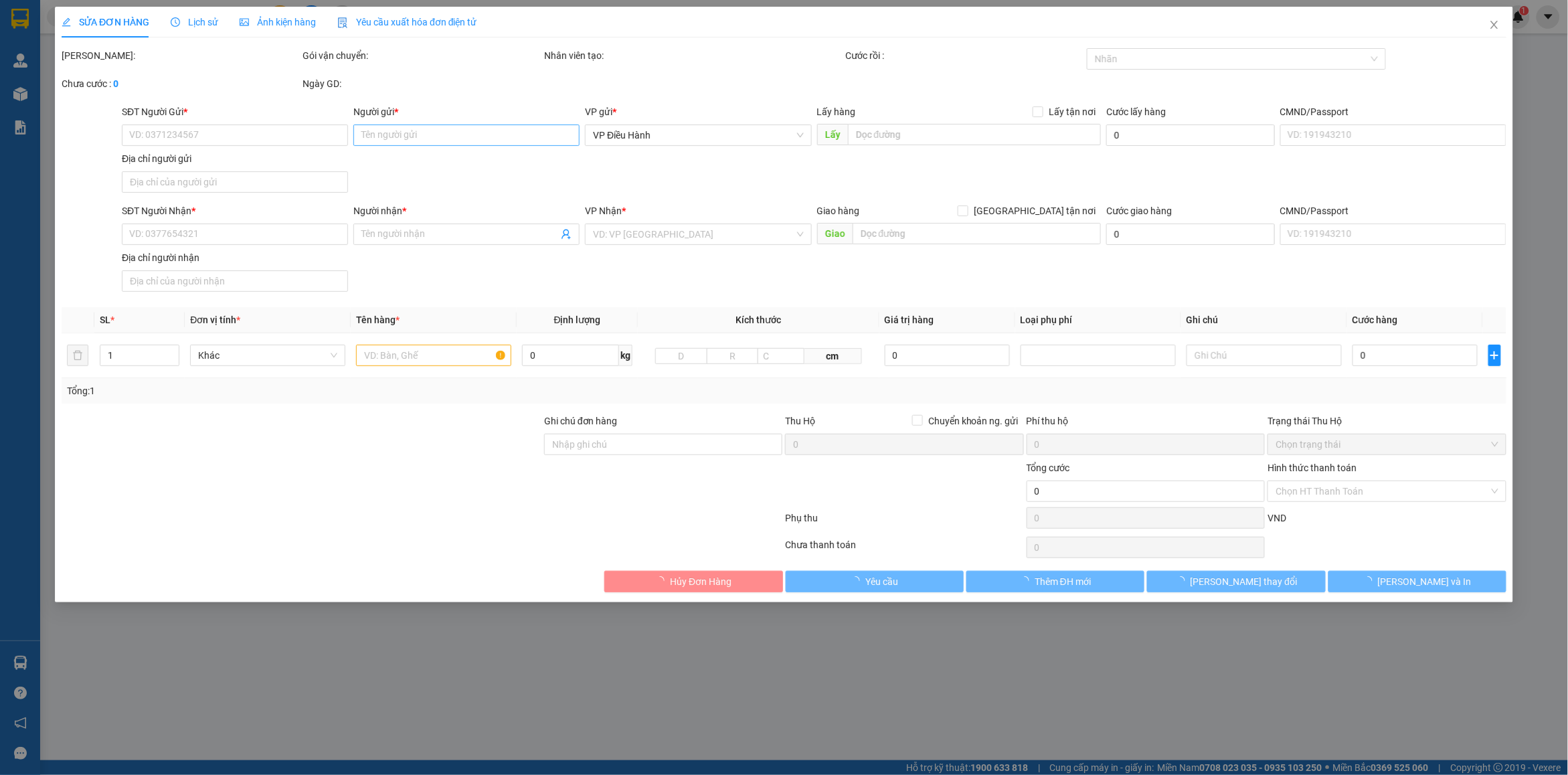
type input "0969366861"
type input "an phú quý"
checkbox input "true"
type input "[STREET_ADDRESS][PERSON_NAME] -"
type input "0397302688"
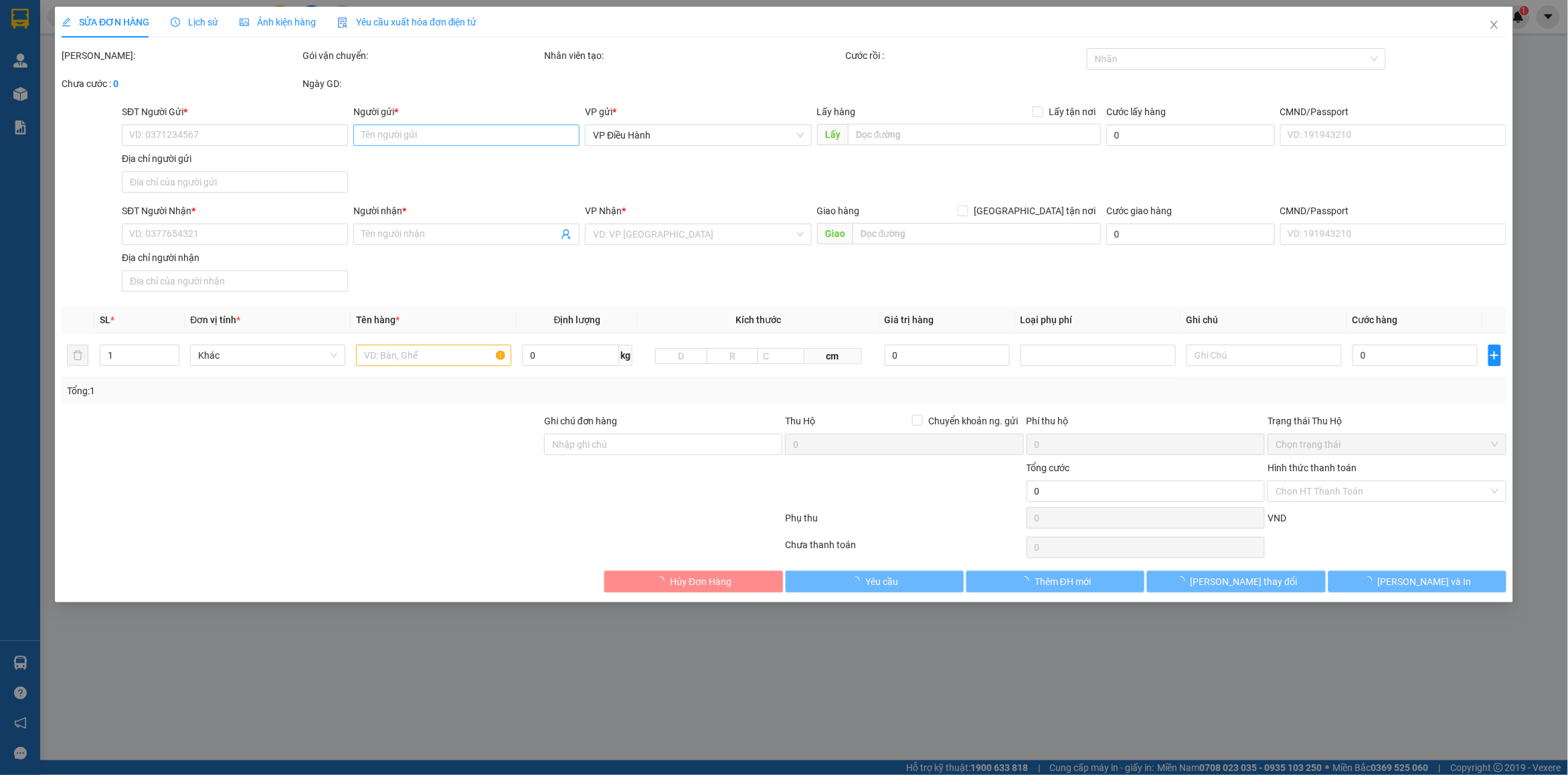
type input "Mr [PERSON_NAME]"
checkbox input "true"
type input "Lô 2 cụm Công nghiệp [GEOGRAPHIC_DATA], [PERSON_NAME], [GEOGRAPHIC_DATA], [GEOG…"
type input "1.230.000"
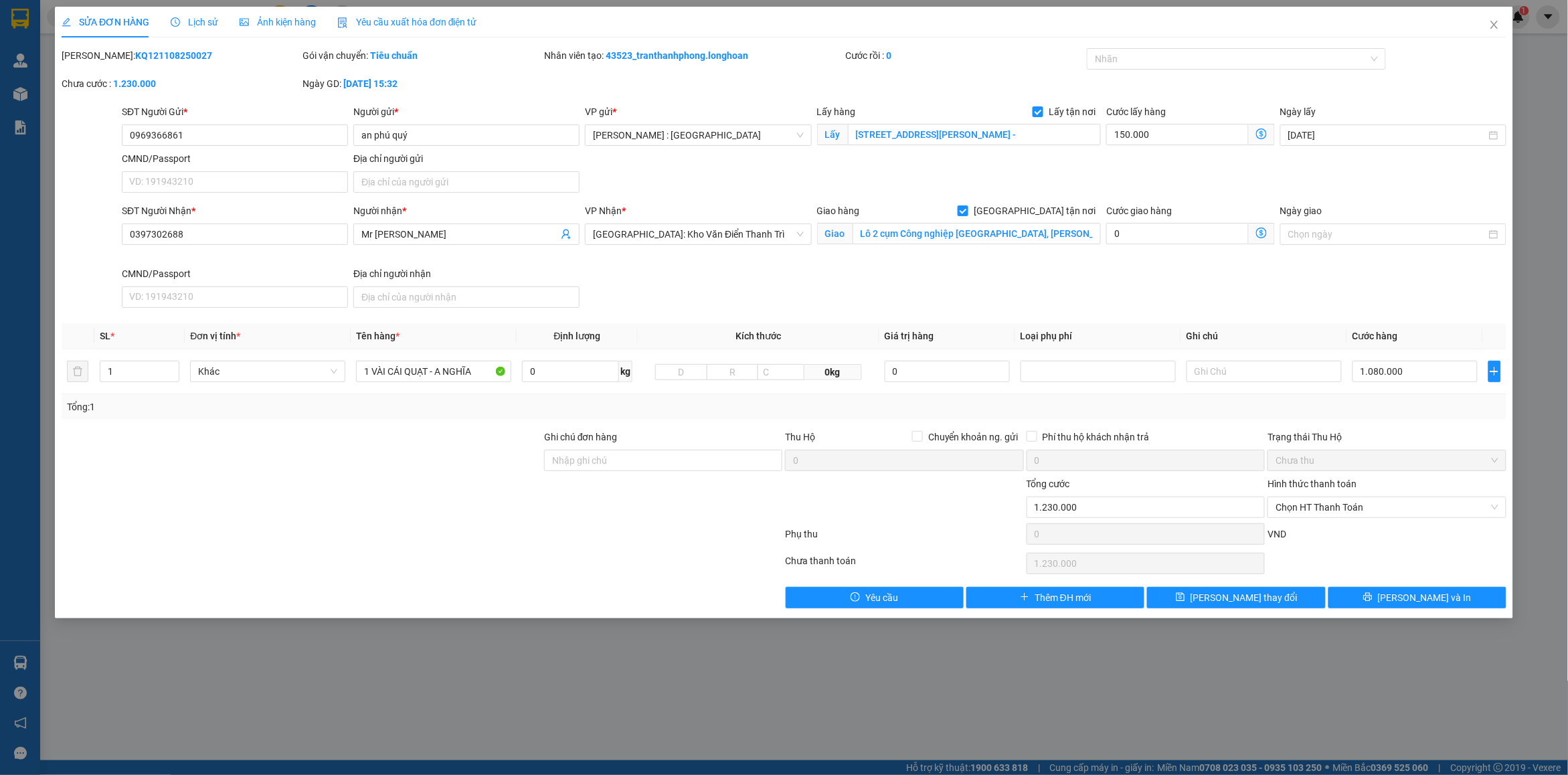
click at [199, 22] on span "Lịch sử" at bounding box center [194, 22] width 48 height 10
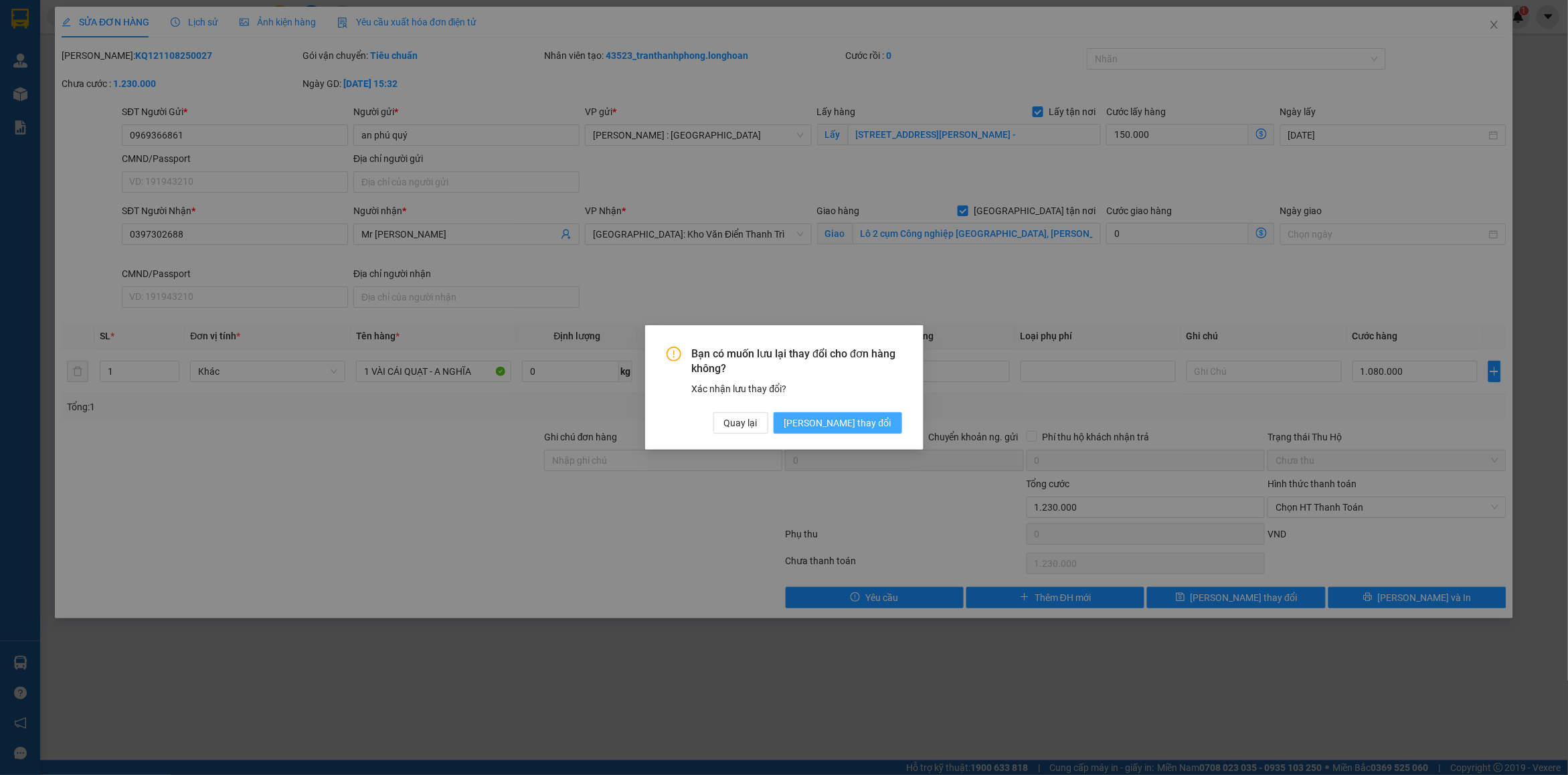
click at [856, 419] on span "[PERSON_NAME] thay đổi" at bounding box center [837, 423] width 107 height 15
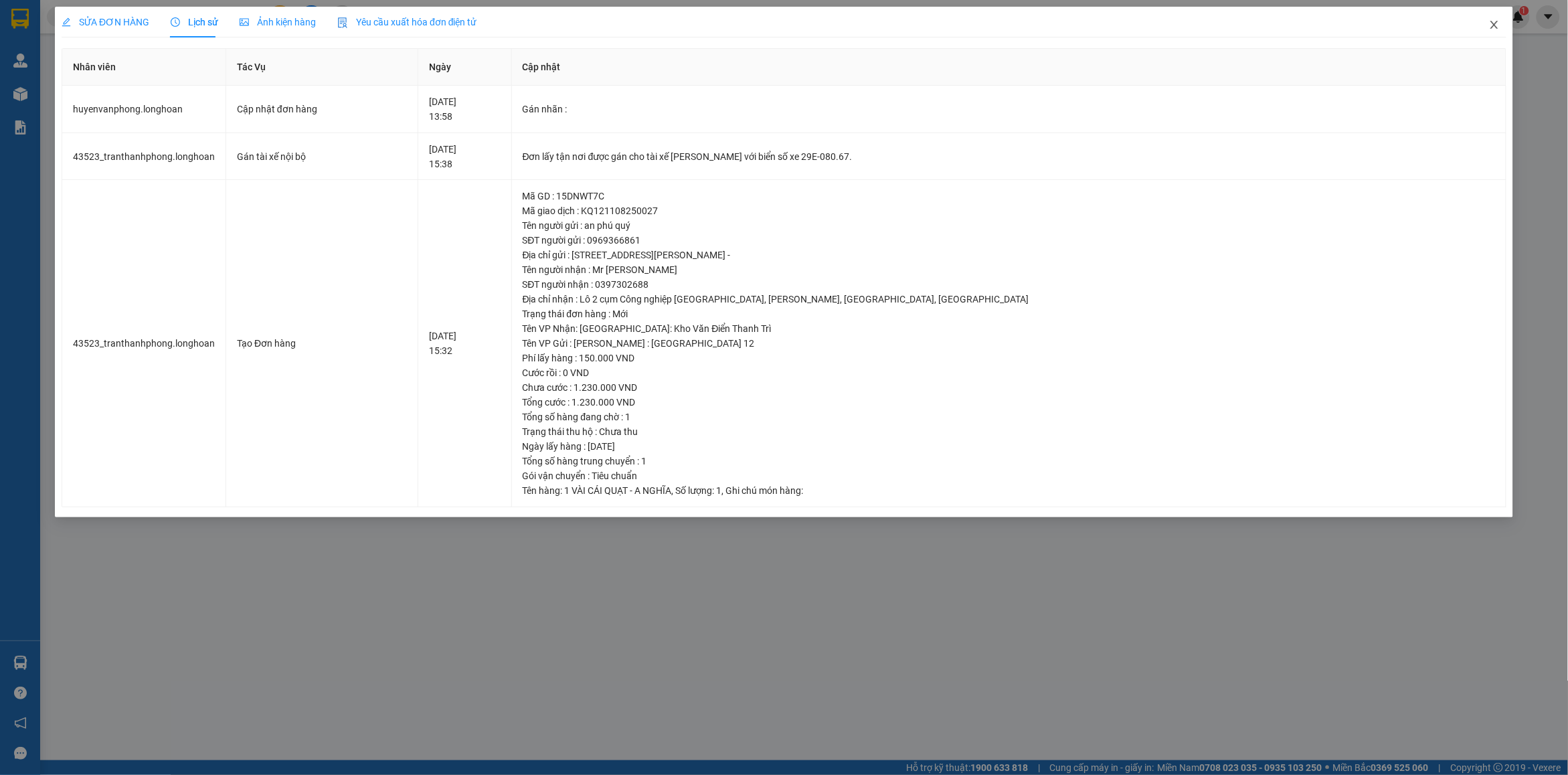
click at [1488, 34] on span "Close" at bounding box center [1495, 26] width 38 height 38
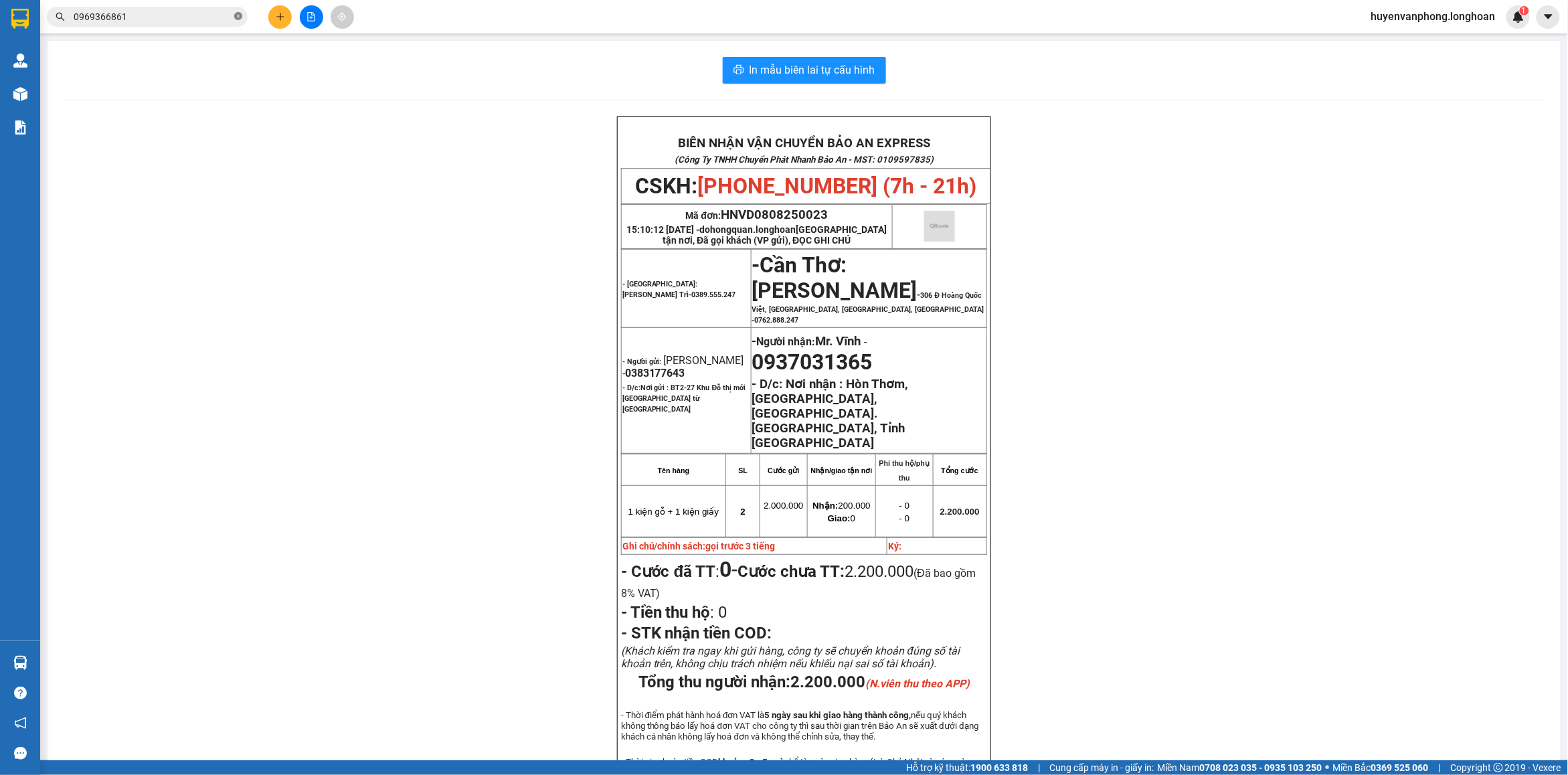
click at [239, 13] on icon "close-circle" at bounding box center [238, 15] width 8 height 8
click at [186, 22] on input "text" at bounding box center [152, 16] width 158 height 15
paste input "0943.52.2727"
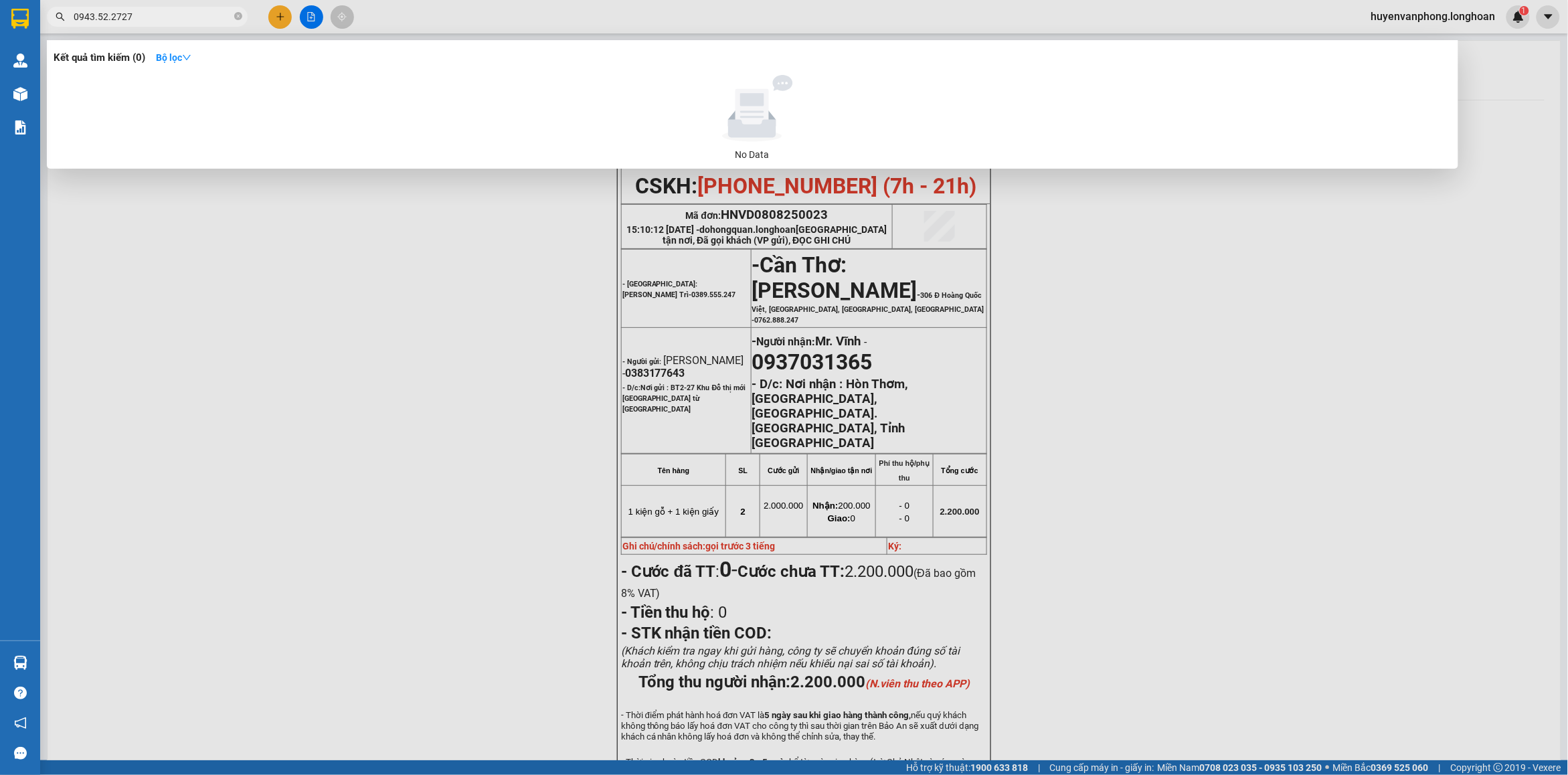
click at [97, 20] on input "0943.52.2727" at bounding box center [152, 16] width 158 height 15
click at [108, 13] on input "094352.2727" at bounding box center [152, 16] width 158 height 15
click at [108, 13] on input "094352.2727" at bounding box center [152, 16] width 158 height 15
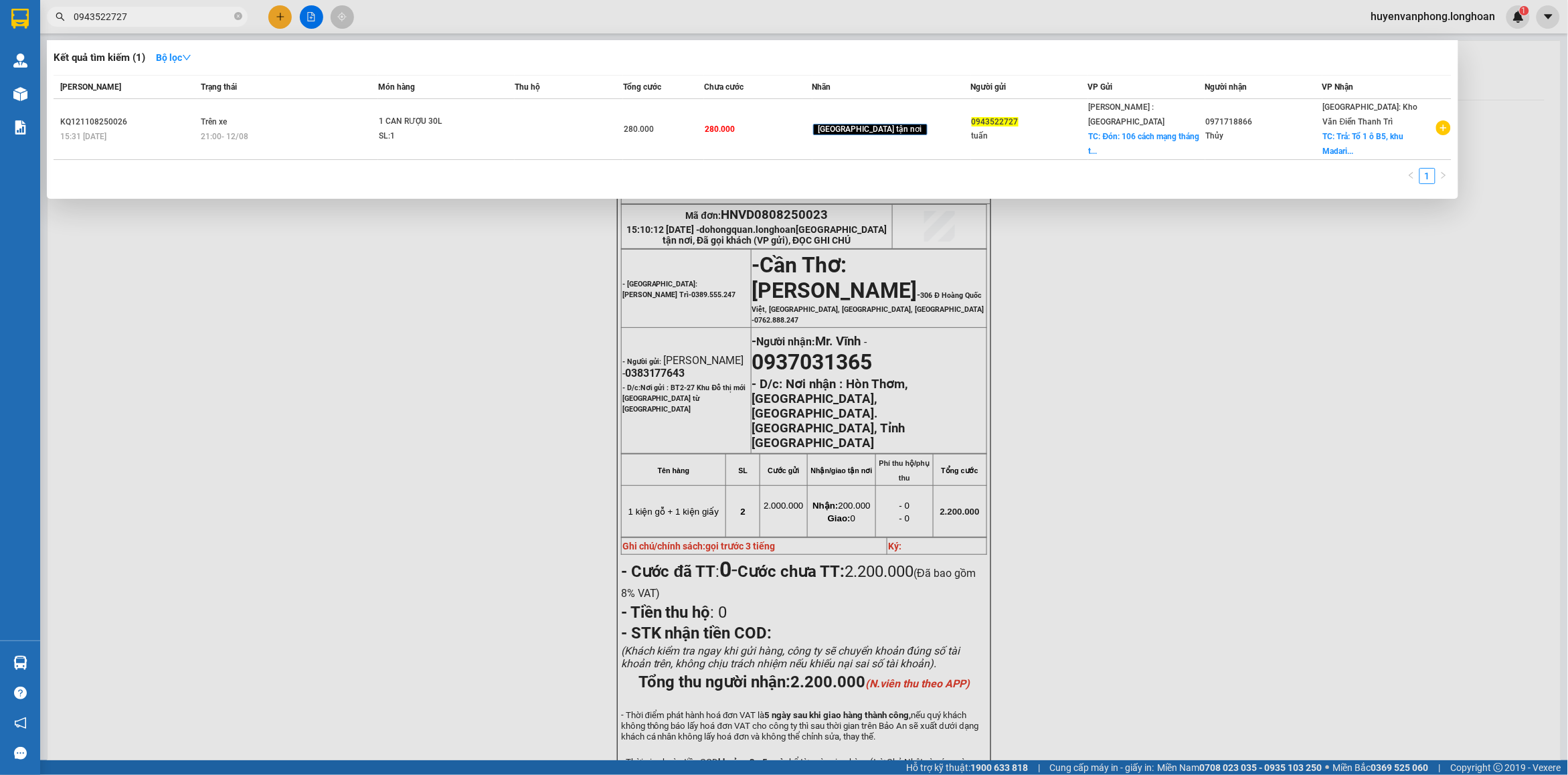
type input "0943522727"
